Goal: Information Seeking & Learning: Learn about a topic

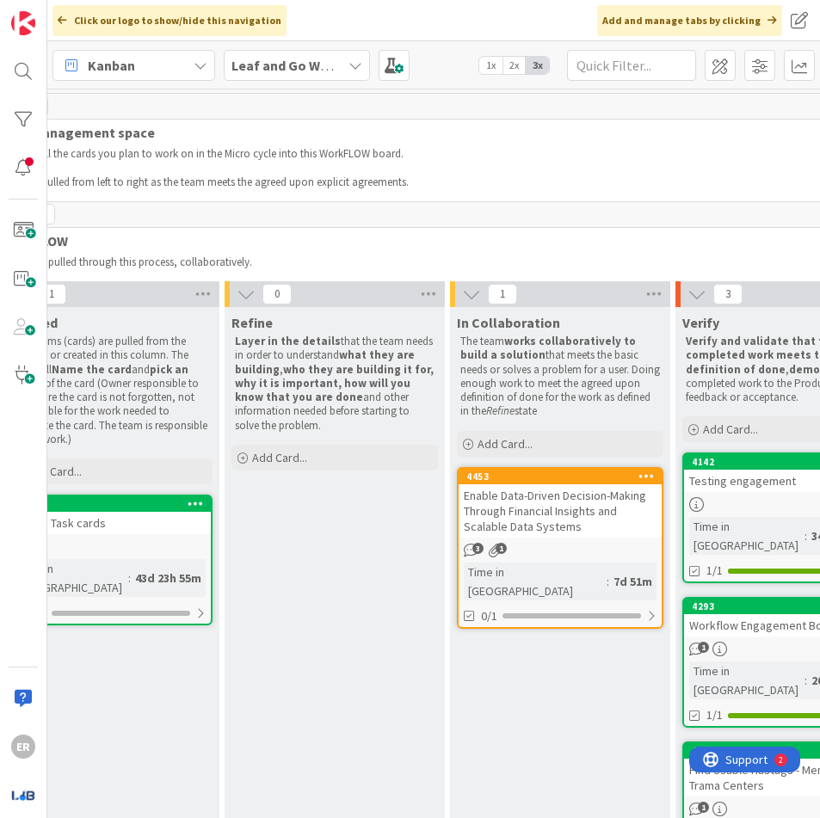
scroll to position [0, 944]
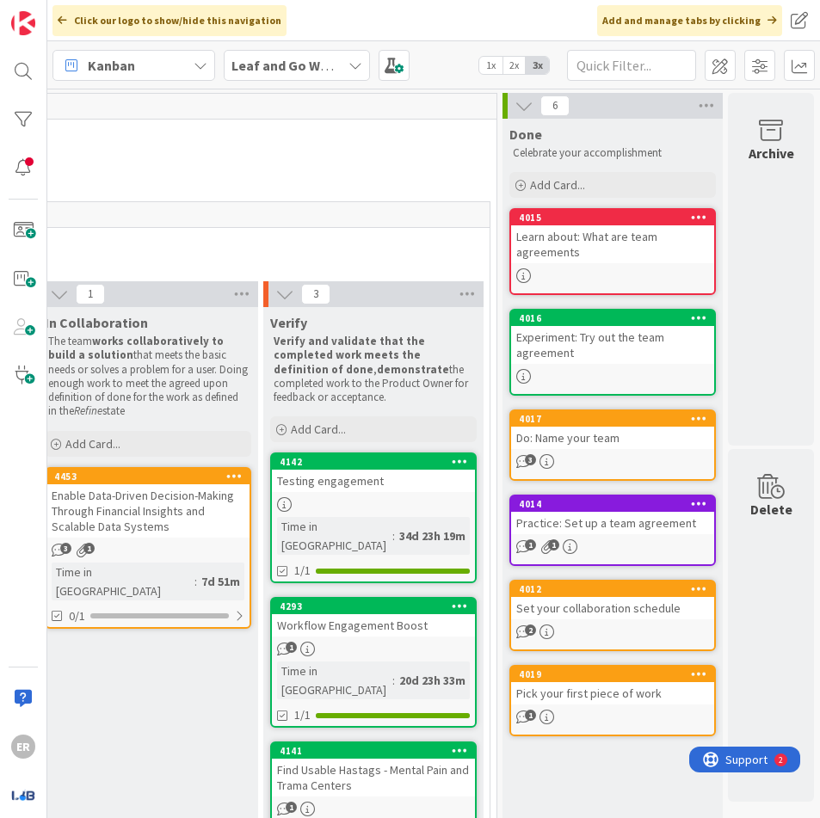
click at [522, 803] on div "Done Celebrate your accomplishment Add Card... 4015 Learn about: What are team …" at bounding box center [613, 520] width 220 height 802
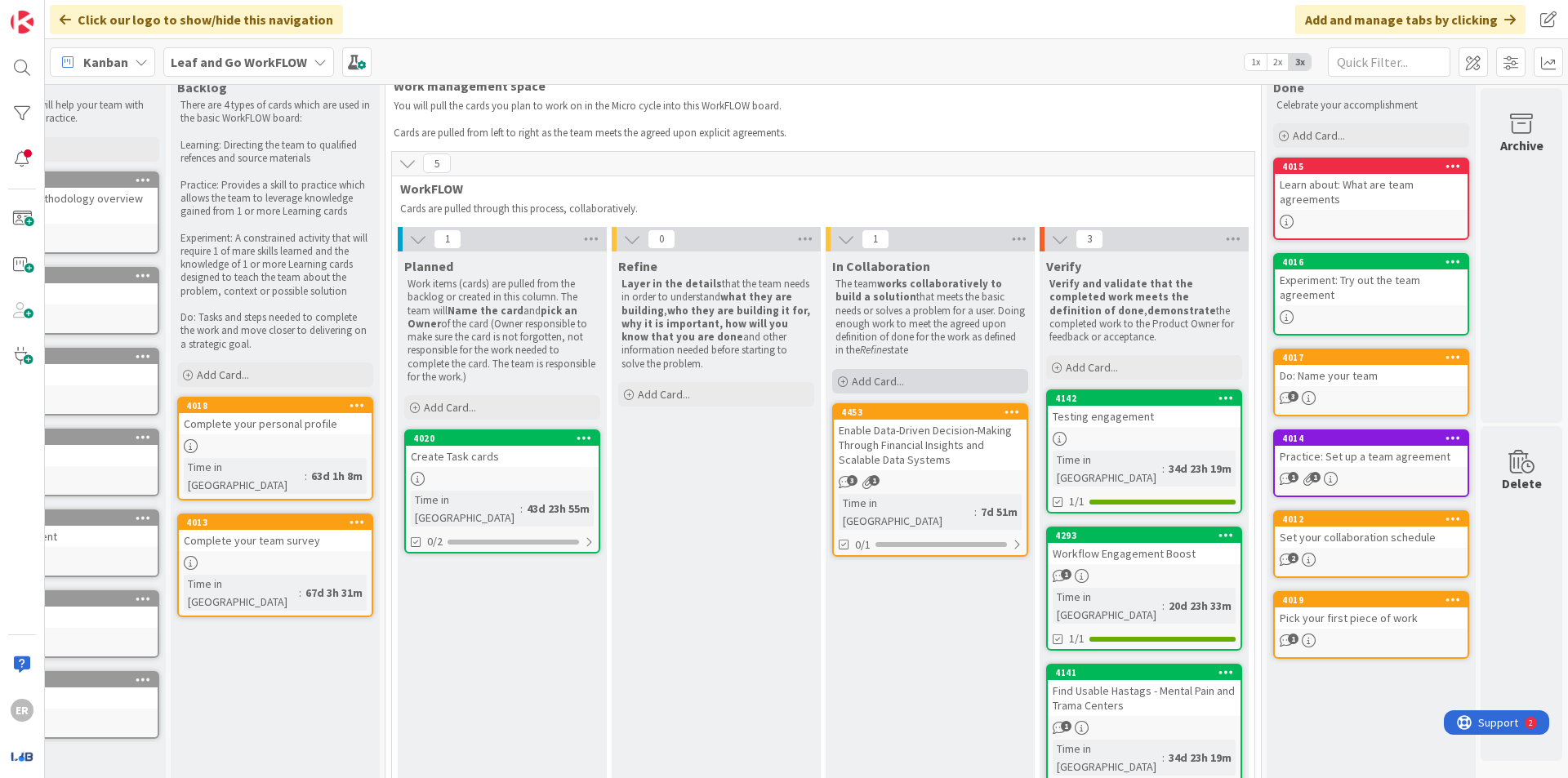
scroll to position [62, 106]
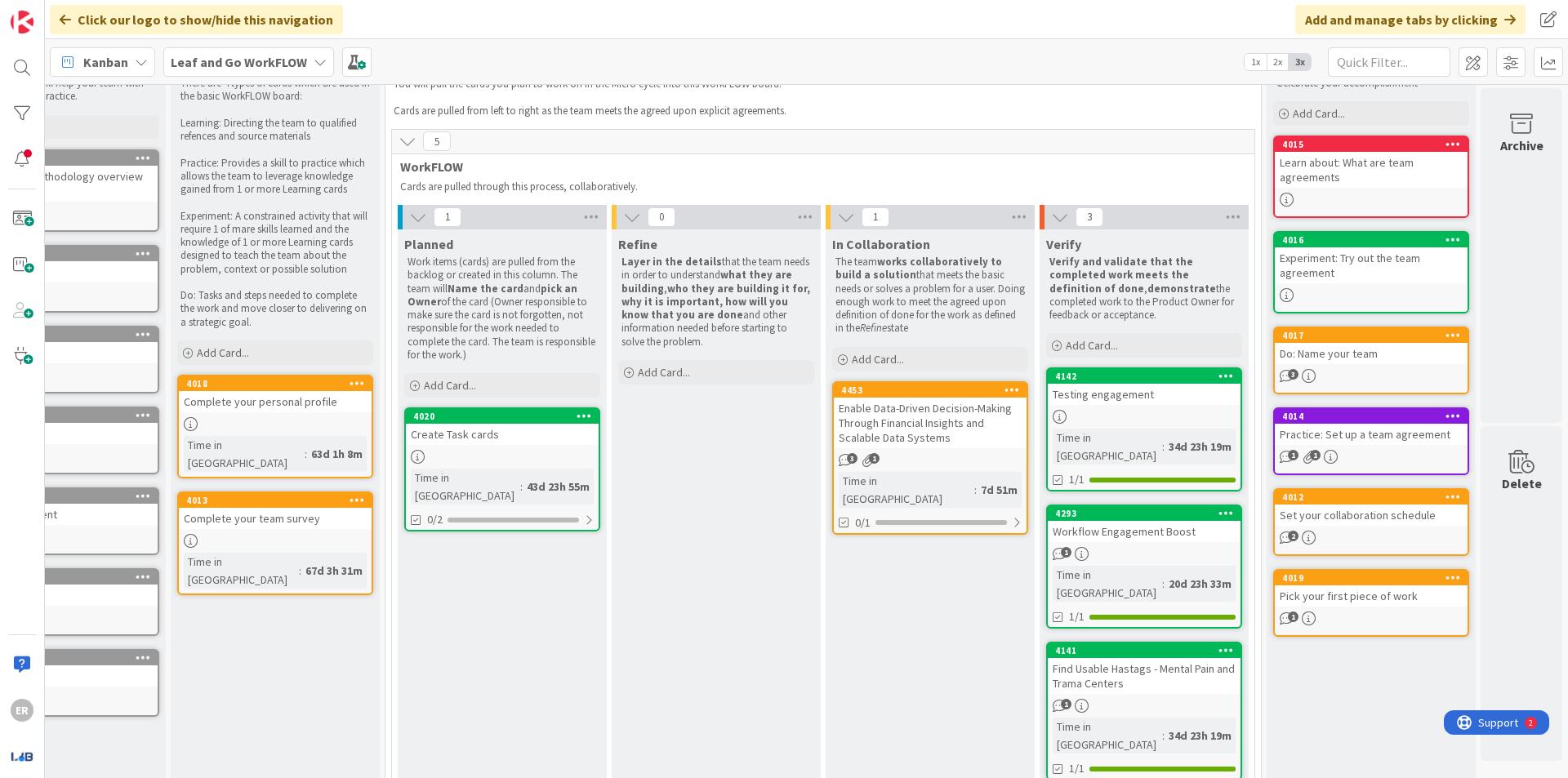
click at [777, 427] on div "Enable Data-Driven Decision-Making Through Financial Insights and Scalable Data…" at bounding box center [930, 422] width 193 height 50
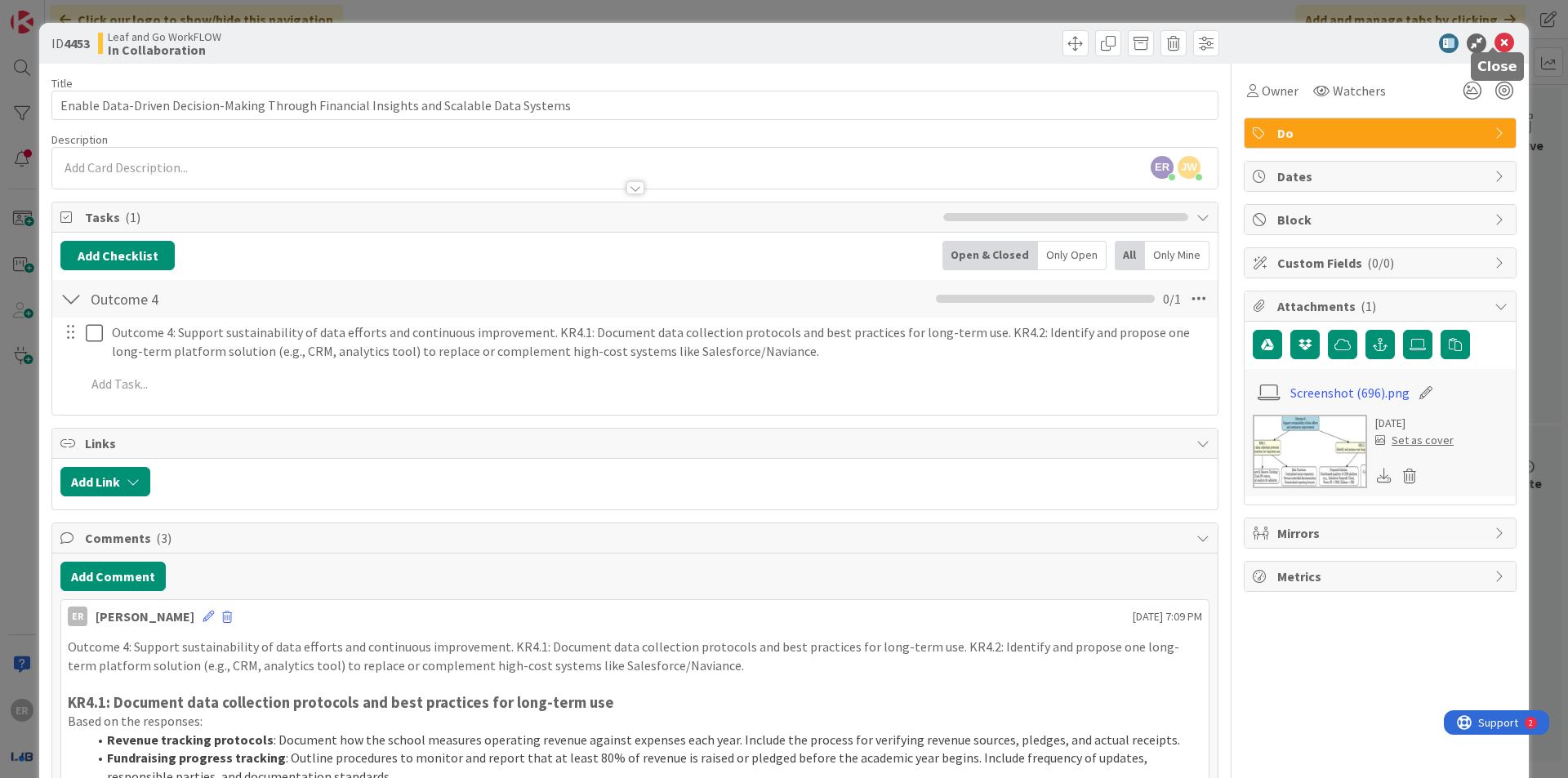
click at [777, 40] on icon at bounding box center [1504, 43] width 20 height 20
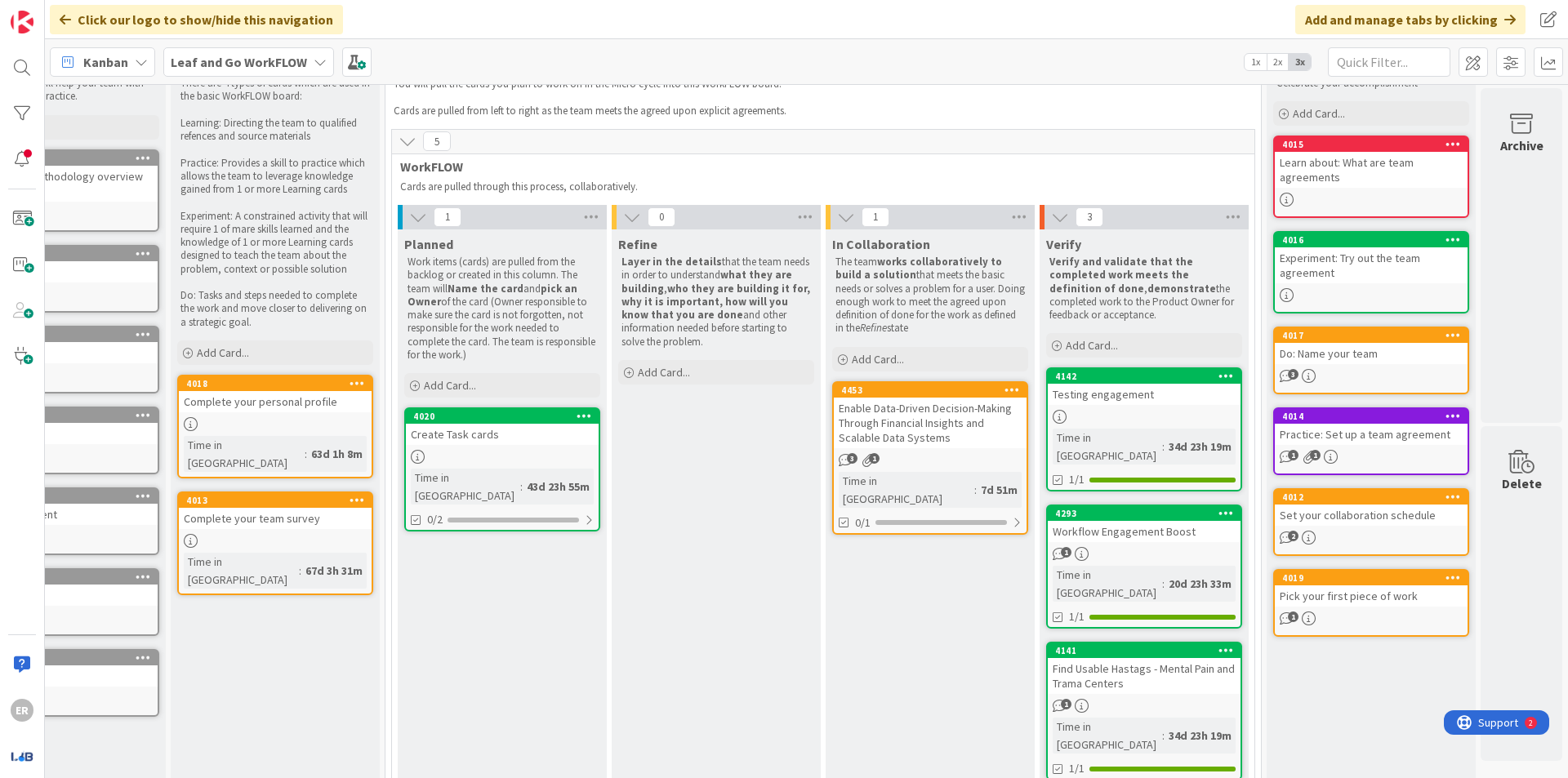
click at [777, 460] on div "3 1" at bounding box center [930, 460] width 193 height 14
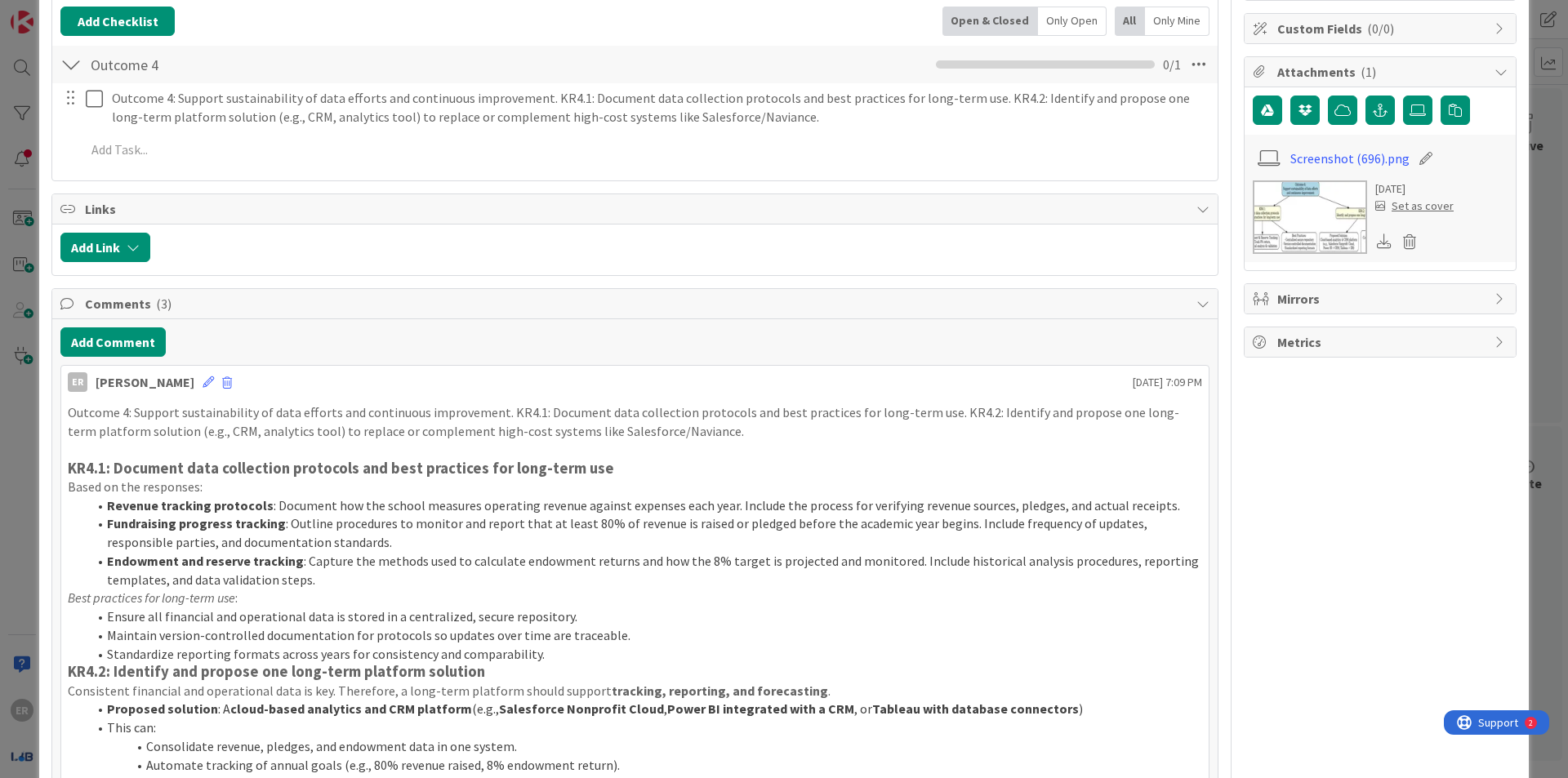
scroll to position [490, 0]
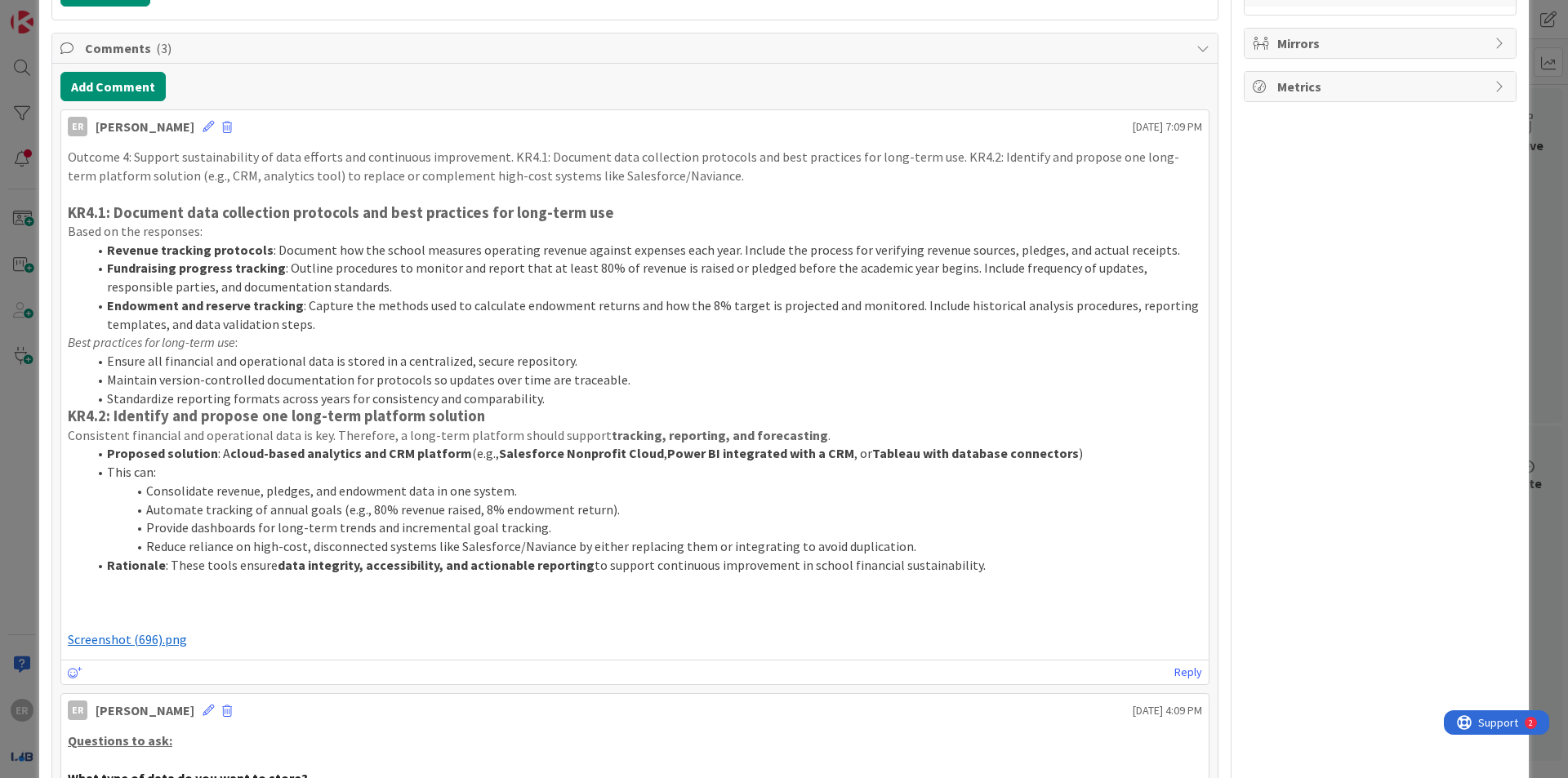
click at [115, 407] on strong "KR4.2: Identify and propose one long-term platform solution" at bounding box center [276, 417] width 418 height 19
click at [120, 203] on strong "KR4.1: Document data collection protocols and best practices for long-term use" at bounding box center [341, 213] width 547 height 19
click at [118, 203] on strong "KR4.1: Document data collection protocols and best practices for long-term use" at bounding box center [341, 213] width 547 height 19
click at [117, 203] on strong "KR4.1: Document data collection protocols and best practices for long-term use" at bounding box center [341, 213] width 547 height 19
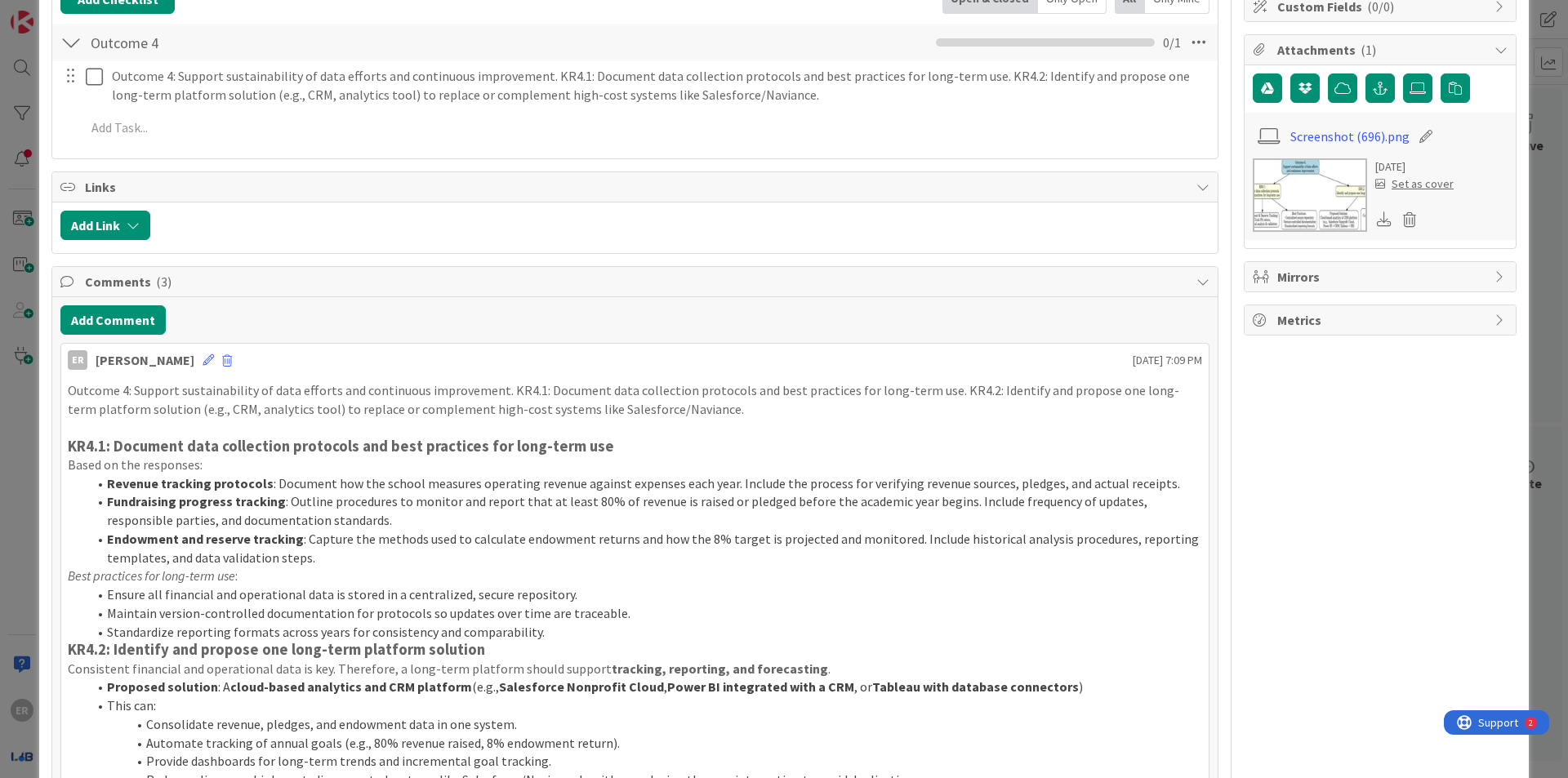
scroll to position [245, 0]
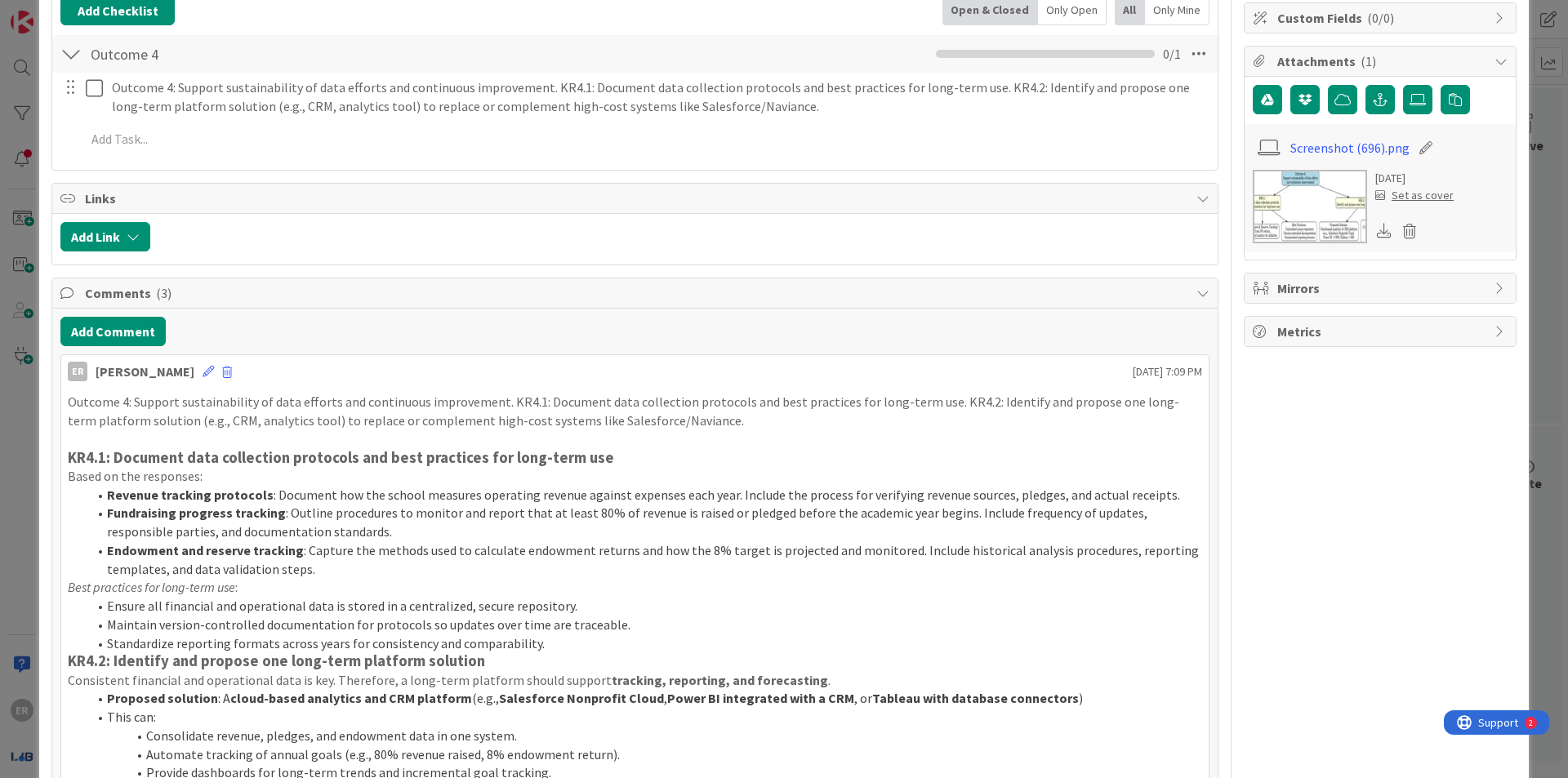
click at [112, 467] on p "Based on the responses:" at bounding box center [634, 476] width 1134 height 19
click at [153, 409] on p "Outcome 4: Support sustainability of data efforts and continuous improvement. K…" at bounding box center [634, 411] width 1134 height 37
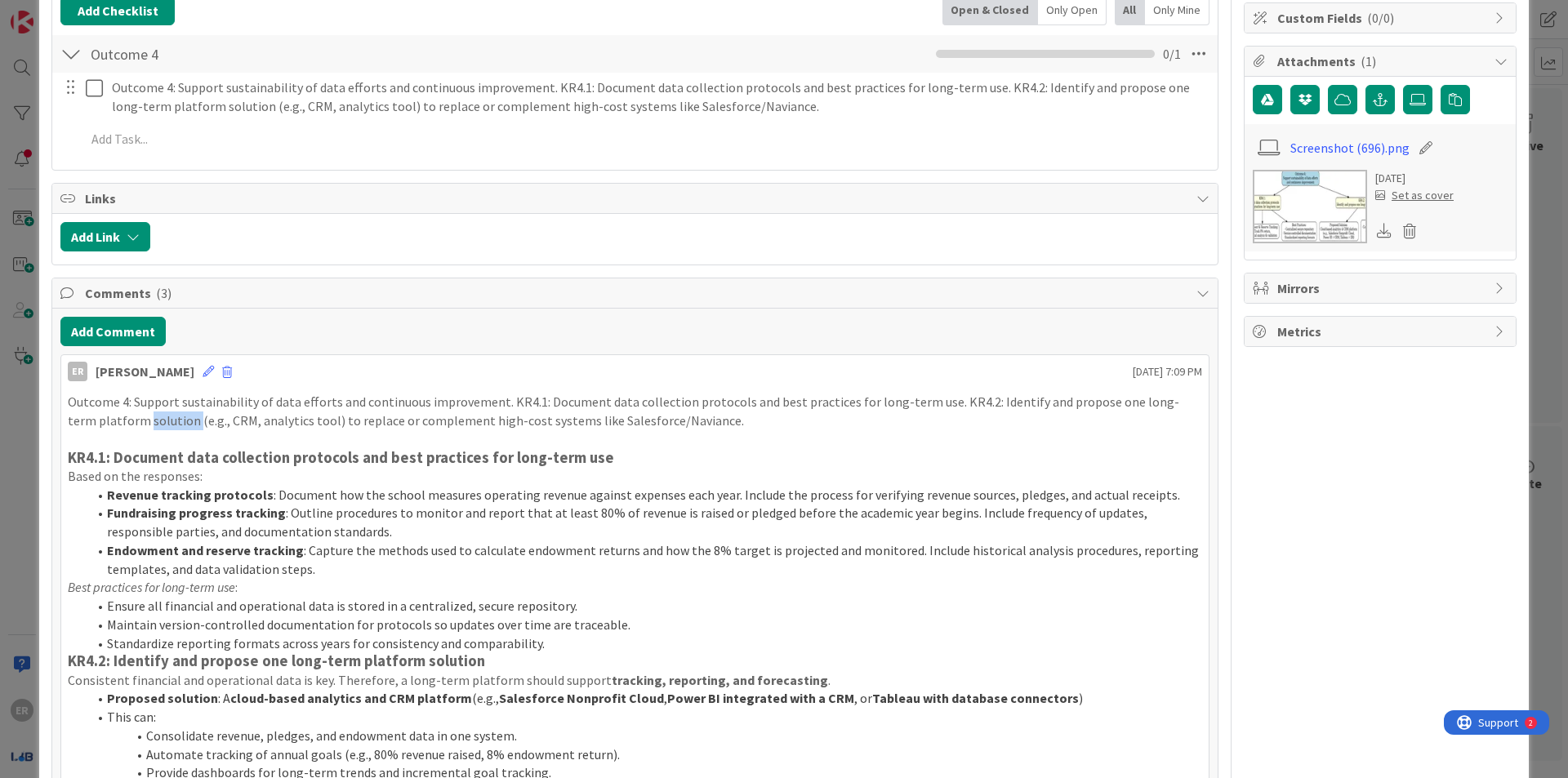
click at [160, 401] on p "Outcome 4: Support sustainability of data efforts and continuous improvement. K…" at bounding box center [634, 411] width 1134 height 37
click at [289, 467] on p "Based on the responses:" at bounding box center [634, 476] width 1134 height 19
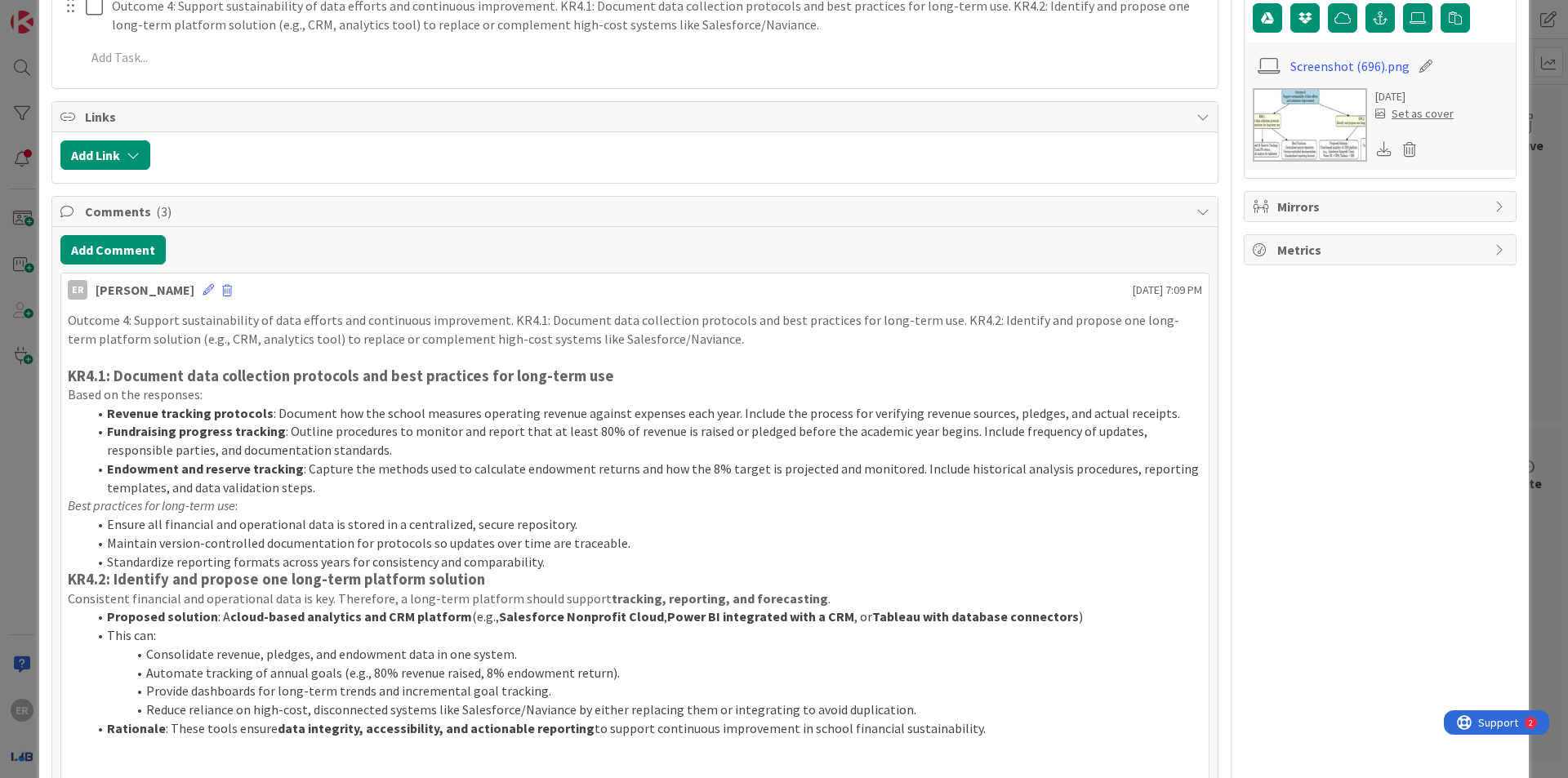
scroll to position [571, 0]
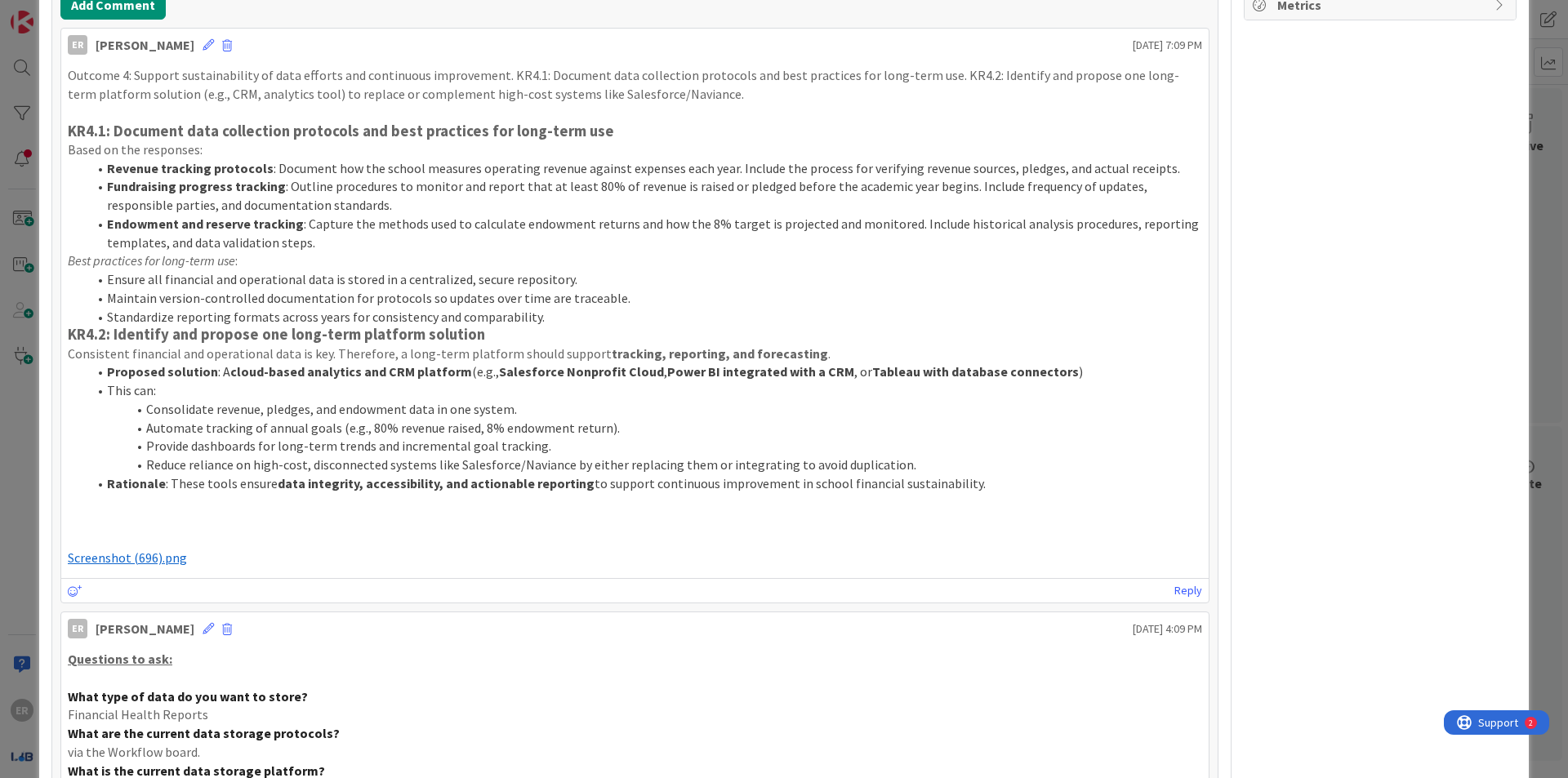
drag, startPoint x: 350, startPoint y: 269, endPoint x: 918, endPoint y: 213, distance: 570.8
click at [777, 214] on li "Endowment and reserve tracking : Capture the methods used to calculate endowmen…" at bounding box center [644, 232] width 1115 height 37
drag, startPoint x: 382, startPoint y: 353, endPoint x: 460, endPoint y: 351, distance: 78.0
click at [460, 362] on li "Proposed solution : A cloud-based analytics and CRM platform (e.g., Salesforce …" at bounding box center [644, 372] width 1115 height 19
copy li "CRM platform"
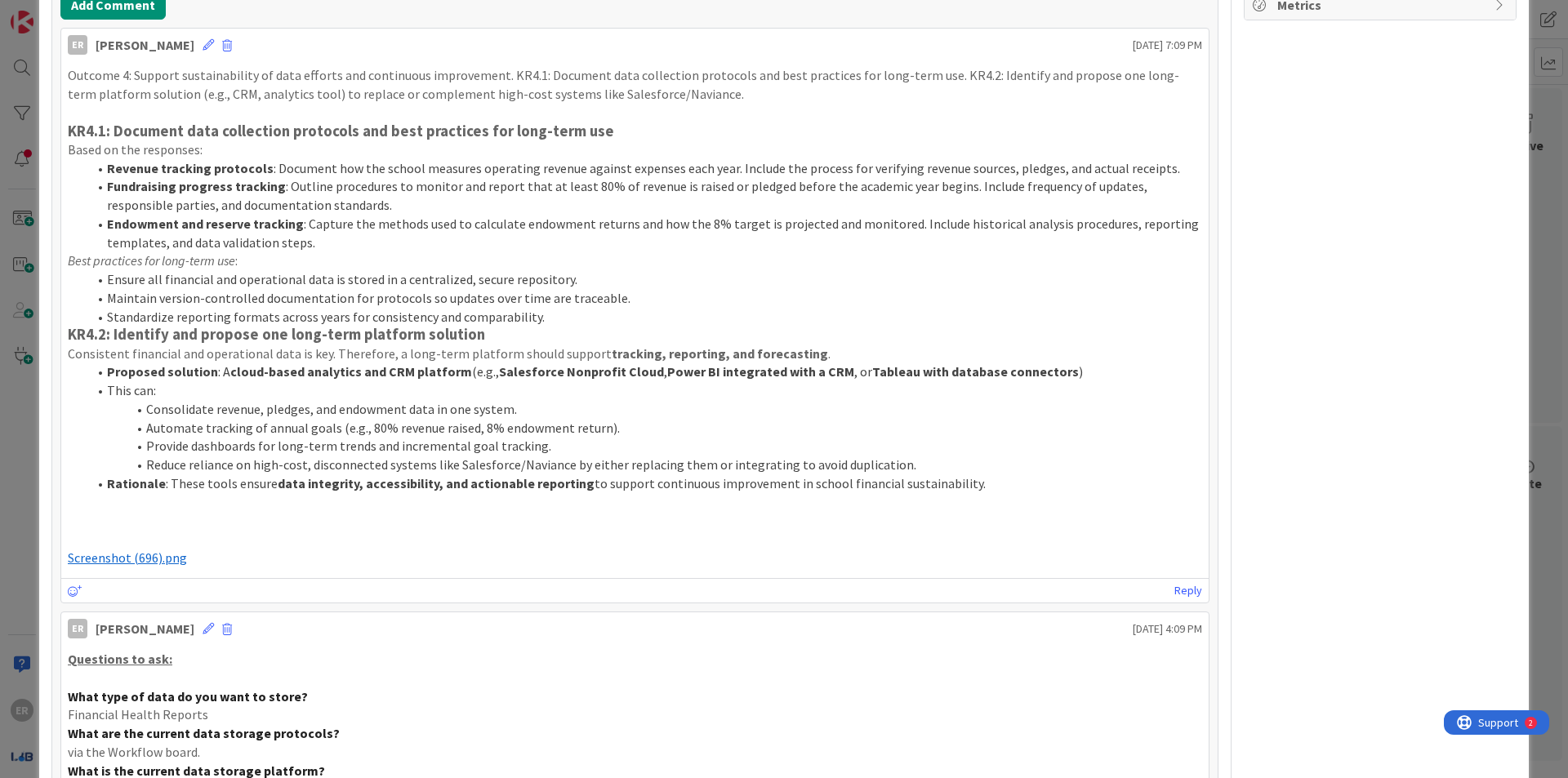
click at [454, 289] on li "Maintain version-controlled documentation for protocols so updates over time ar…" at bounding box center [644, 299] width 1115 height 19
click at [366, 363] on strong "cloud-based analytics and CRM platform" at bounding box center [351, 371] width 242 height 16
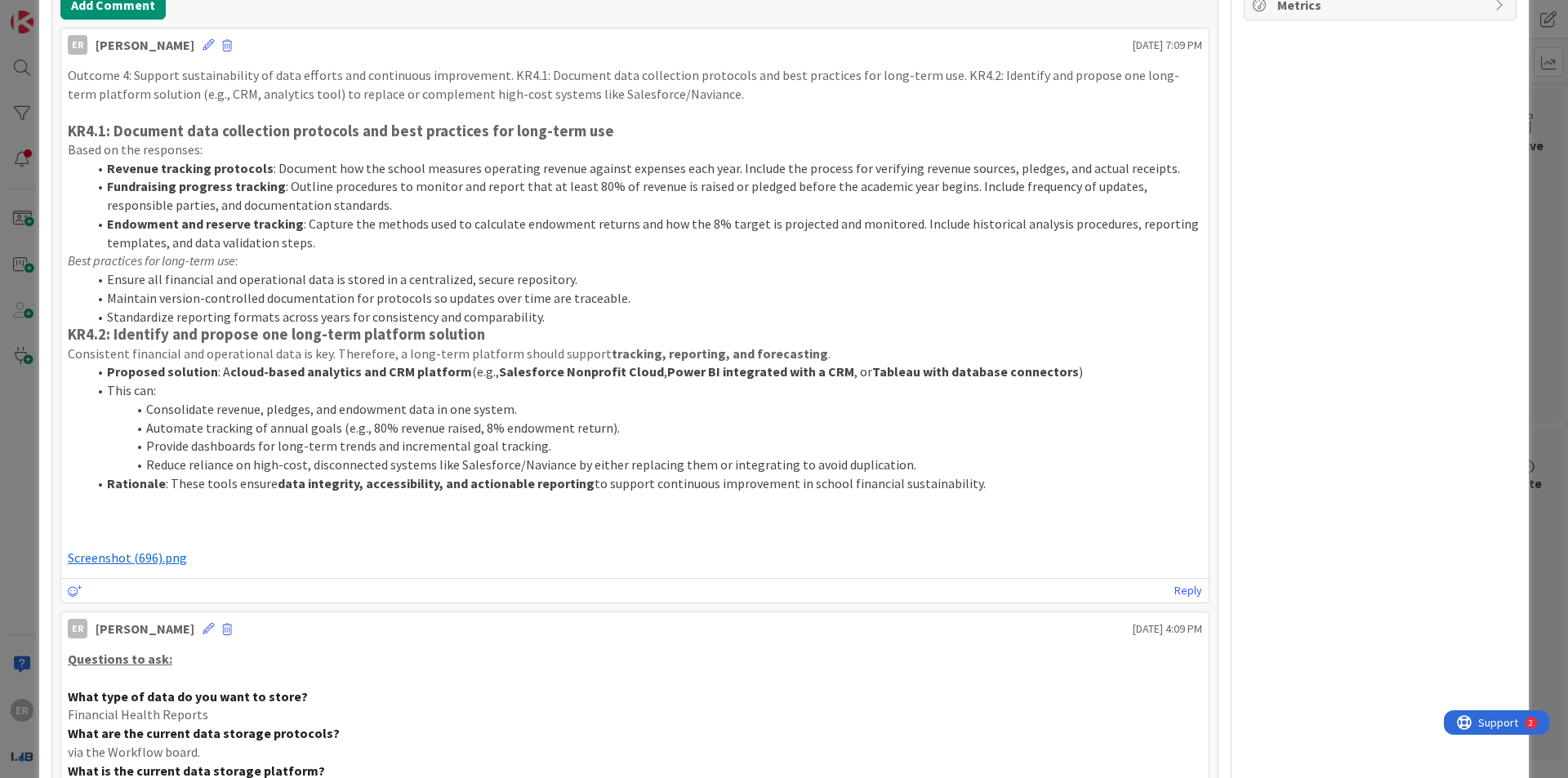
click at [345, 400] on li "Consolidate revenue, pledges, and endowment data in one system." at bounding box center [644, 410] width 1115 height 19
click at [345, 398] on li "Consolidate revenue, pledges, and endowment data in one system." at bounding box center [644, 408] width 1115 height 19
click at [345, 400] on li "Consolidate revenue, pledges, and endowment data in one system." at bounding box center [644, 410] width 1115 height 19
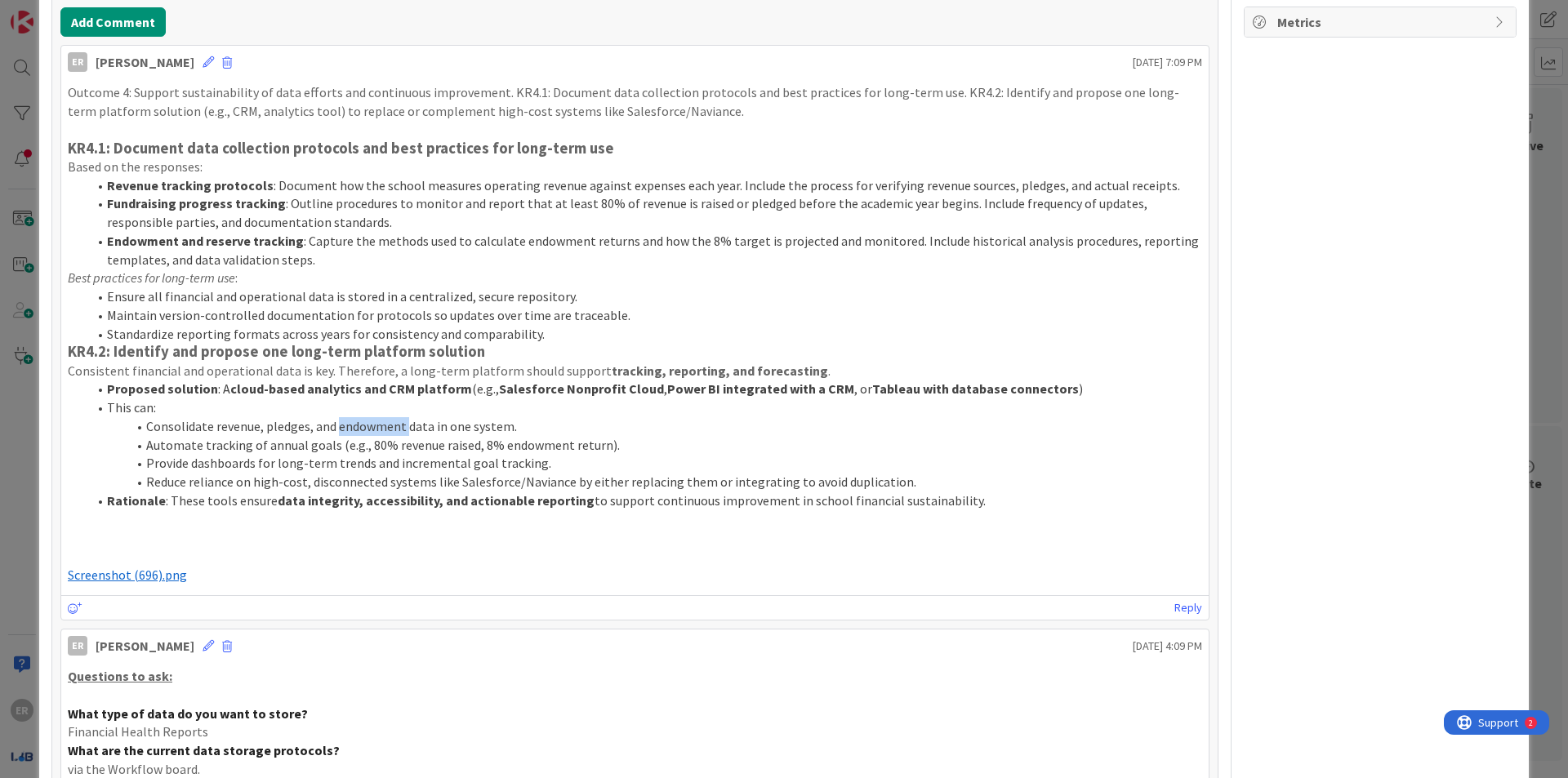
click at [345, 385] on ol "Proposed solution : A cloud-based analytics and CRM platform (e.g., Salesforce …" at bounding box center [634, 444] width 1134 height 130
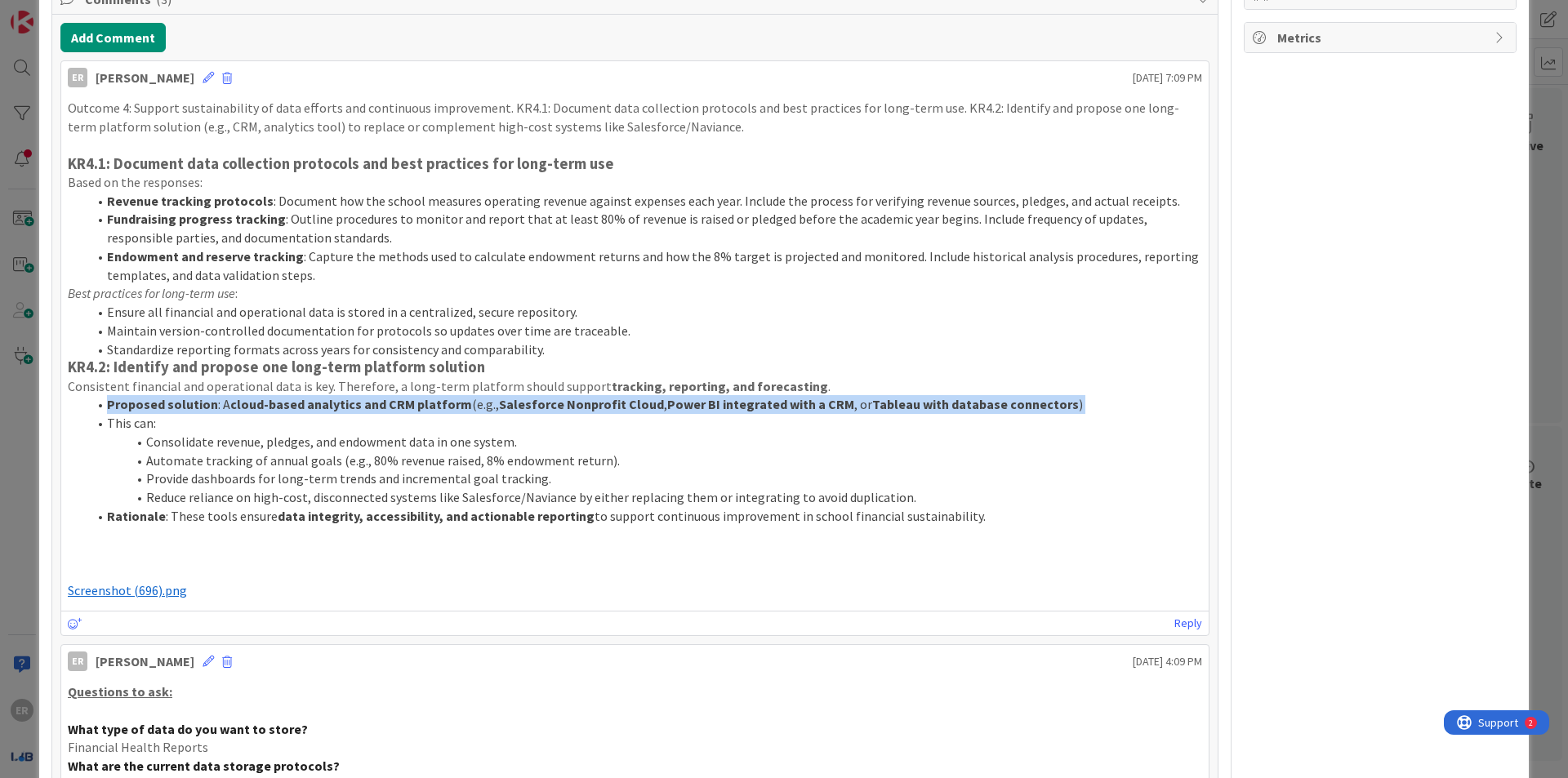
click at [345, 396] on strong "cloud-based analytics and CRM platform" at bounding box center [351, 403] width 242 height 16
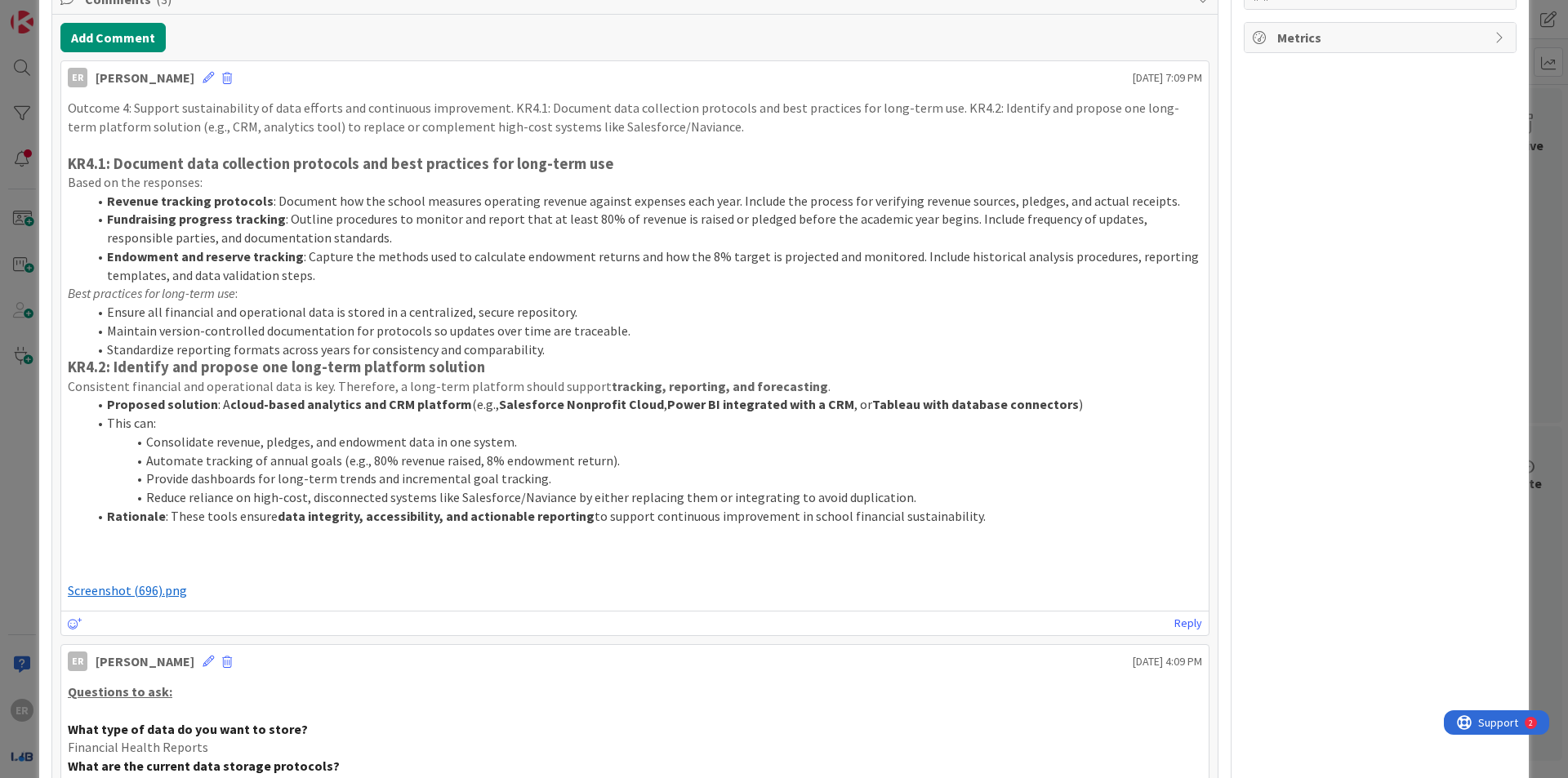
drag, startPoint x: 354, startPoint y: 378, endPoint x: 403, endPoint y: 313, distance: 81.4
click at [364, 354] on div "Outcome 4: Support sustainability of data efforts and continuous improvement. K…" at bounding box center [634, 348] width 1134 height 500
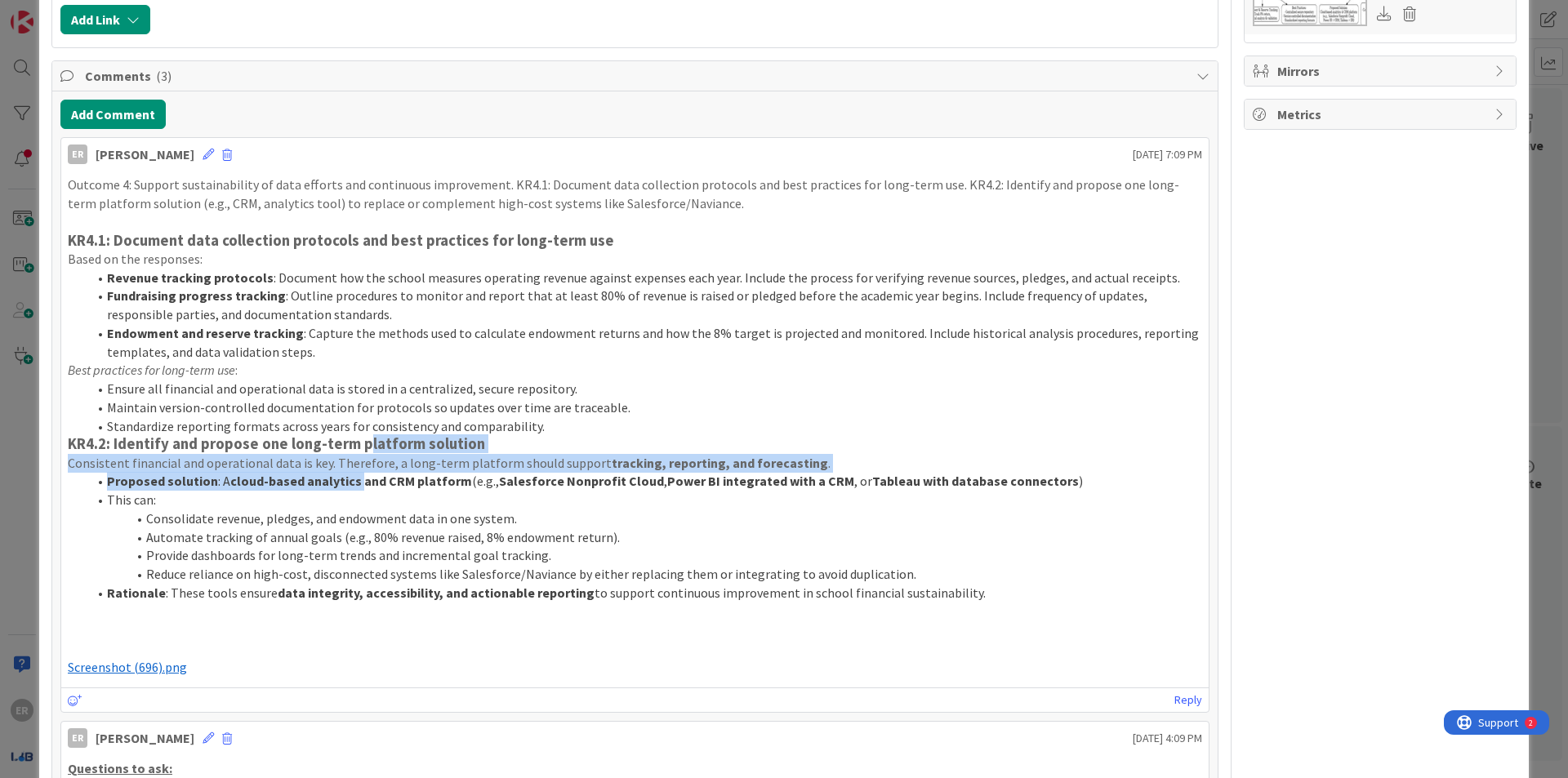
scroll to position [702, 0]
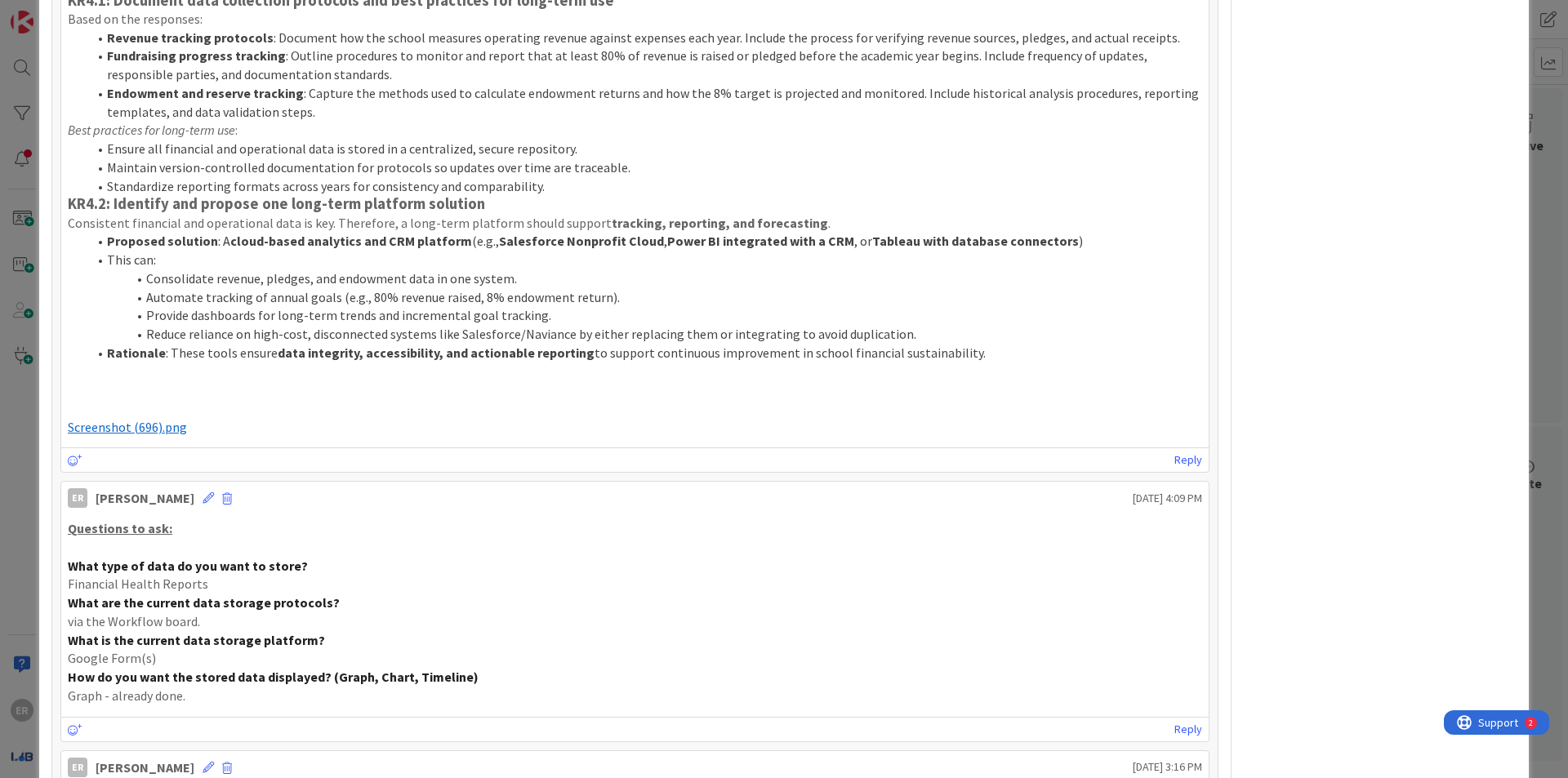
drag, startPoint x: 1173, startPoint y: 436, endPoint x: 1133, endPoint y: 452, distance: 43.1
click at [777, 450] on link "Reply" at bounding box center [1187, 460] width 28 height 21
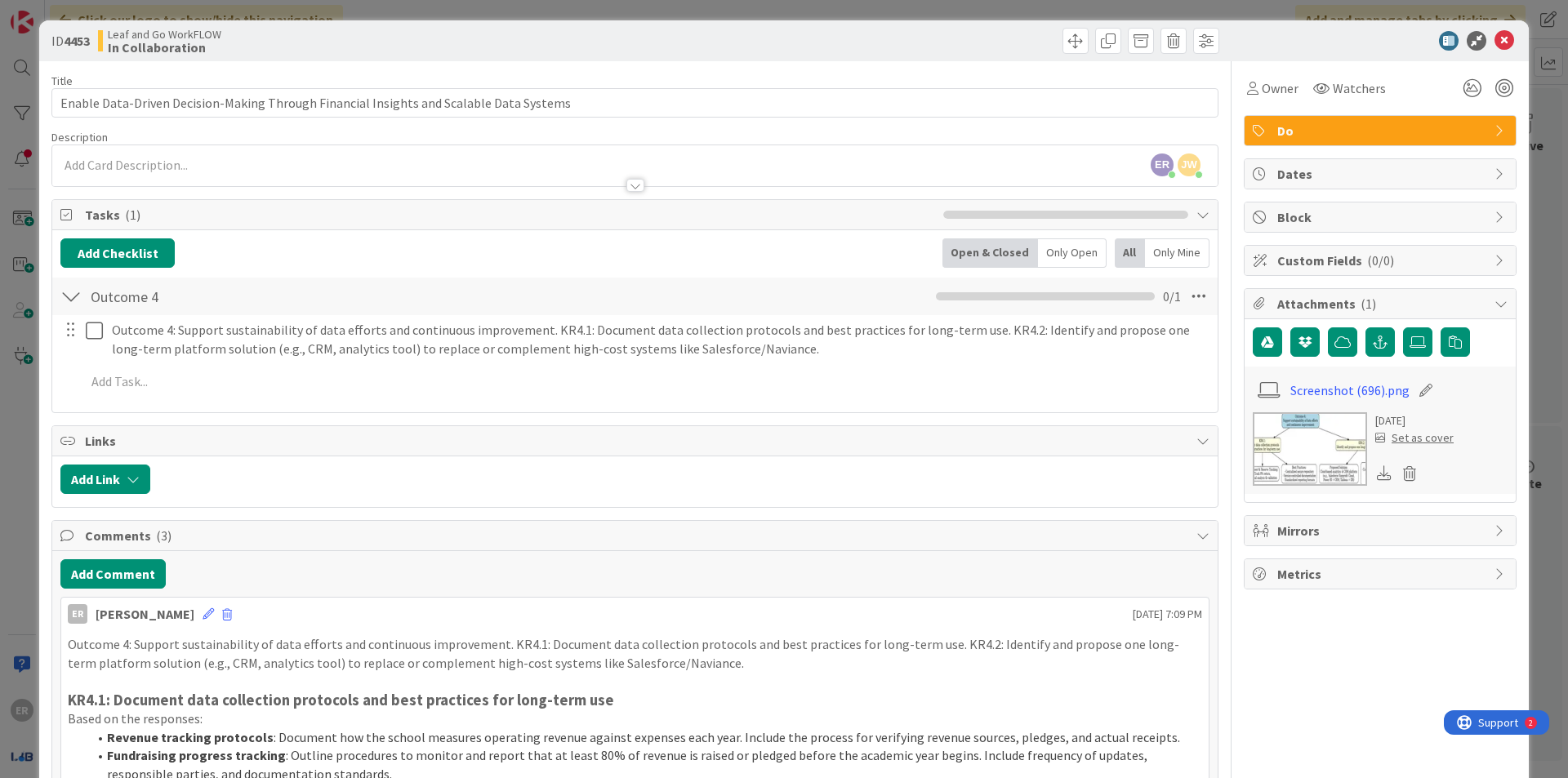
scroll to position [0, 0]
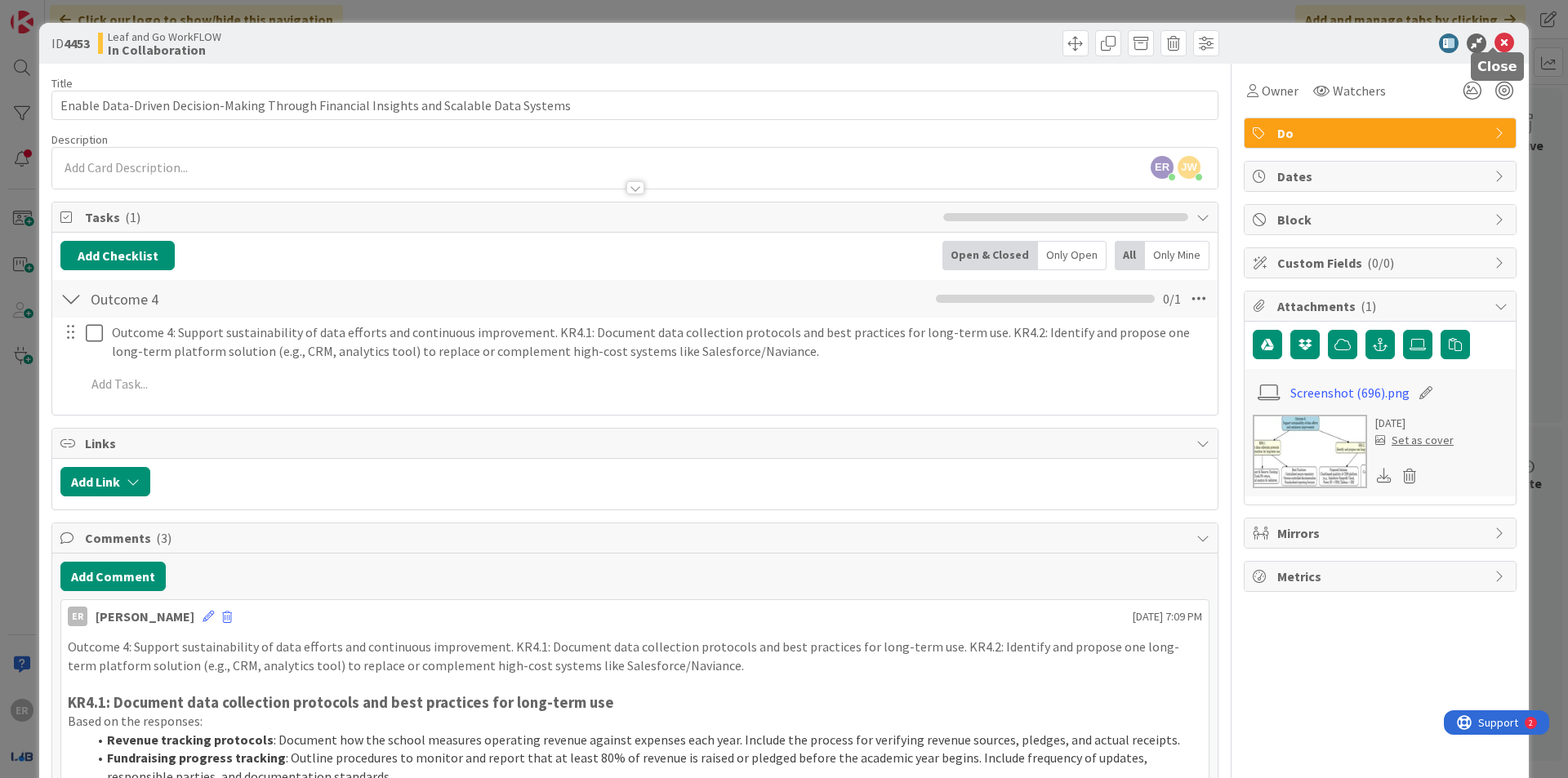
click at [777, 33] on icon at bounding box center [1504, 43] width 20 height 20
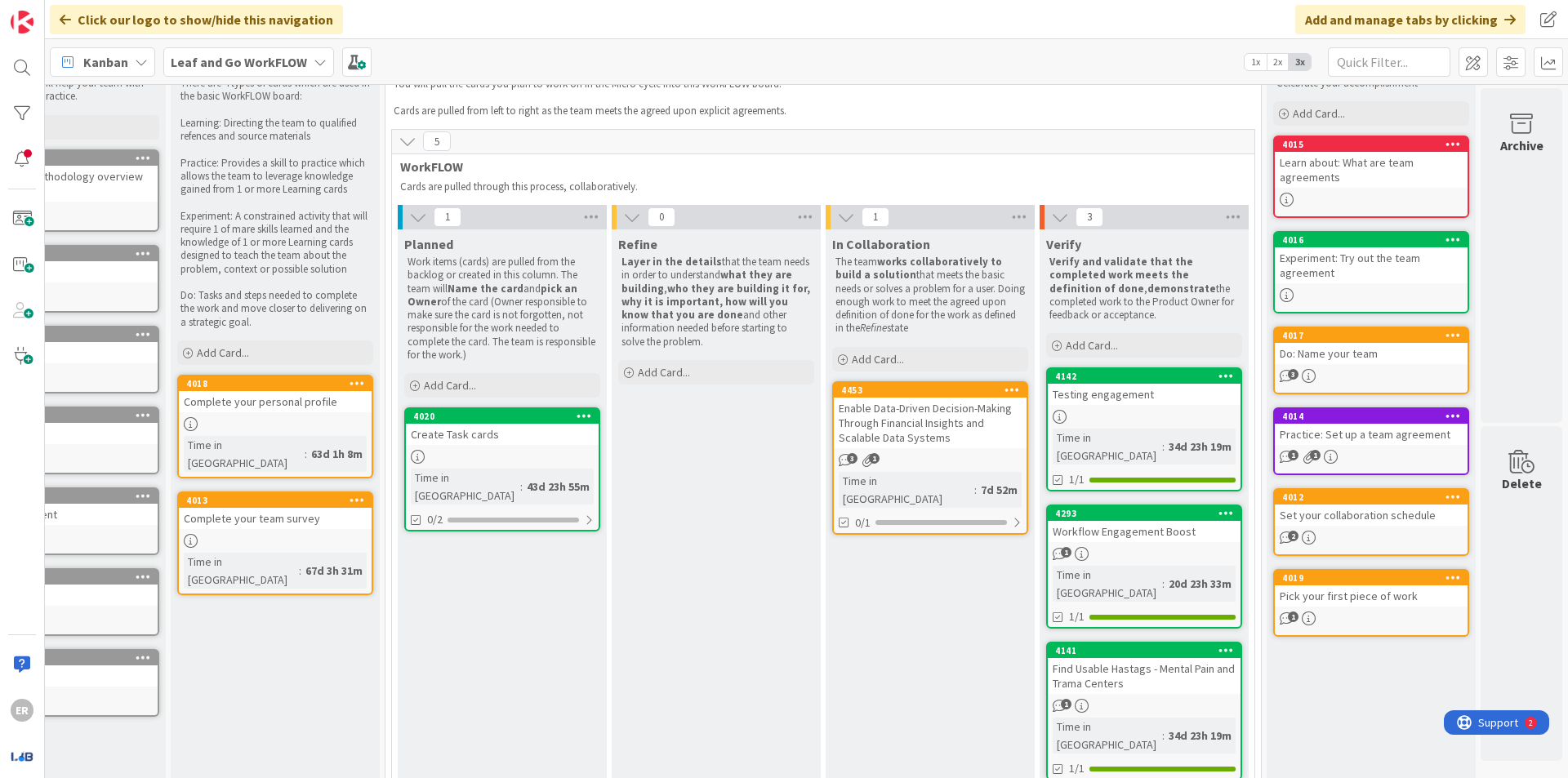
click at [777, 431] on div "Enable Data-Driven Decision-Making Through Financial Insights and Scalable Data…" at bounding box center [930, 422] width 193 height 50
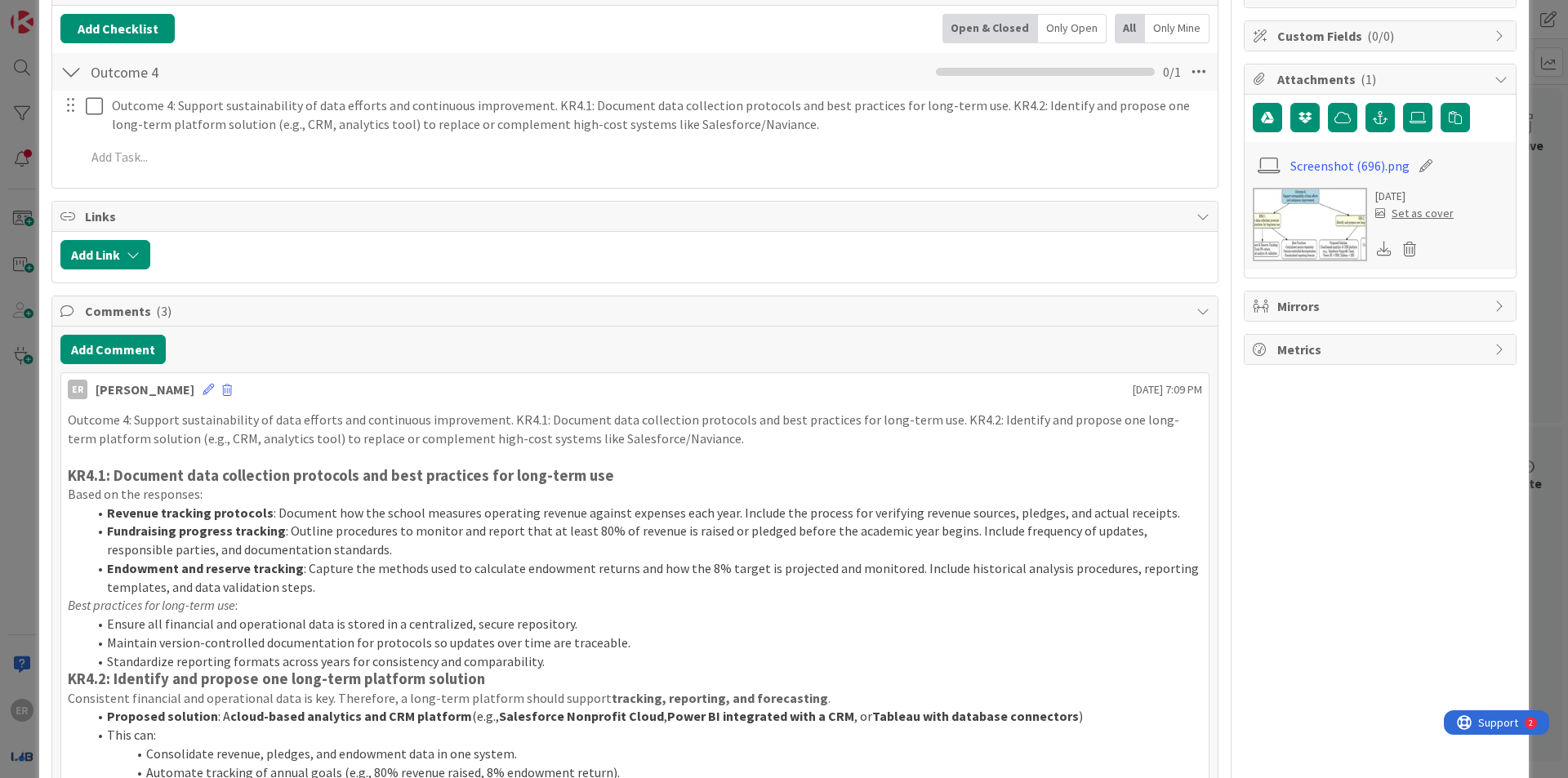
scroll to position [326, 0]
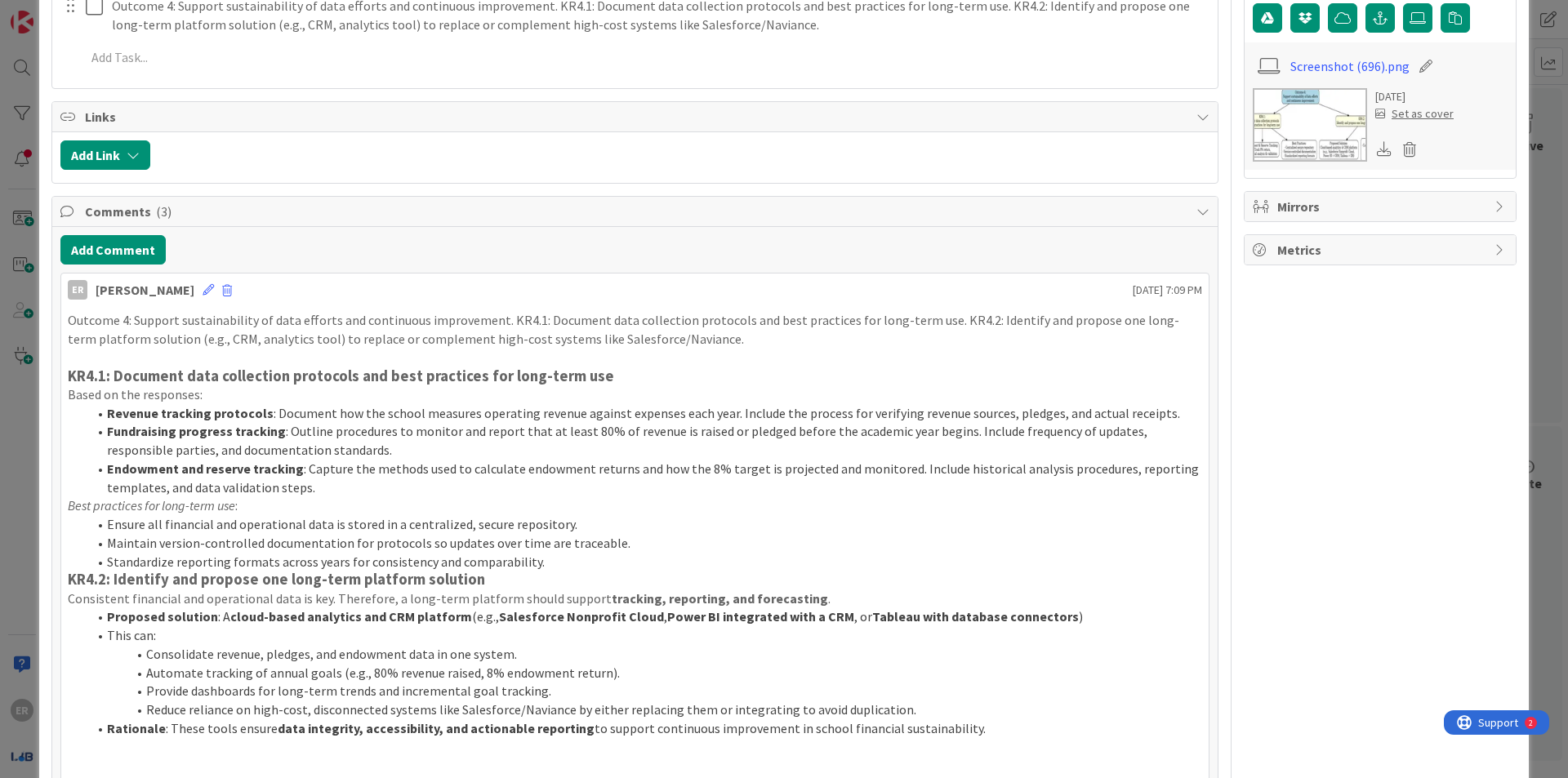
click at [362, 422] on li "Fundraising progress tracking : Outline procedures to monitor and report that a…" at bounding box center [644, 440] width 1115 height 37
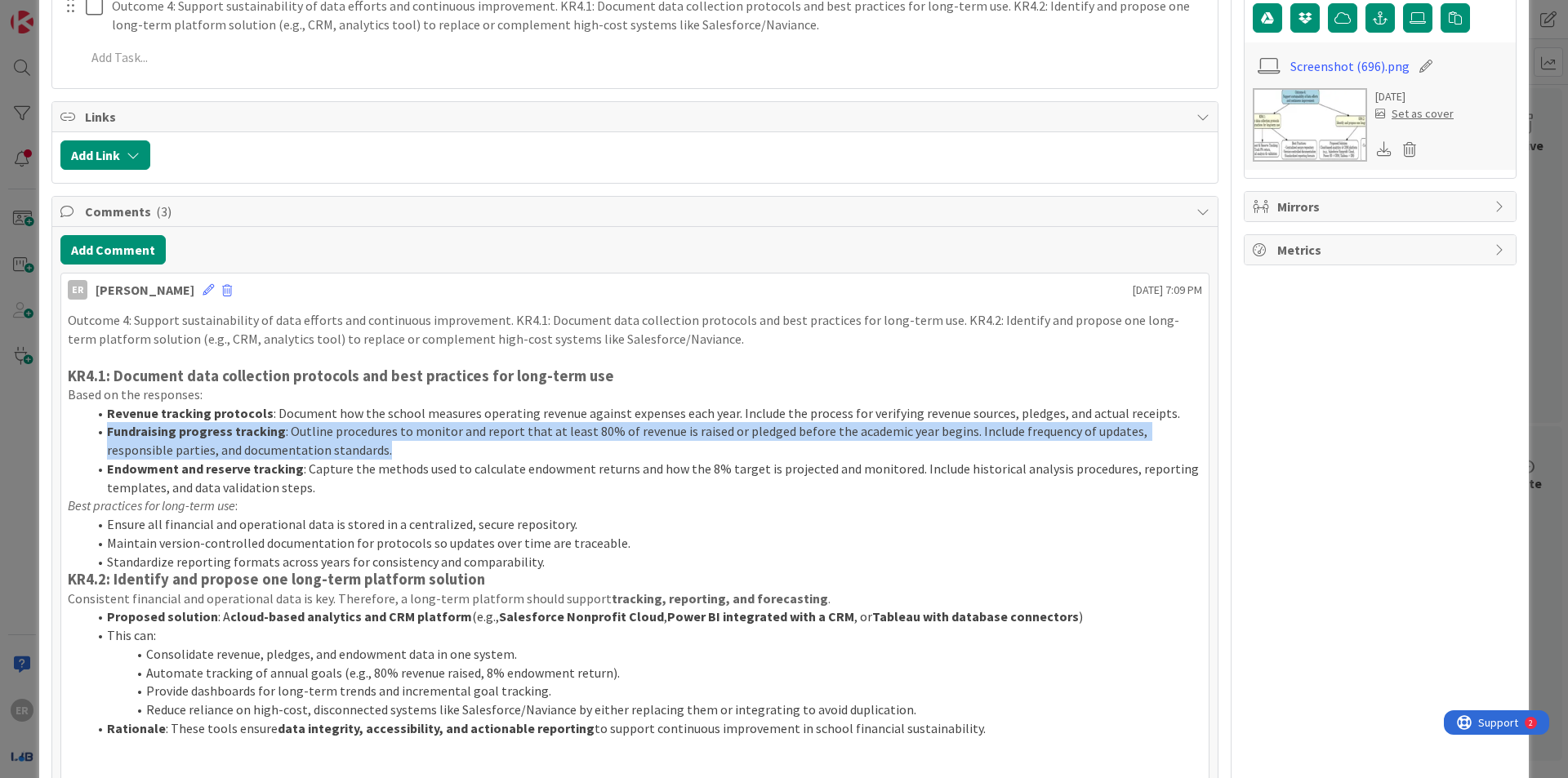
click at [362, 422] on li "Fundraising progress tracking : Outline procedures to monitor and report that a…" at bounding box center [644, 440] width 1115 height 37
click at [364, 422] on li "Fundraising progress tracking : Outline procedures to monitor and report that a…" at bounding box center [644, 440] width 1115 height 37
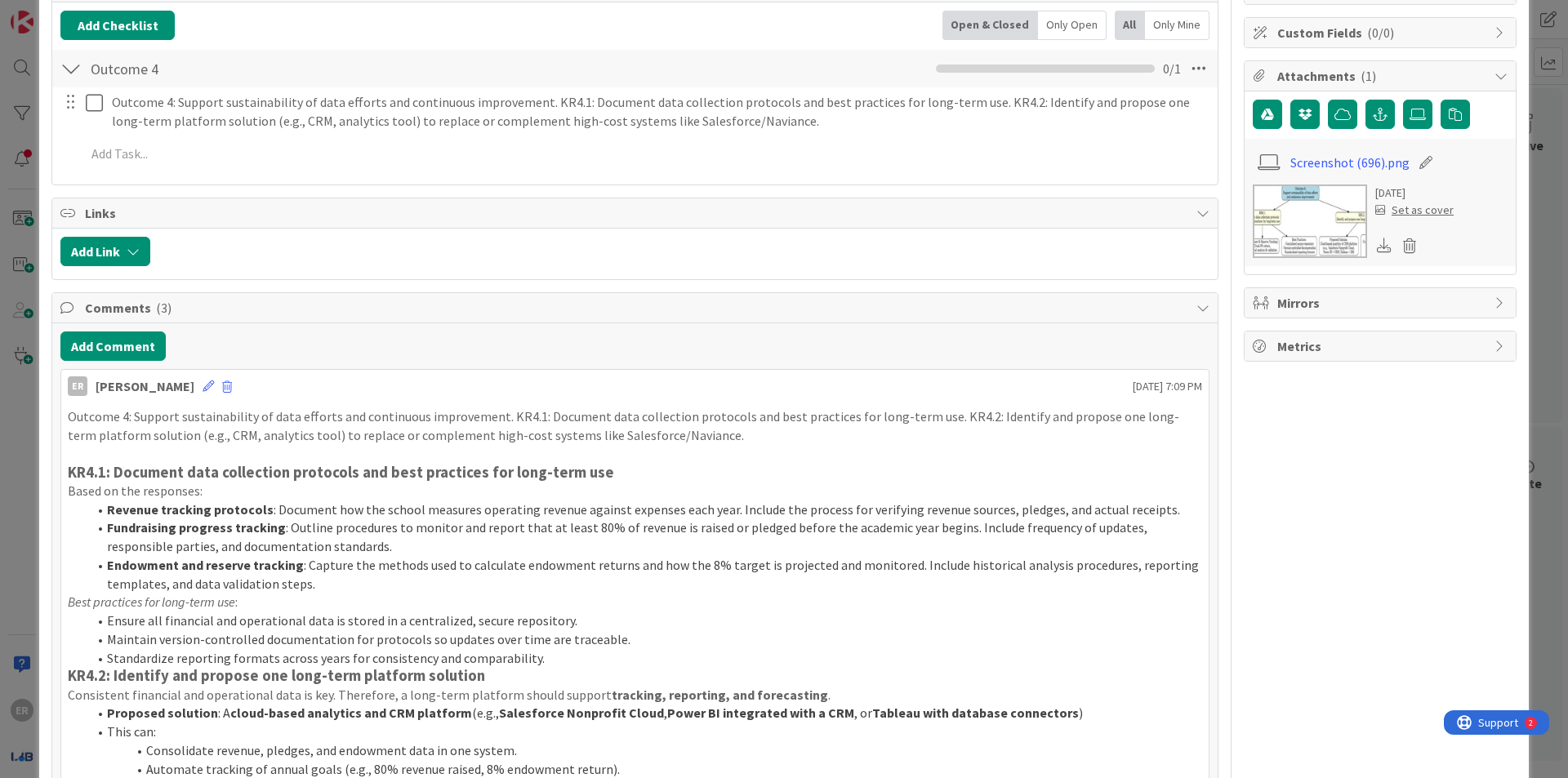
scroll to position [229, 0]
click at [357, 418] on p "Outcome 4: Support sustainability of data efforts and continuous improvement. K…" at bounding box center [634, 427] width 1134 height 37
click at [202, 382] on icon at bounding box center [208, 388] width 11 height 11
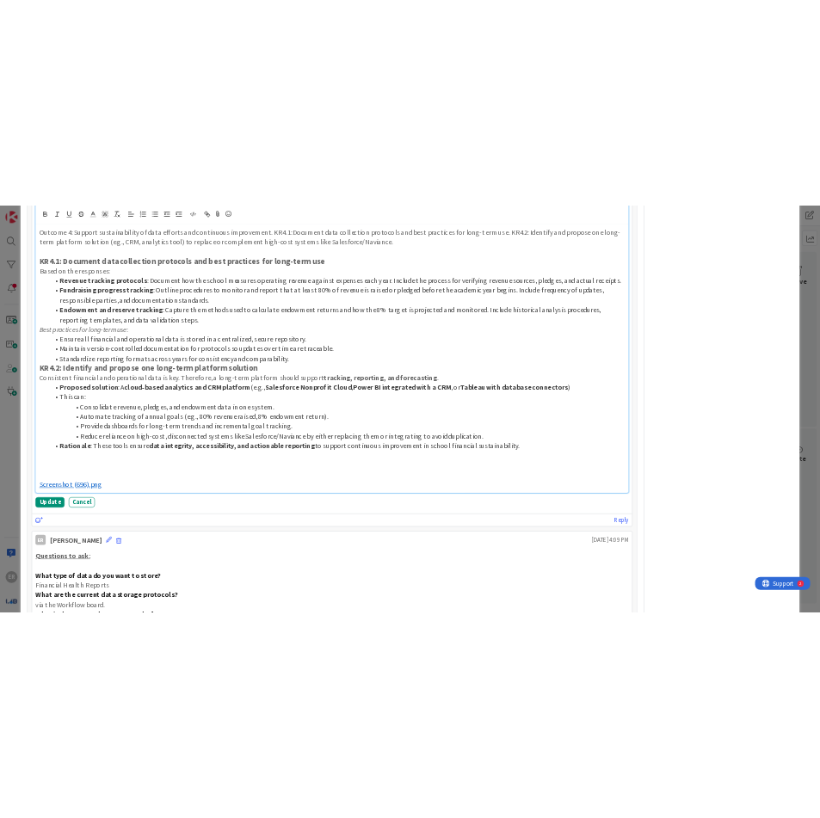
scroll to position [677, 0]
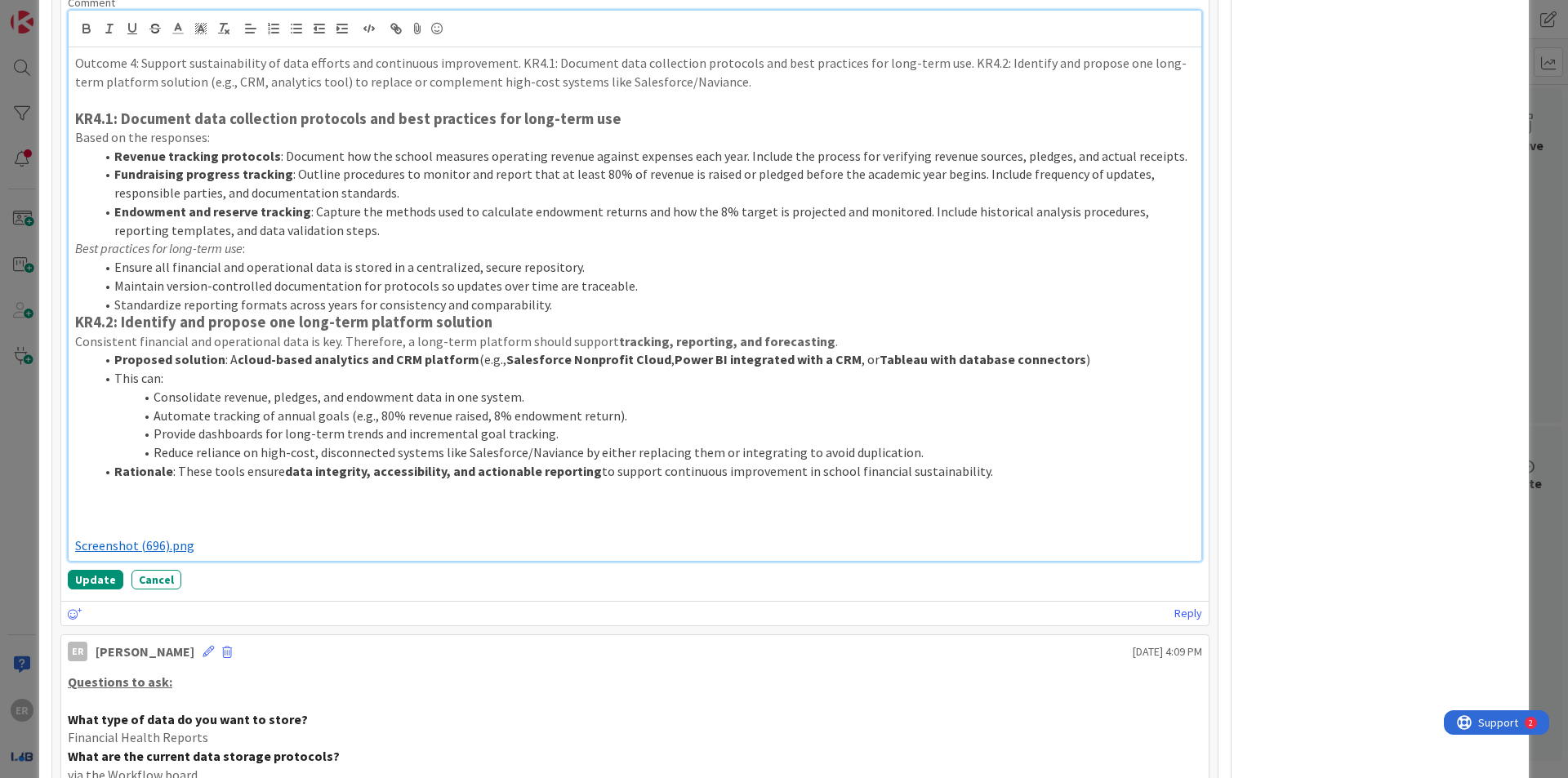
click at [777, 480] on p at bounding box center [635, 490] width 1120 height 19
click at [777, 462] on li "Rationale : These tools ensure data integrity, accessibility, and actionable re…" at bounding box center [644, 472] width 1100 height 19
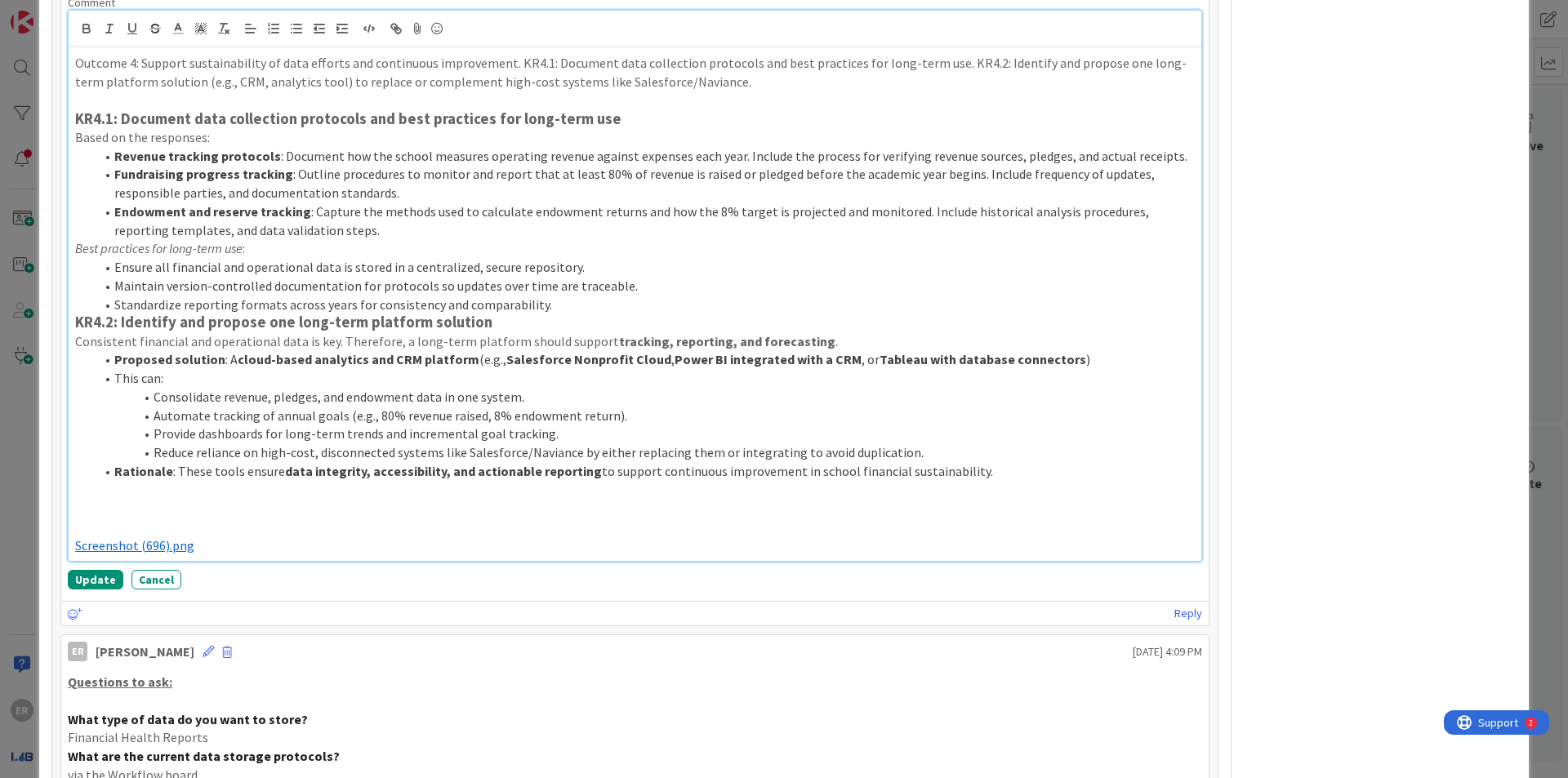
click at [777, 462] on li "Rationale : These tools ensure data integrity, accessibility, and actionable re…" at bounding box center [644, 472] width 1100 height 19
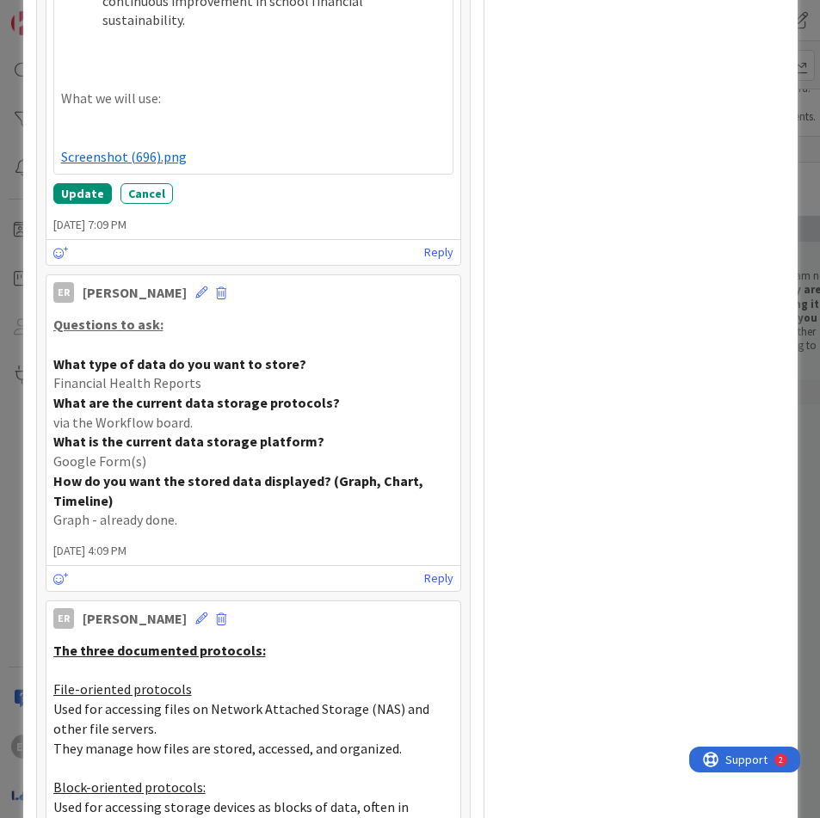
scroll to position [1796, 0]
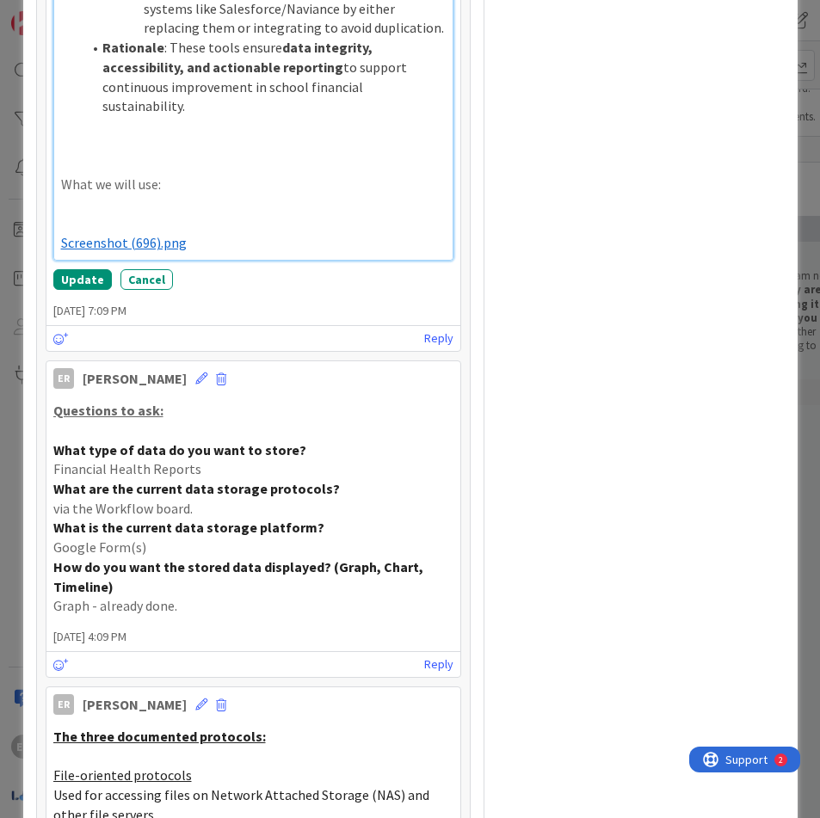
click at [241, 194] on p at bounding box center [253, 204] width 385 height 20
click at [229, 175] on p "What we will use:" at bounding box center [253, 185] width 385 height 20
click at [372, 175] on p "What we will use: Customer Relationship Management platform" at bounding box center [253, 185] width 385 height 20
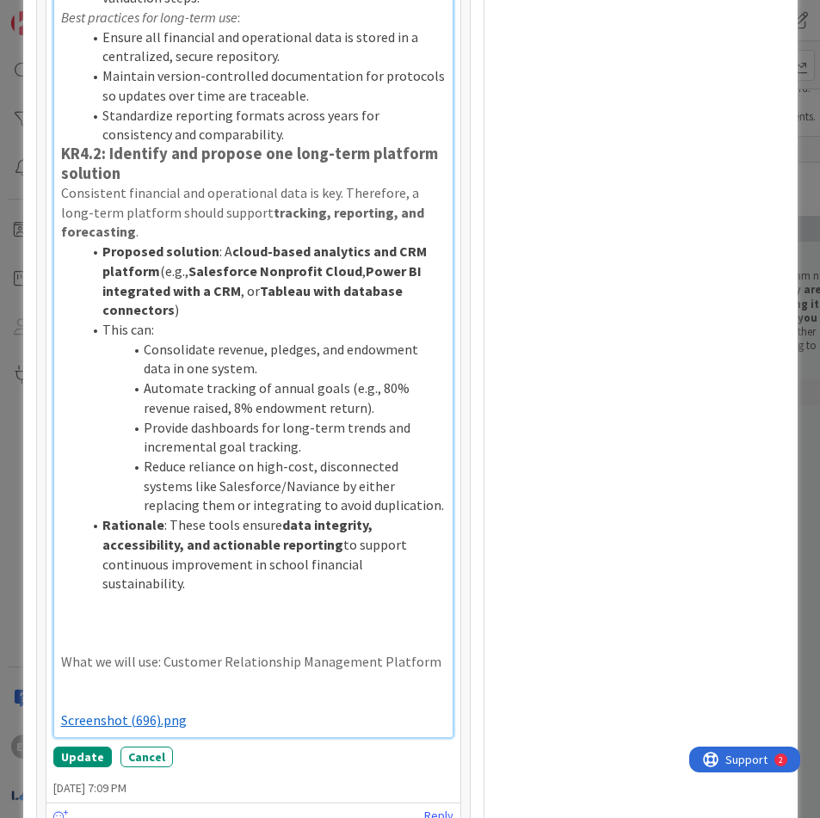
scroll to position [1280, 0]
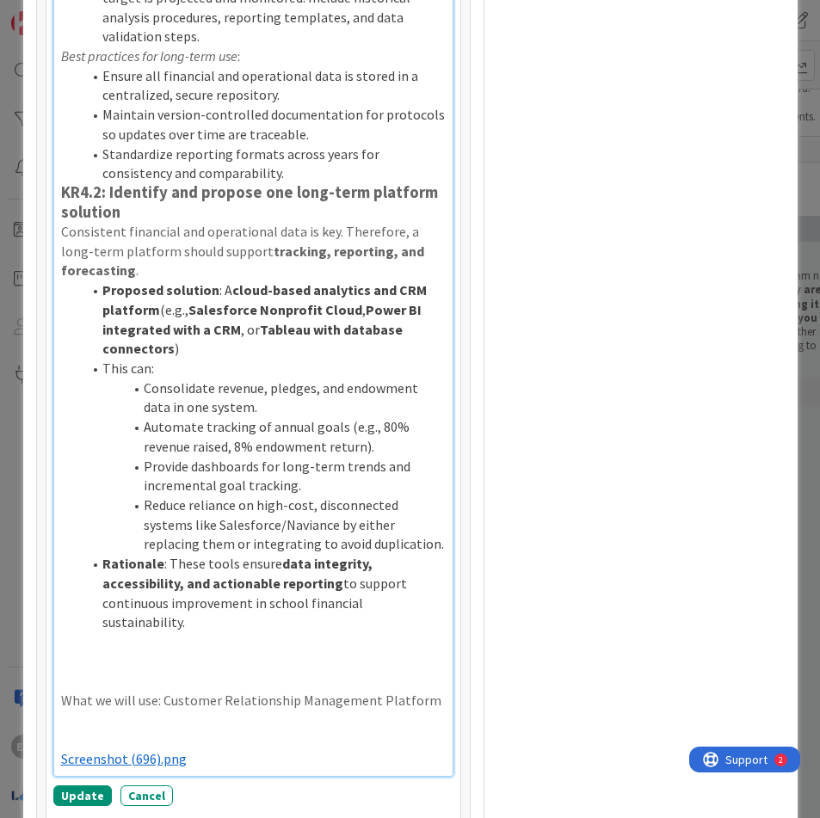
click at [101, 182] on strong "KR4.2: Identify and propose one long-term platform solution" at bounding box center [251, 201] width 380 height 39
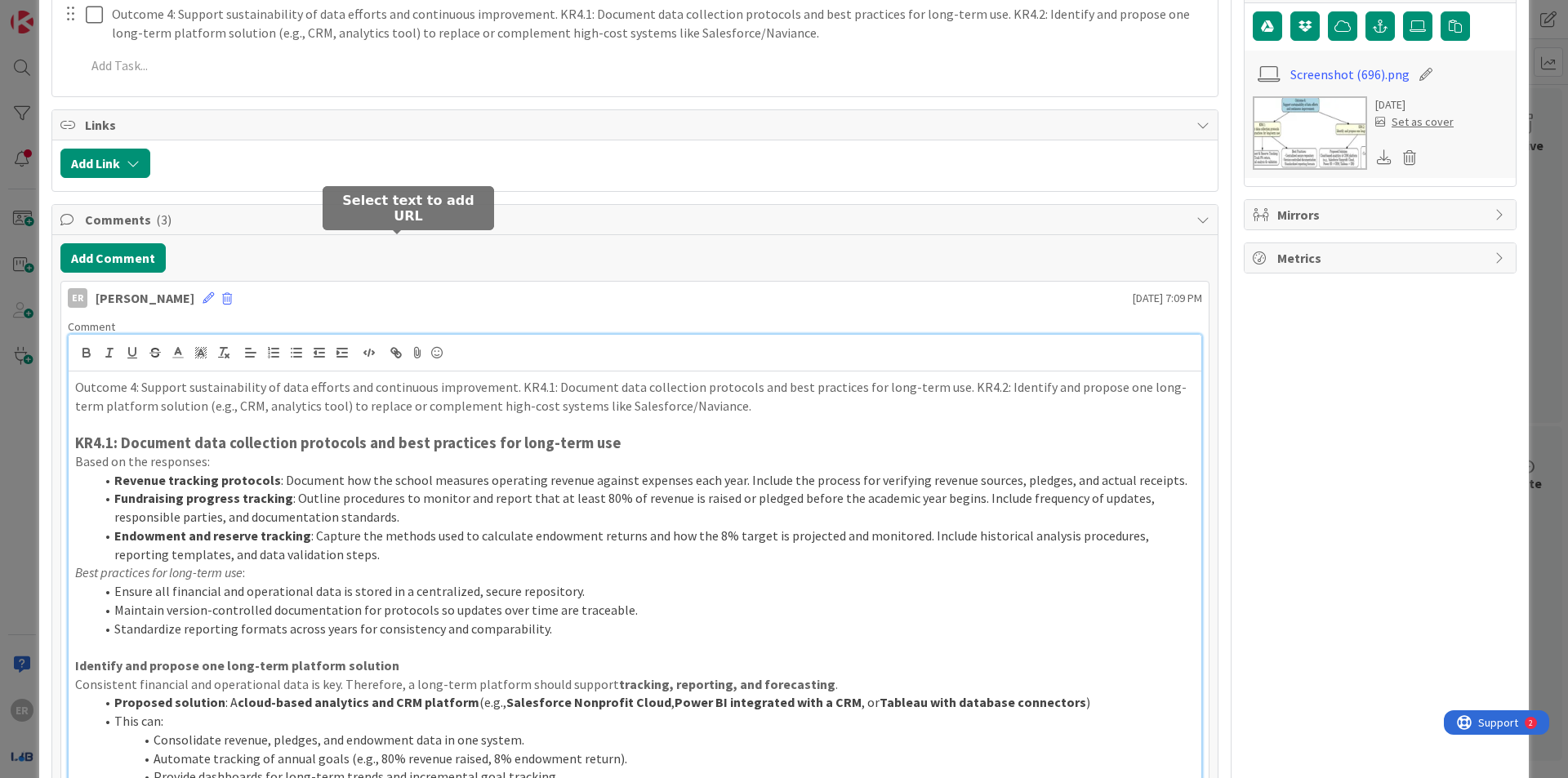
scroll to position [316, 0]
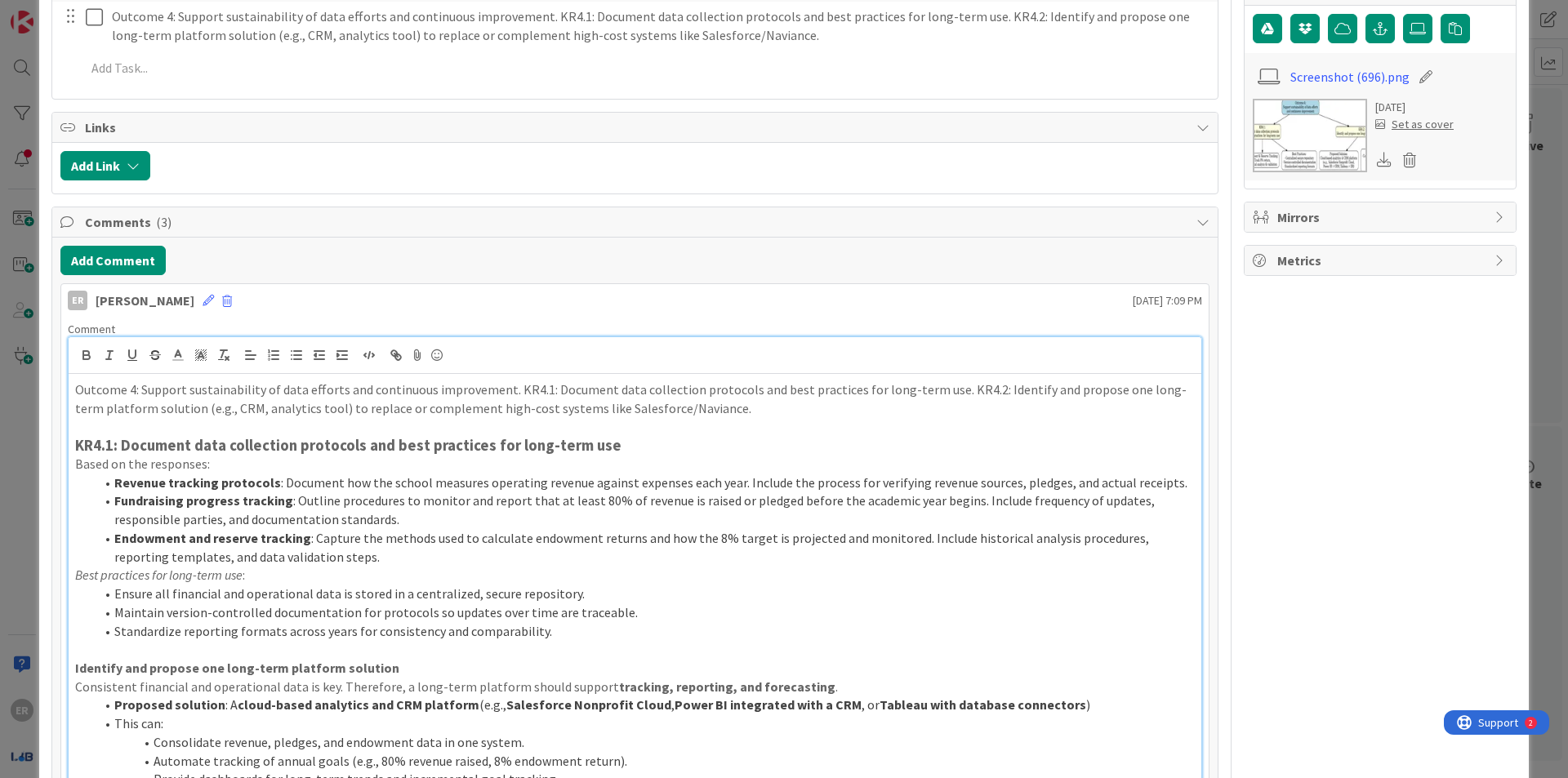
click at [121, 436] on strong "KR4.1: Document data collection protocols and best practices for long-term use" at bounding box center [348, 446] width 547 height 19
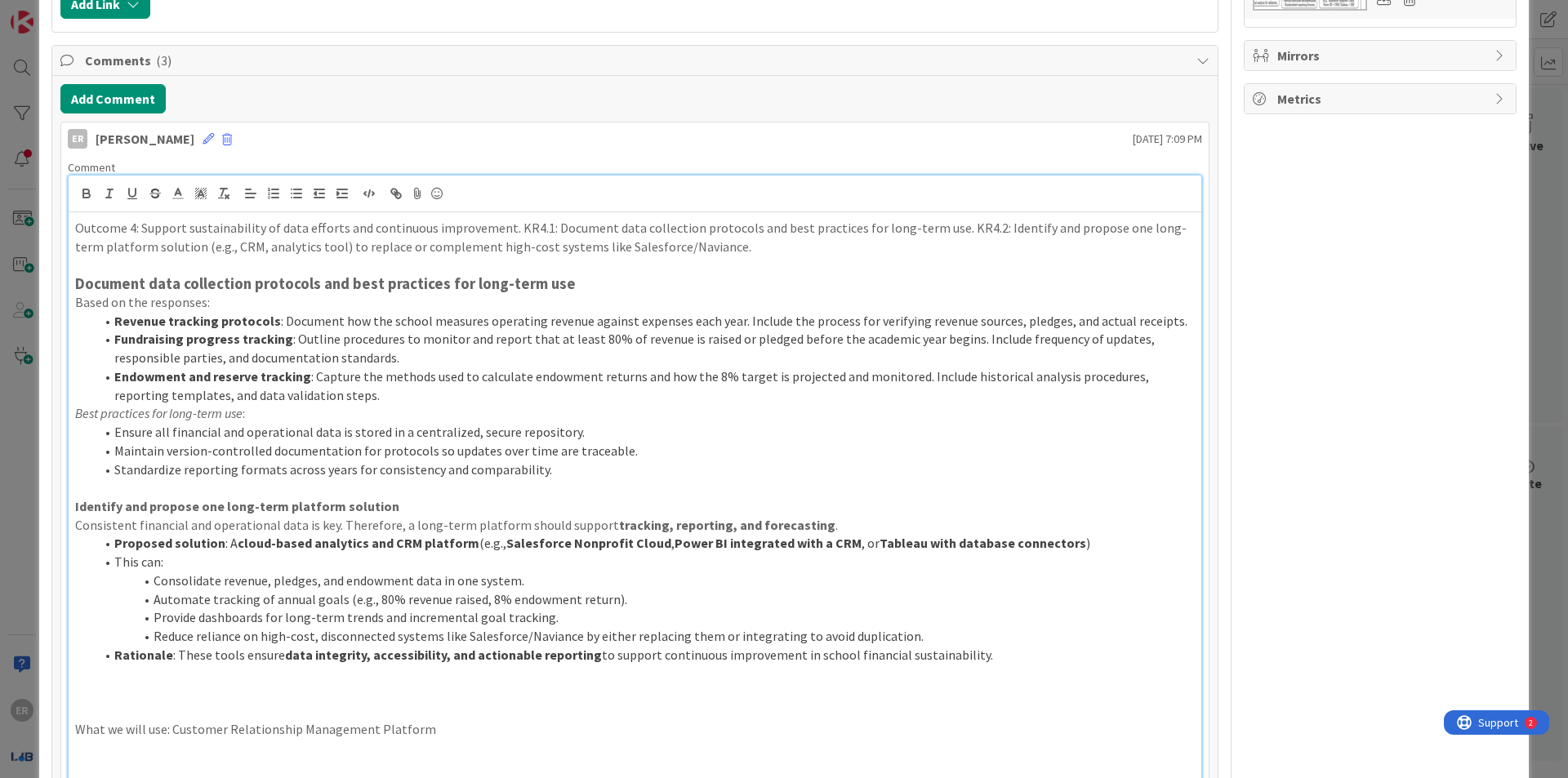
scroll to position [479, 0]
click at [159, 272] on strong "Document data collection protocols and best practices for long-term use" at bounding box center [325, 282] width 500 height 19
click at [191, 272] on strong "Document Data collection protocols and best practices for long-term use" at bounding box center [326, 282] width 501 height 19
click at [258, 272] on strong "Document Data Collection protocols and best practices for long-term use" at bounding box center [327, 282] width 504 height 19
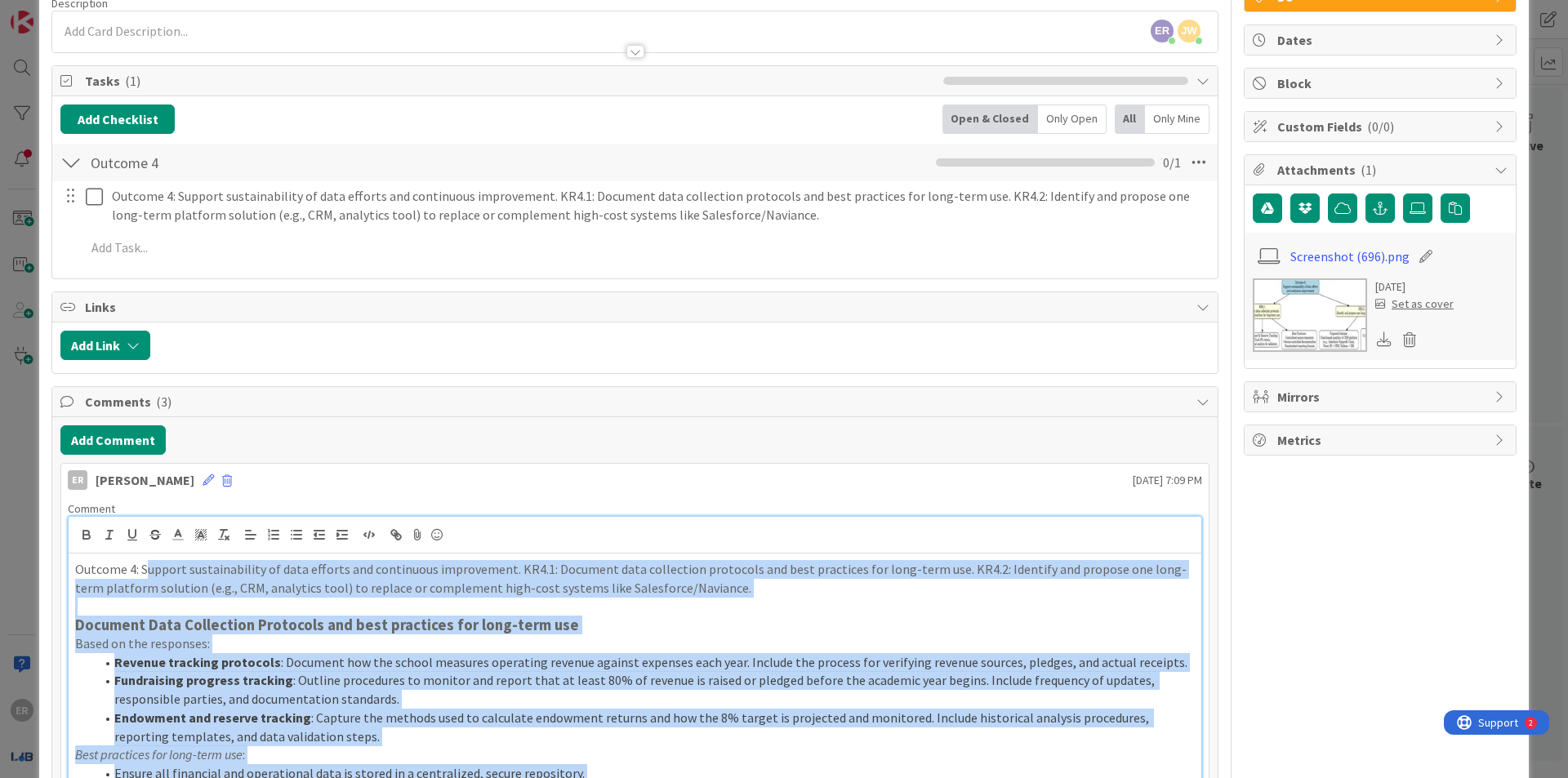
scroll to position [326, 0]
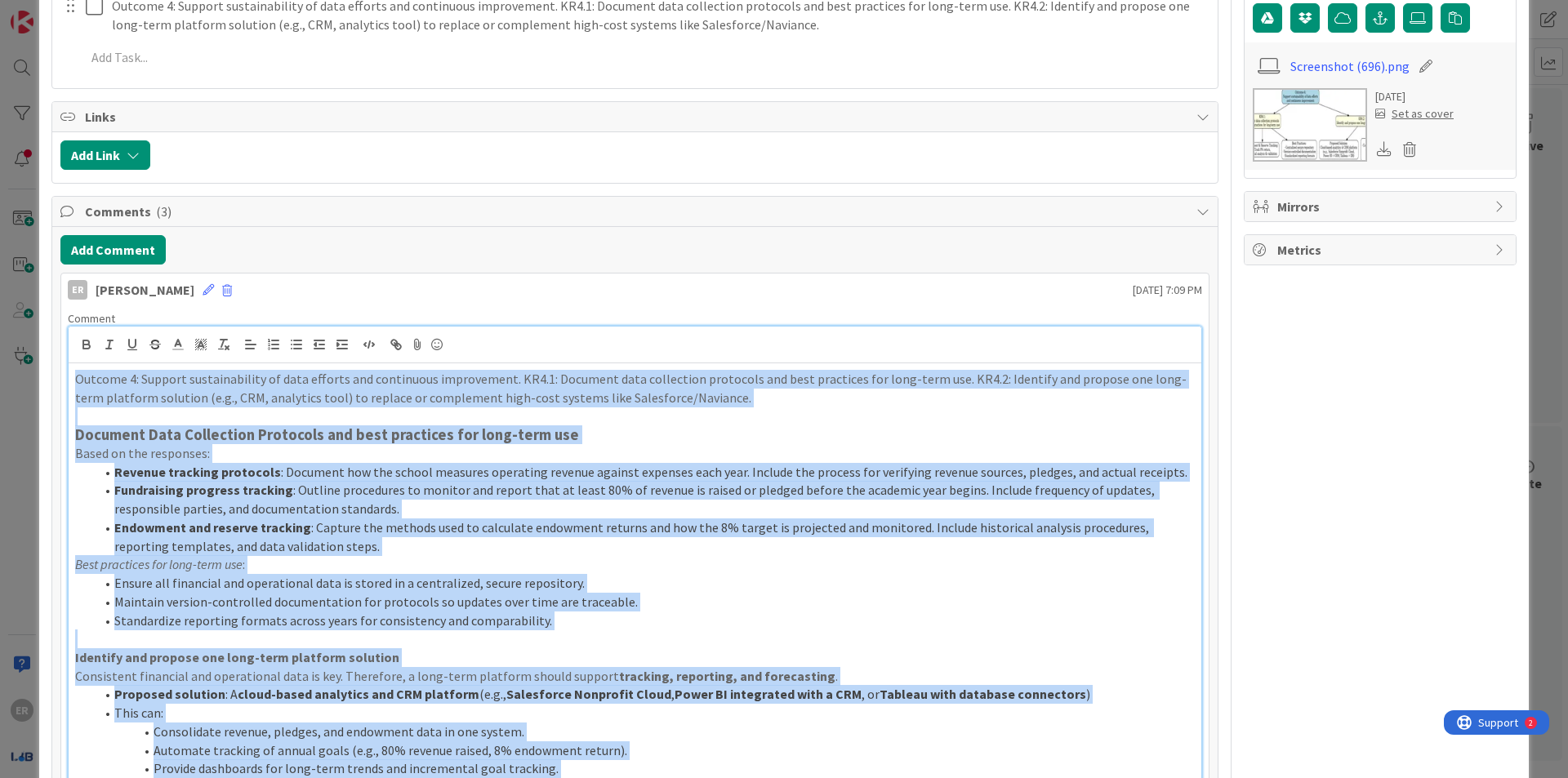
drag, startPoint x: 1017, startPoint y: 348, endPoint x: 67, endPoint y: 351, distance: 950.0
click at [68, 363] on div "Outcome 4: Support sustainability of data efforts and continuous improvement. K…" at bounding box center [635, 658] width 1133 height 588
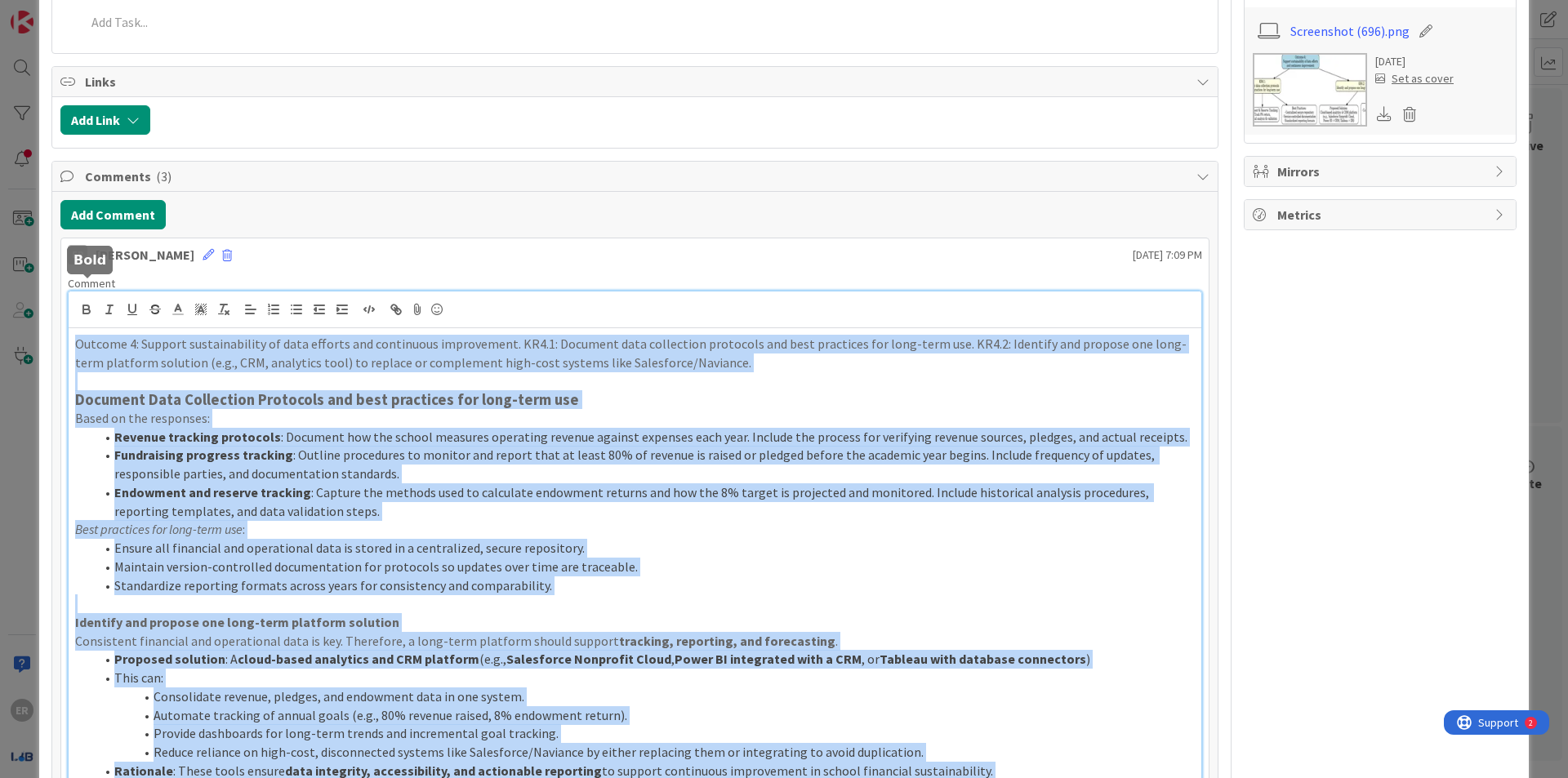
click at [94, 300] on button "button" at bounding box center [86, 309] width 23 height 20
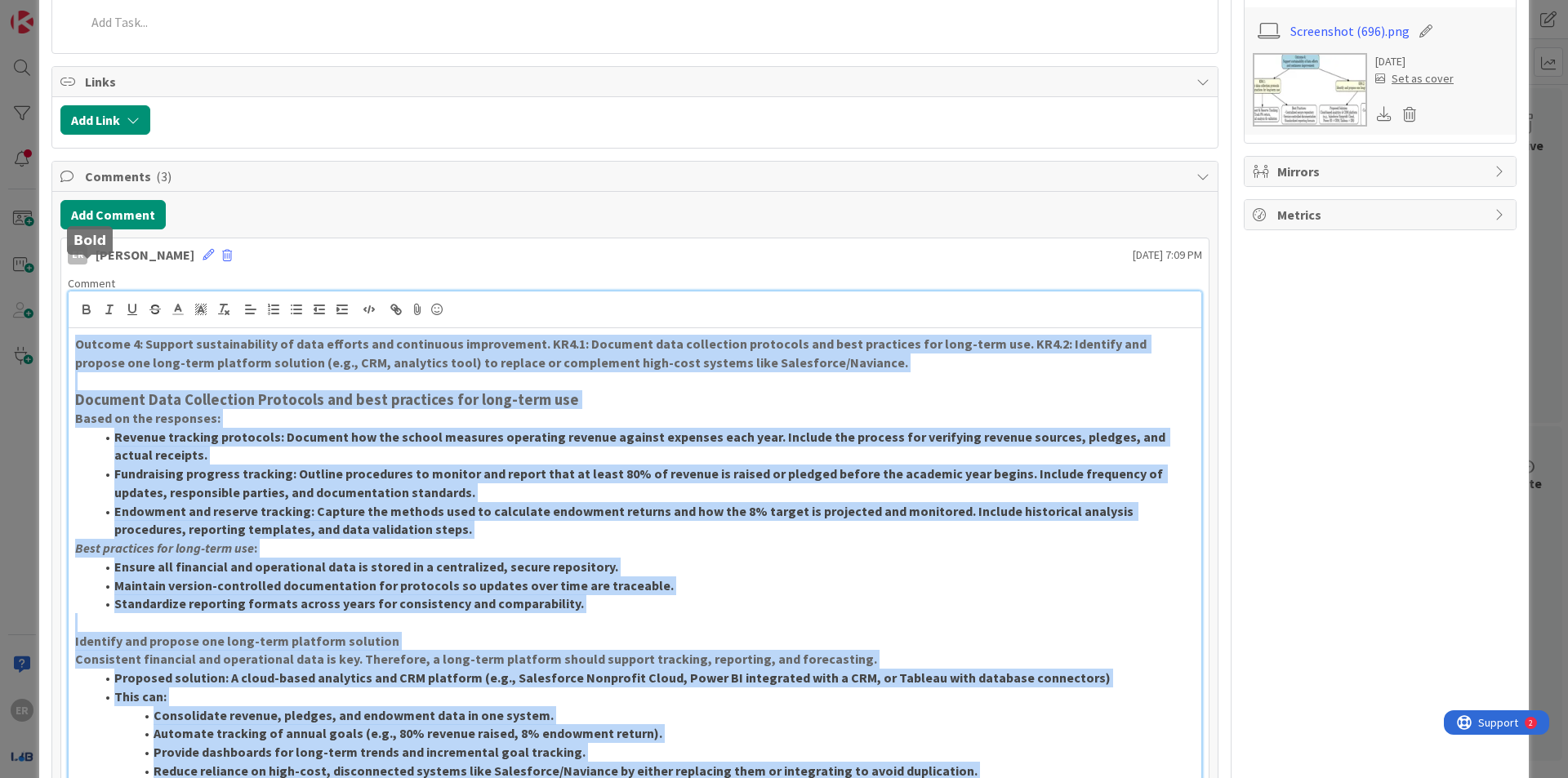
scroll to position [381, 0]
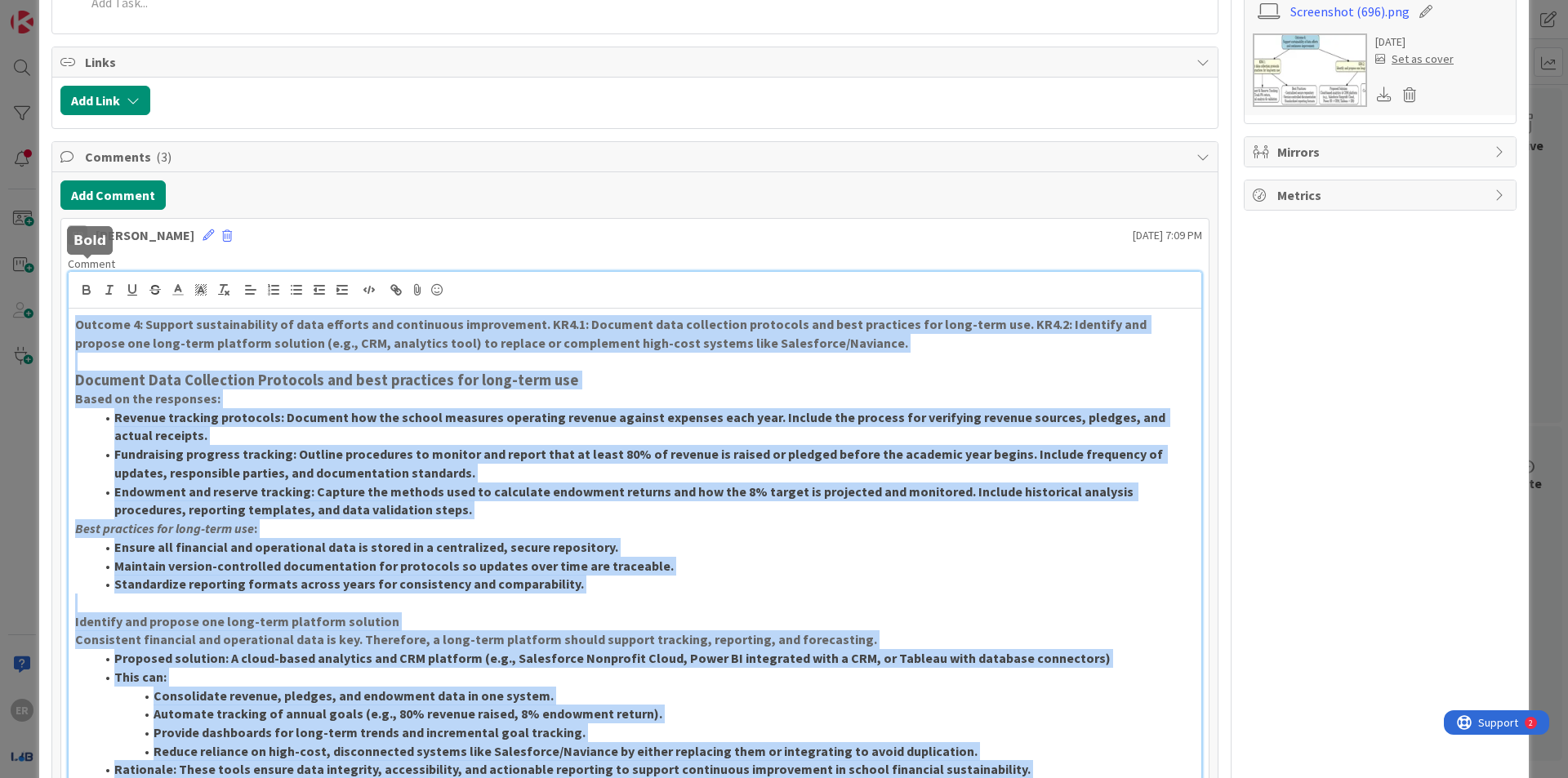
click at [94, 308] on div "Outcome 4: Support sustainability of data efforts and continuous improvement. K…" at bounding box center [635, 611] width 1133 height 606
click at [86, 283] on icon "button" at bounding box center [85, 289] width 14 height 14
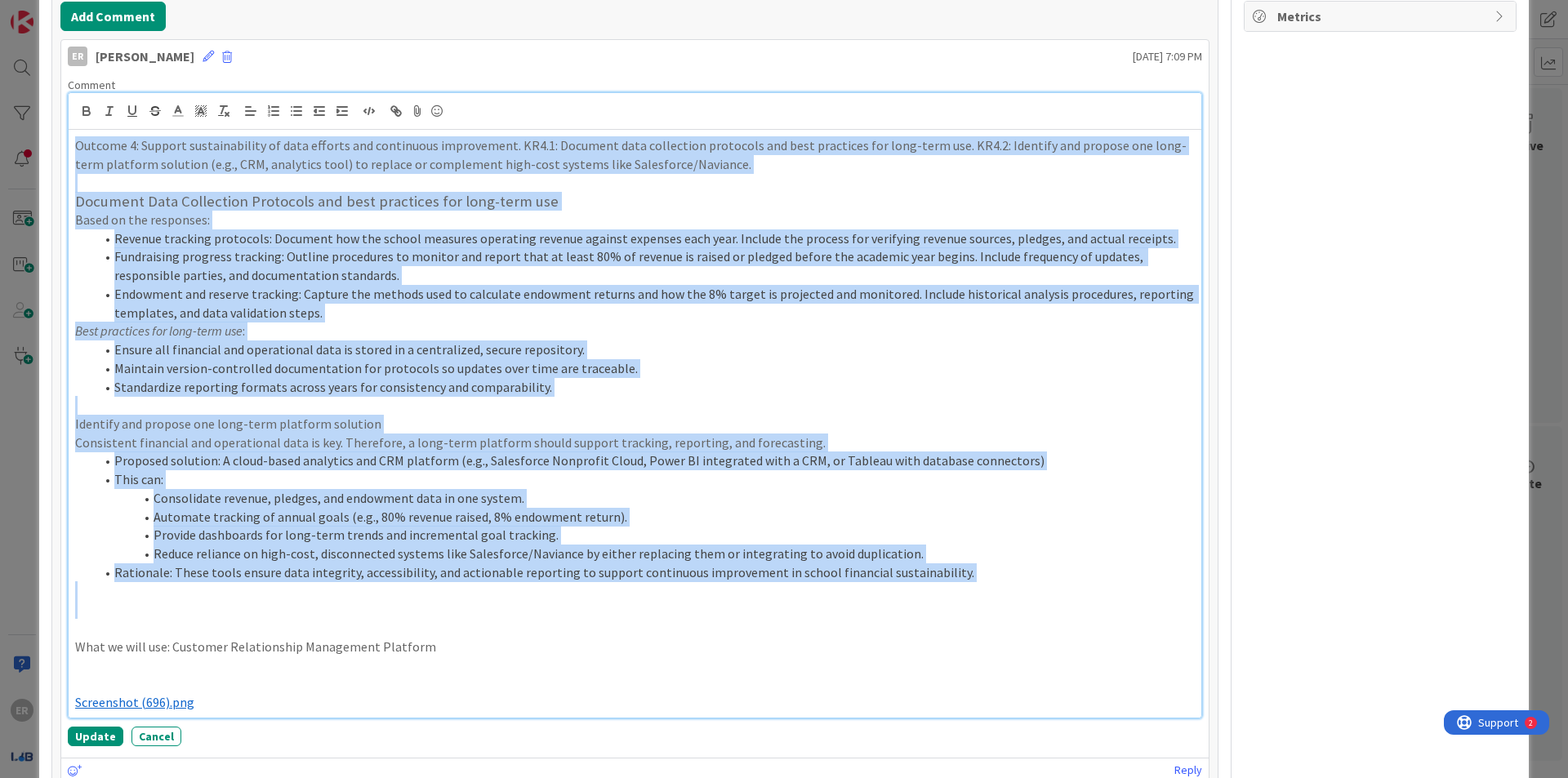
scroll to position [300, 0]
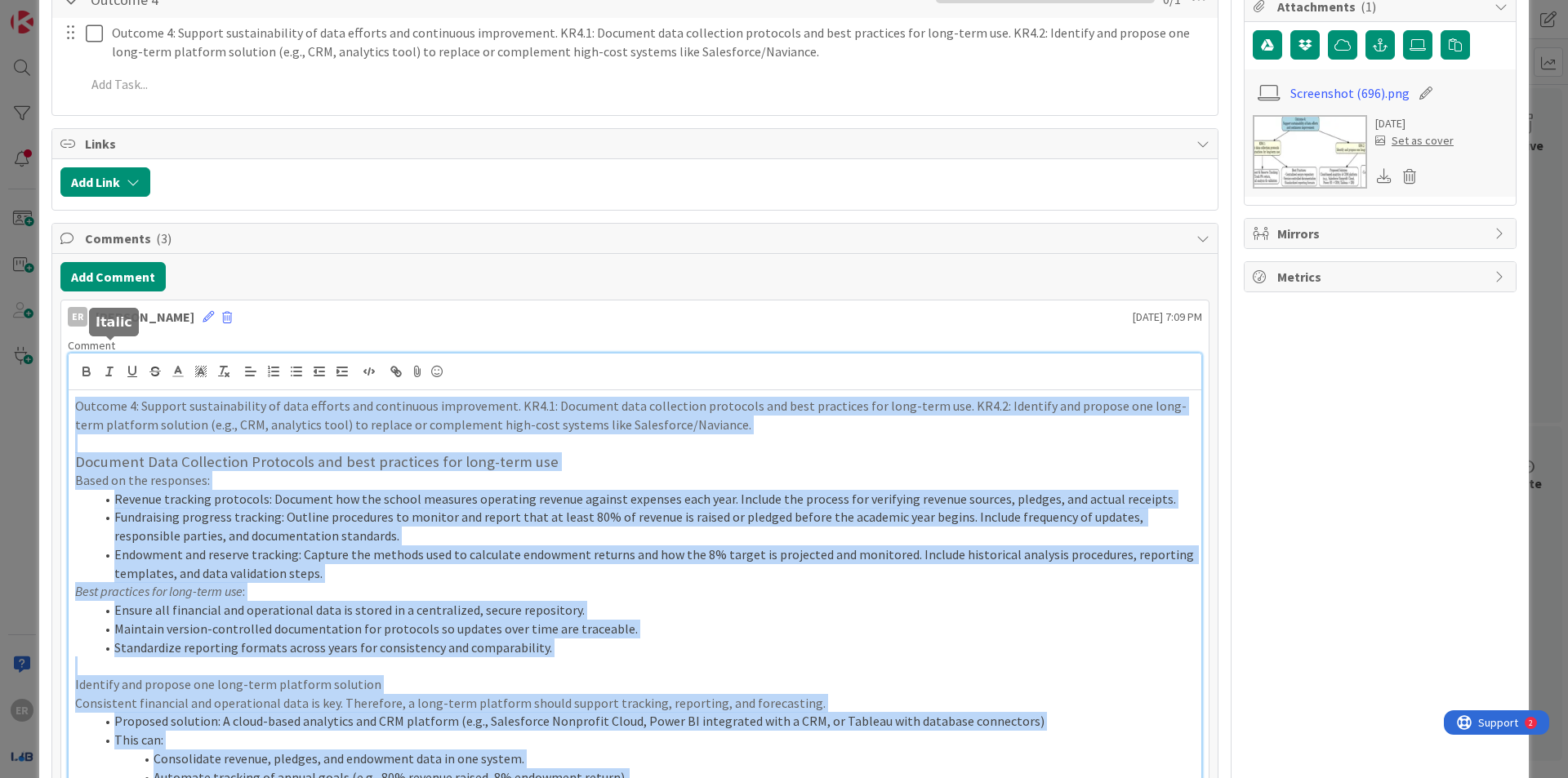
click at [106, 364] on icon "button" at bounding box center [109, 371] width 14 height 14
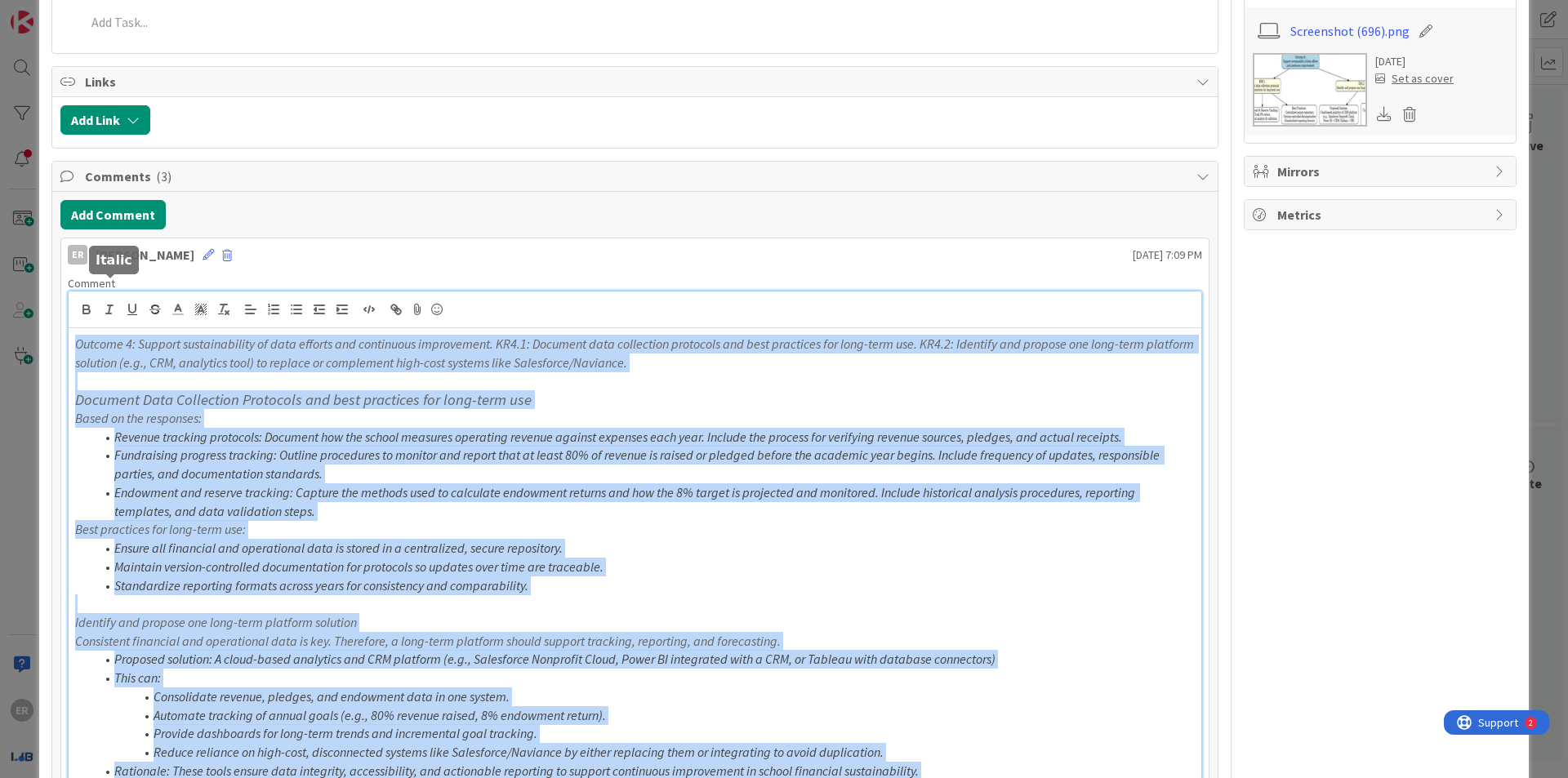
click at [113, 302] on icon "button" at bounding box center [109, 308] width 14 height 14
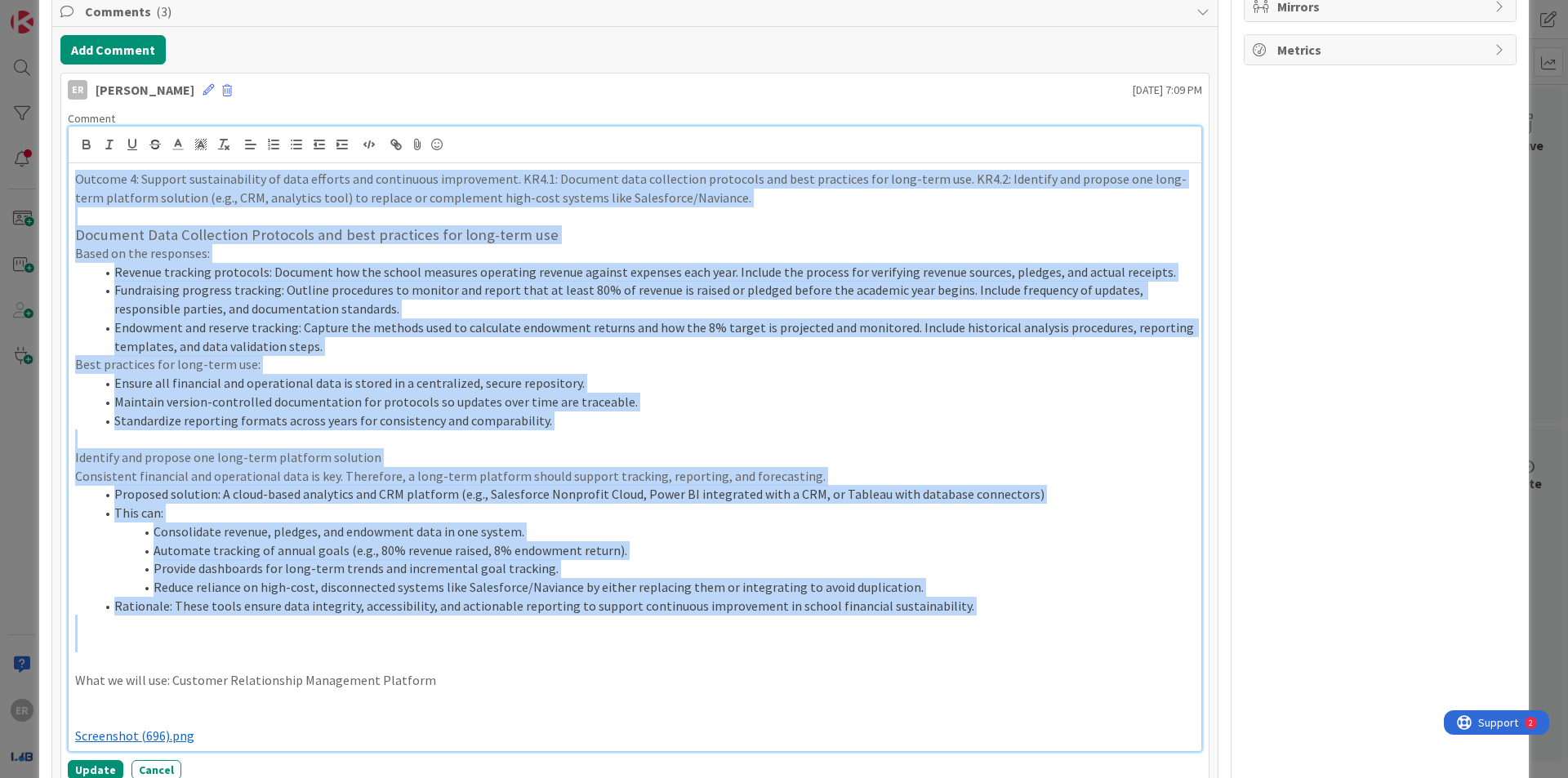
scroll to position [606, 0]
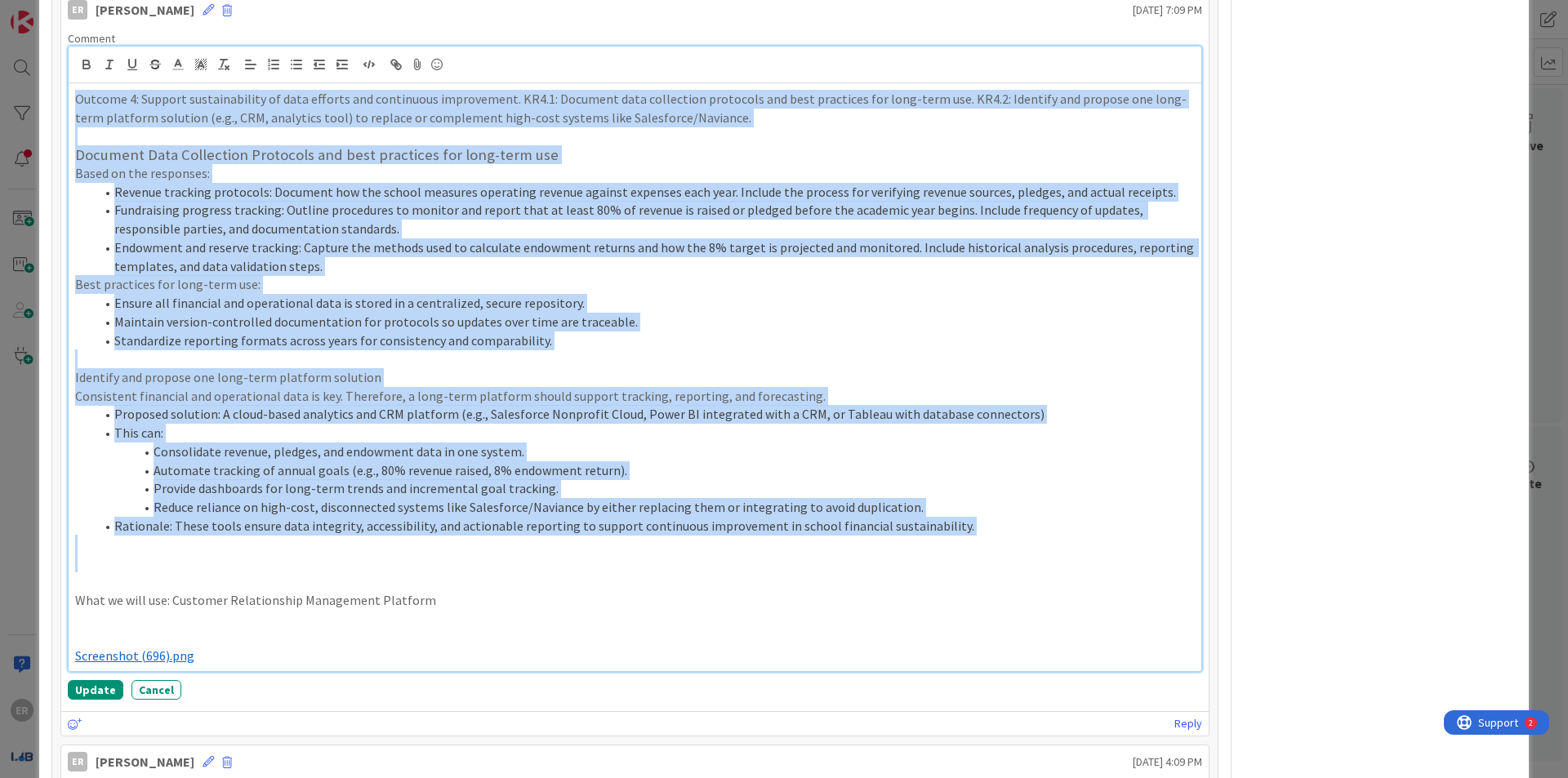
copy div "Outcome 4: Support sustainability of data efforts and continuous improvement. K…"
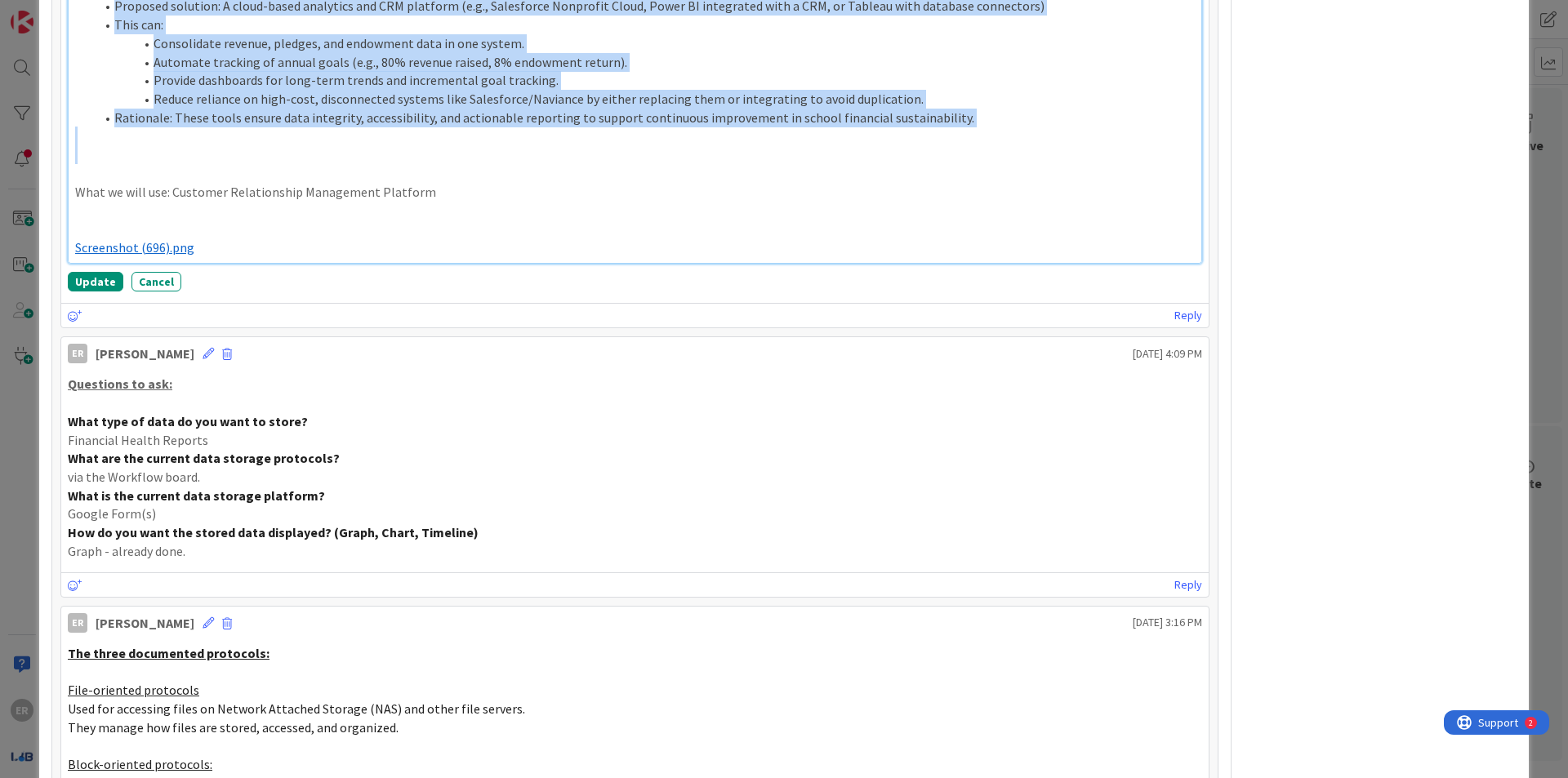
click at [617, 145] on p at bounding box center [635, 155] width 1120 height 19
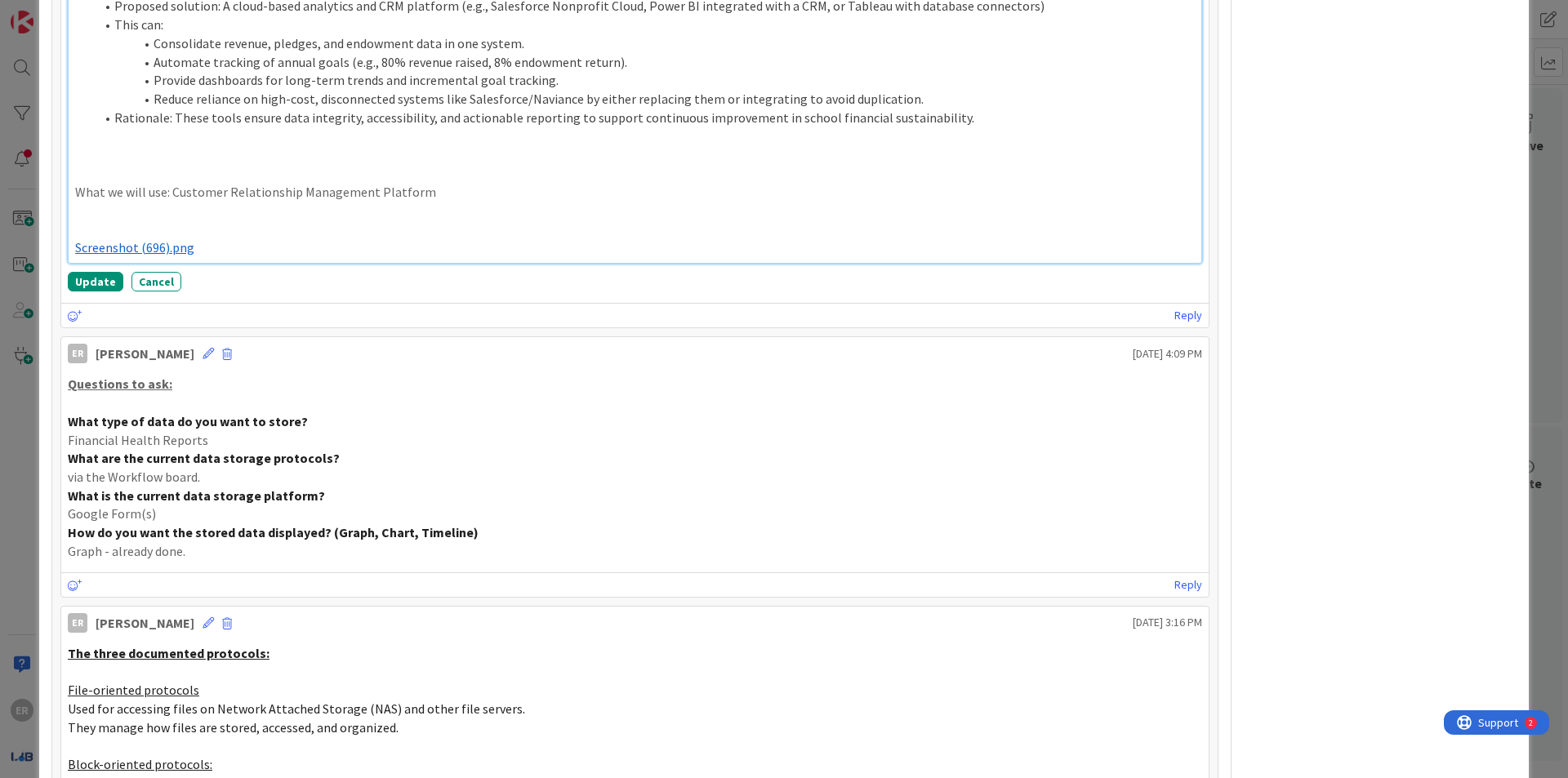
scroll to position [676, 0]
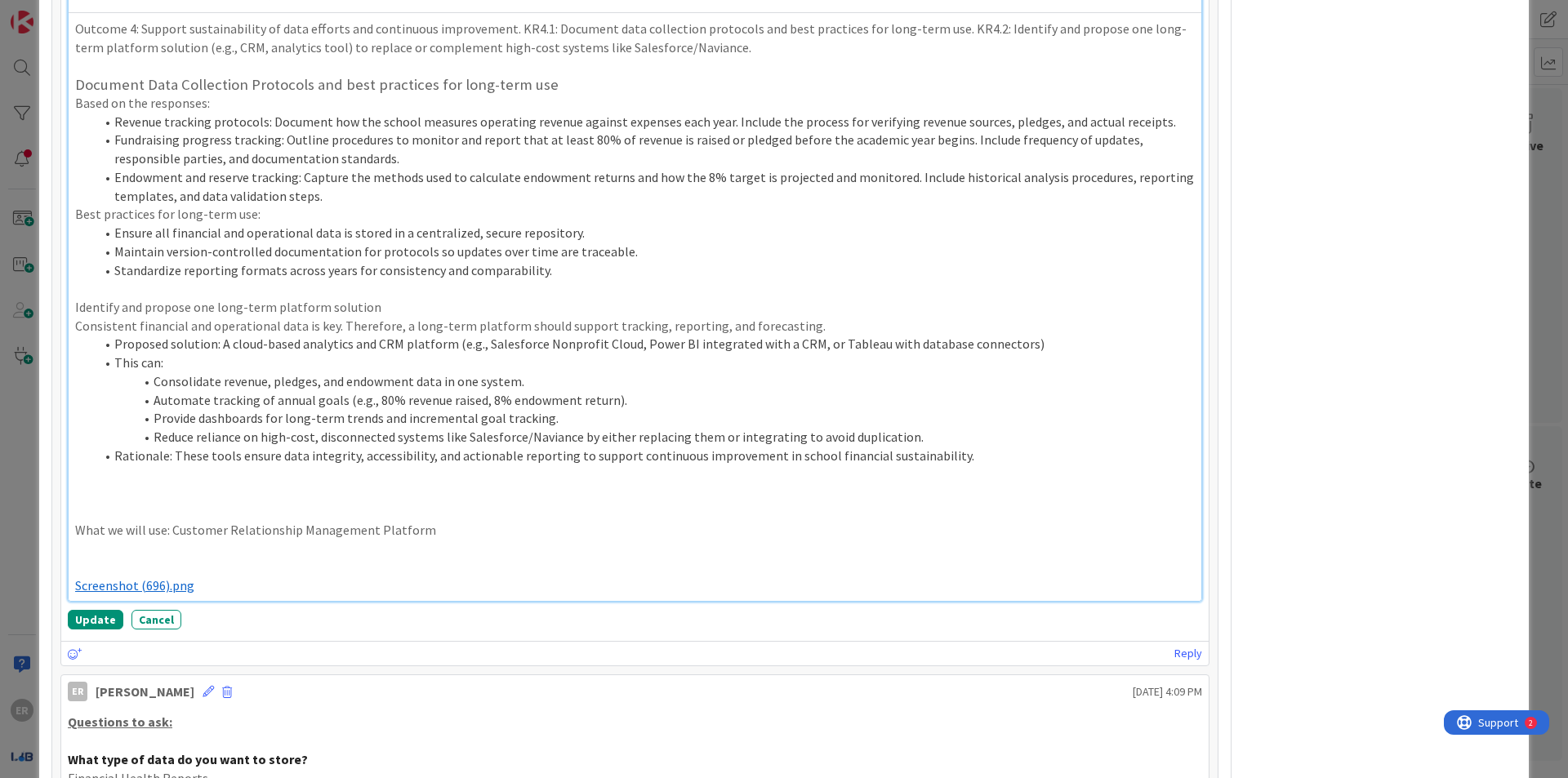
click at [329, 447] on li "Rationale: These tools ensure data integrity, accessibility, and actionable rep…" at bounding box center [644, 456] width 1100 height 19
click at [286, 483] on p at bounding box center [635, 492] width 1120 height 19
drag, startPoint x: 286, startPoint y: 474, endPoint x: 218, endPoint y: 477, distance: 68.1
click at [218, 483] on p at bounding box center [635, 492] width 1120 height 19
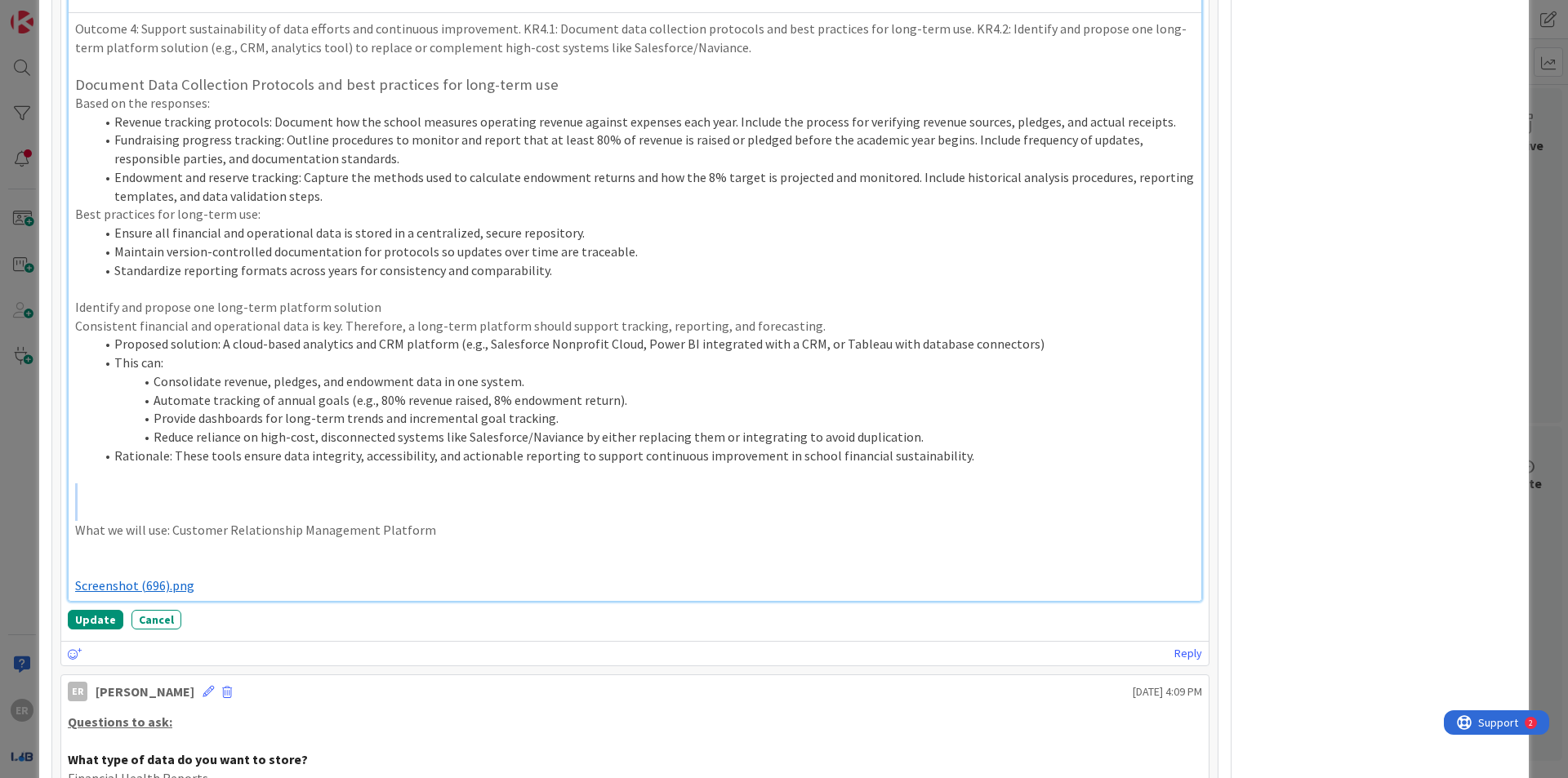
click at [196, 483] on p at bounding box center [635, 492] width 1120 height 19
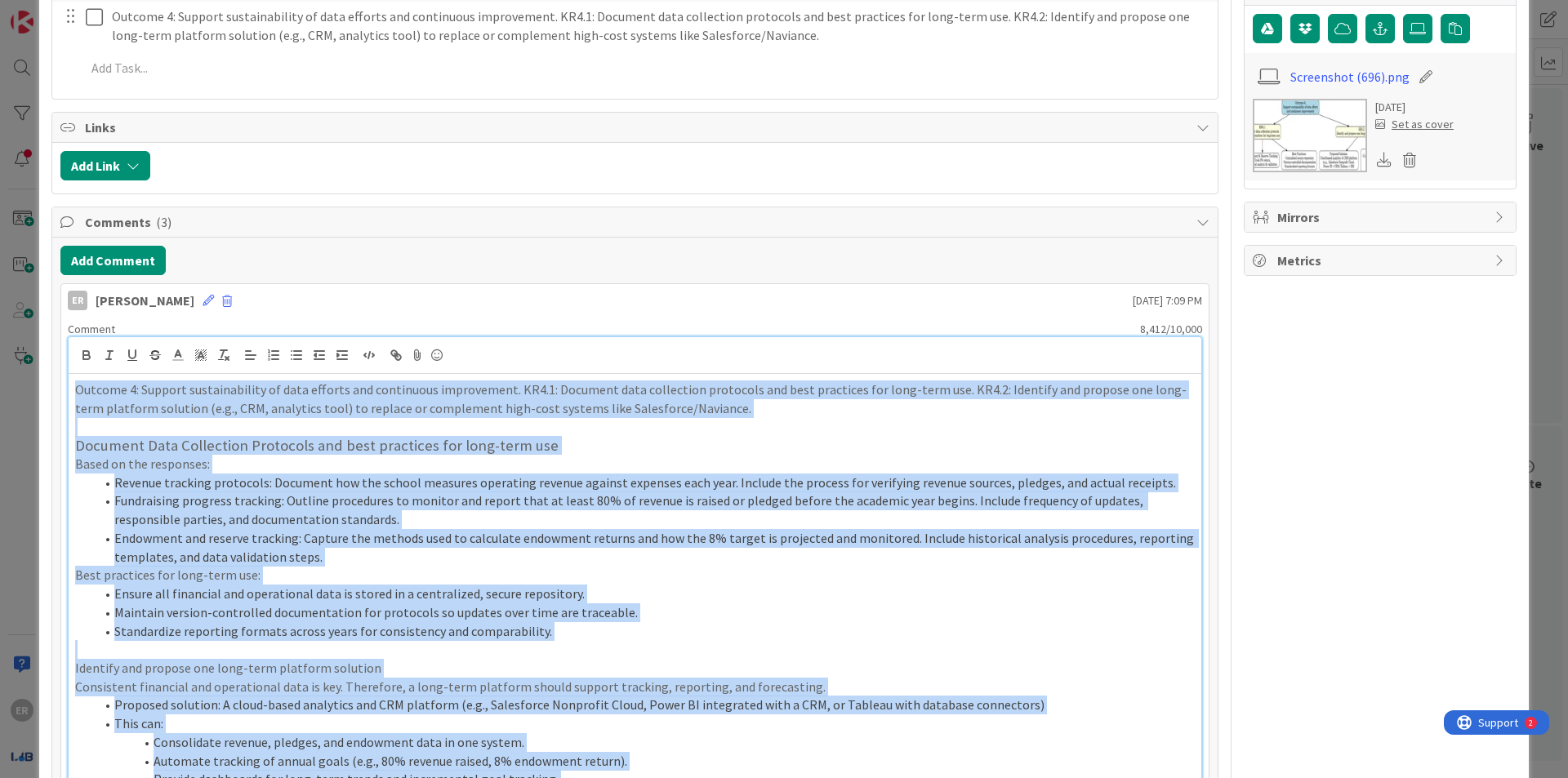
scroll to position [0, 0]
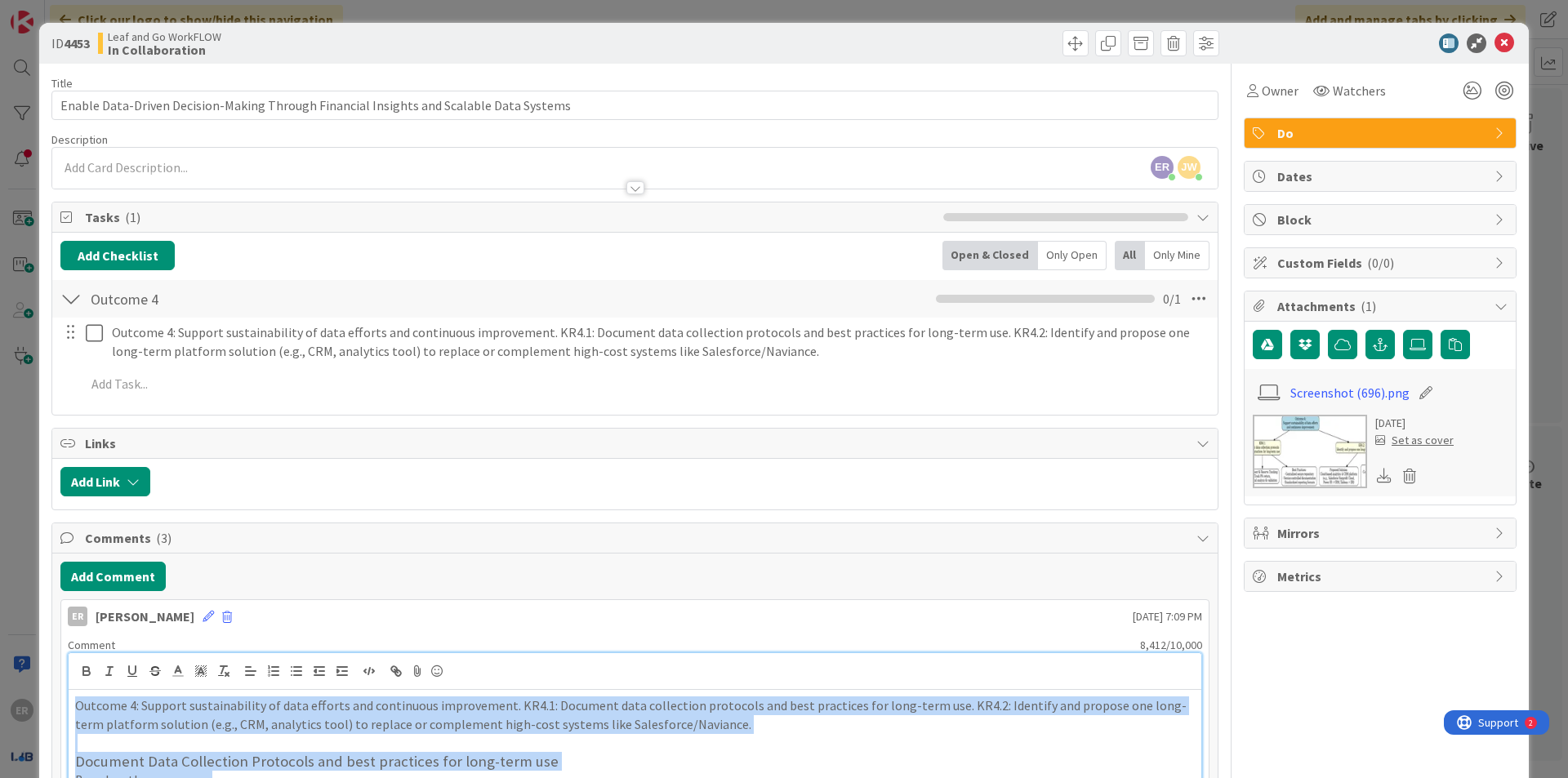
drag, startPoint x: 984, startPoint y: 410, endPoint x: 76, endPoint y: 692, distance: 950.8
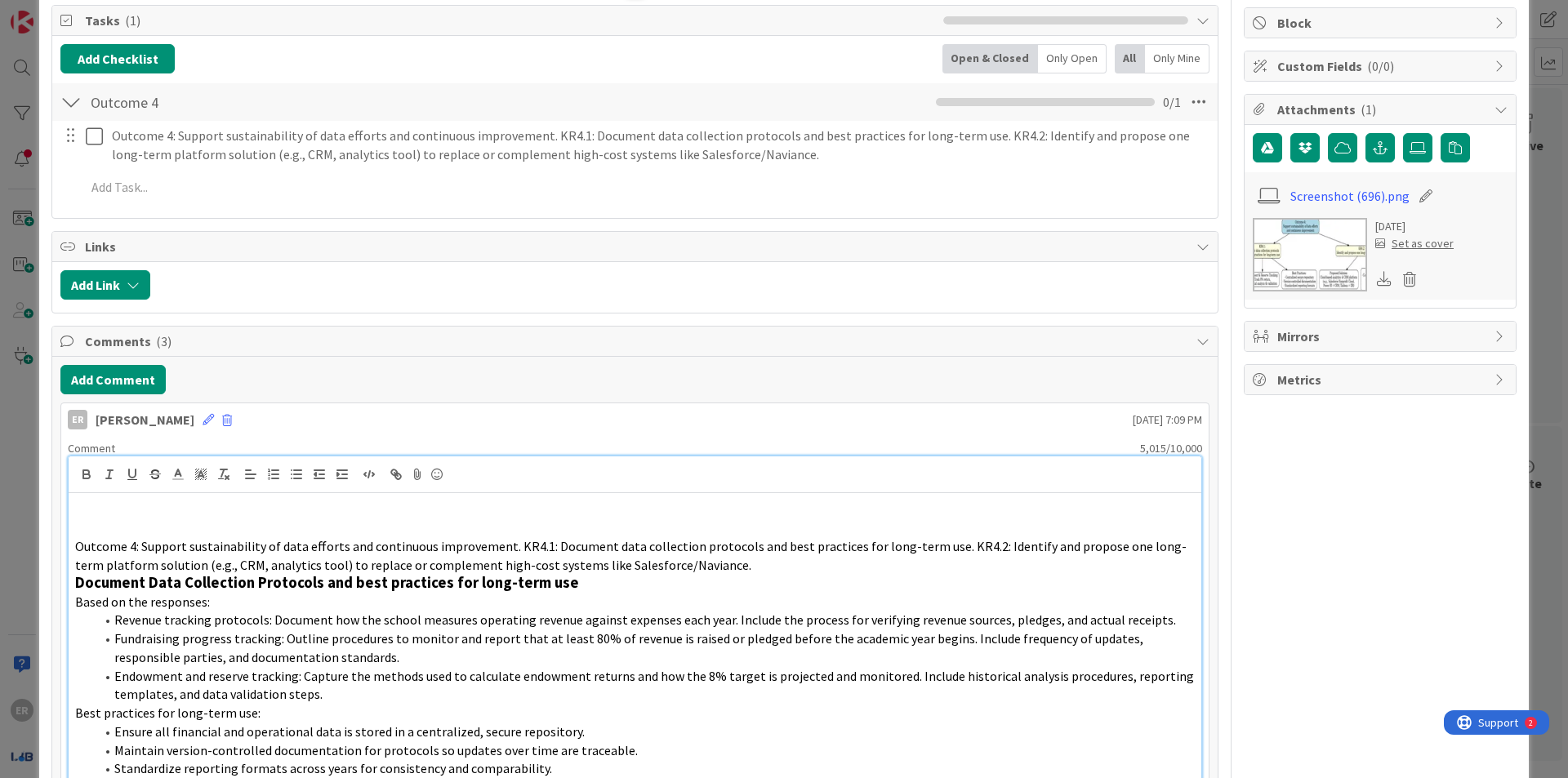
scroll to position [245, 0]
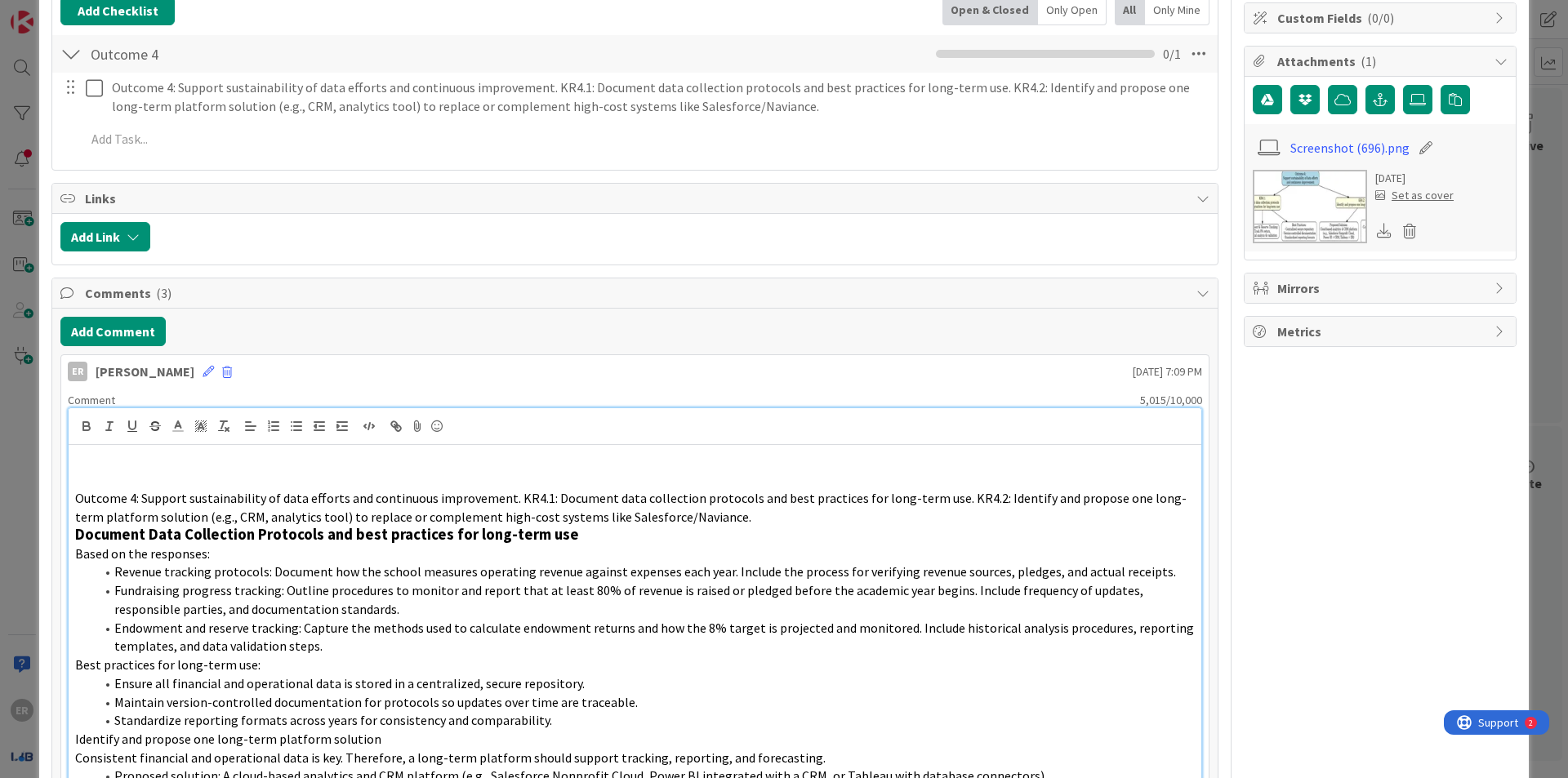
drag, startPoint x: 146, startPoint y: 546, endPoint x: 160, endPoint y: 565, distance: 23.6
drag, startPoint x: 160, startPoint y: 565, endPoint x: 78, endPoint y: 470, distance: 125.5
click at [78, 490] on span "Outcome 4: Support sustainability of data efforts and continuous improvement. K…" at bounding box center [630, 507] width 1111 height 35
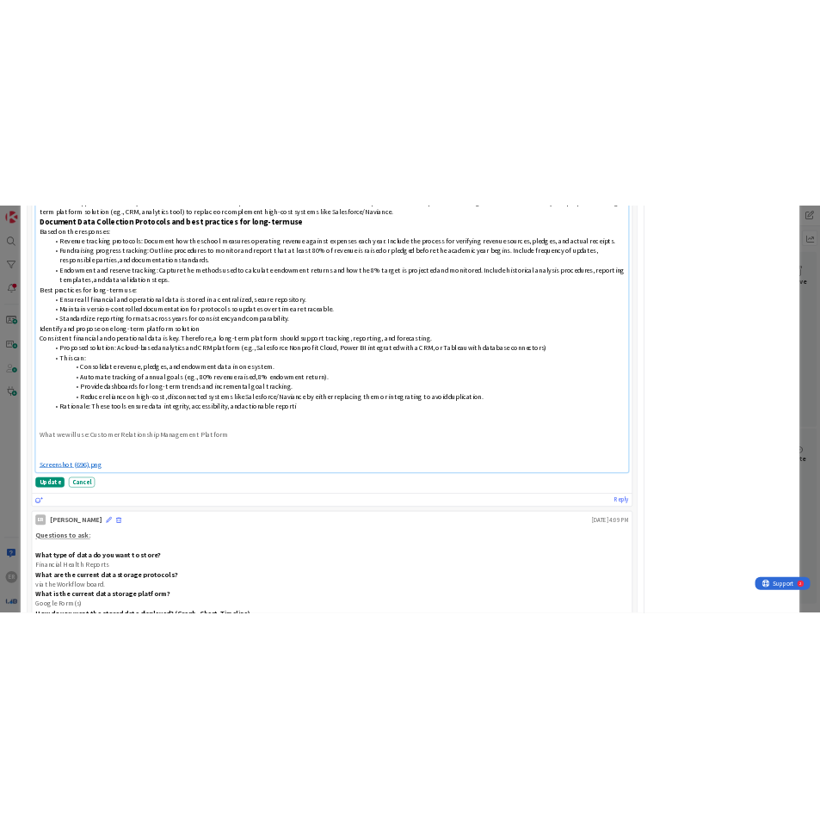
scroll to position [841, 0]
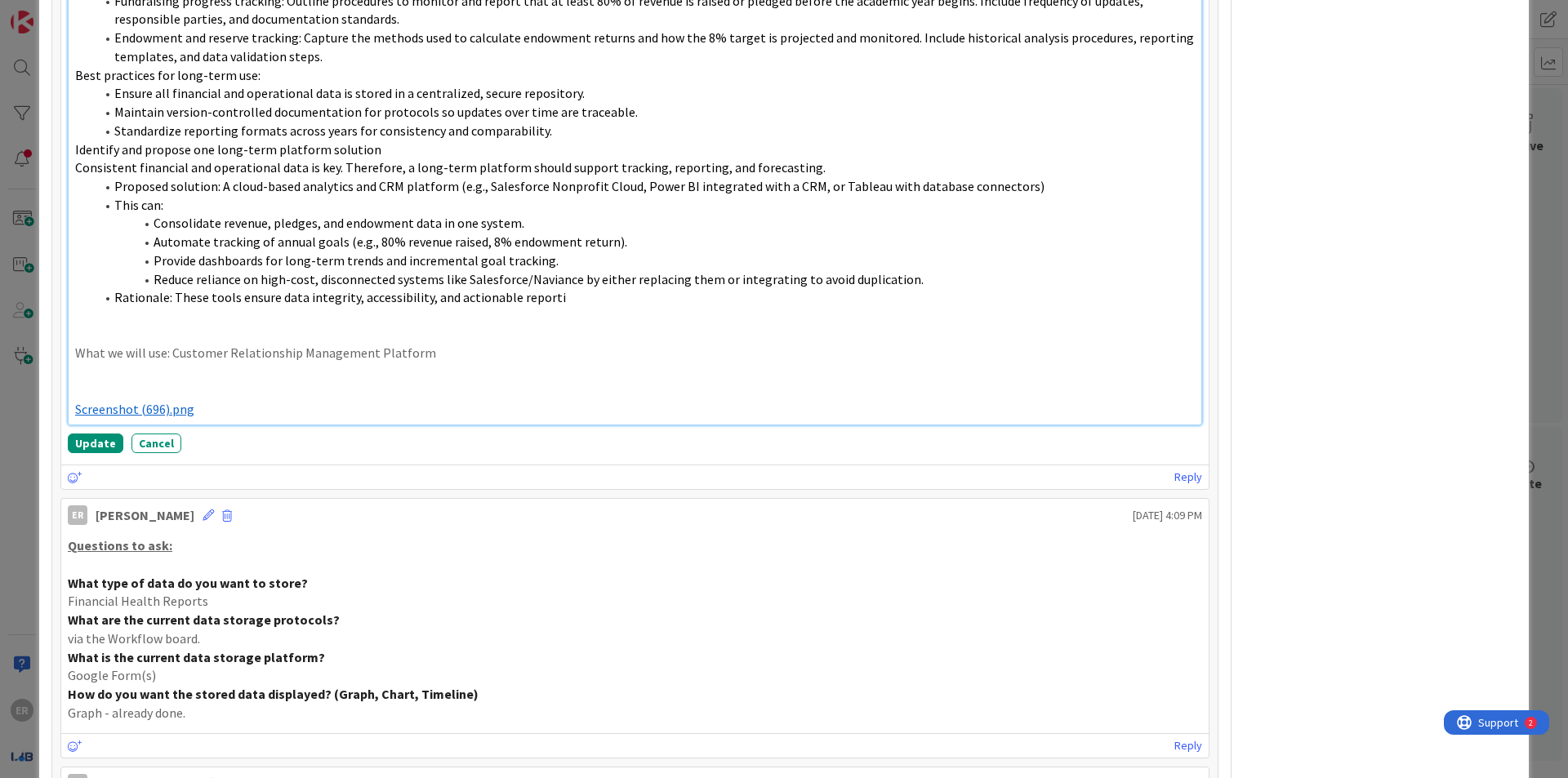
click at [73, 333] on div "Outcome 4: Support sustainability of data efforts and continuous improvement. K…" at bounding box center [635, 157] width 1133 height 532
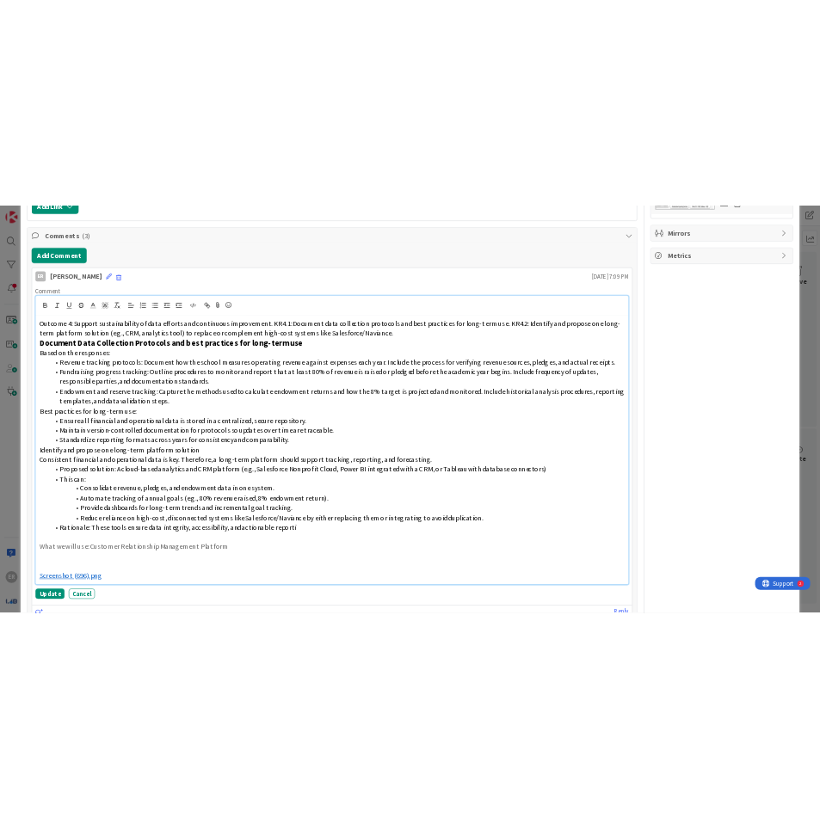
scroll to position [497, 0]
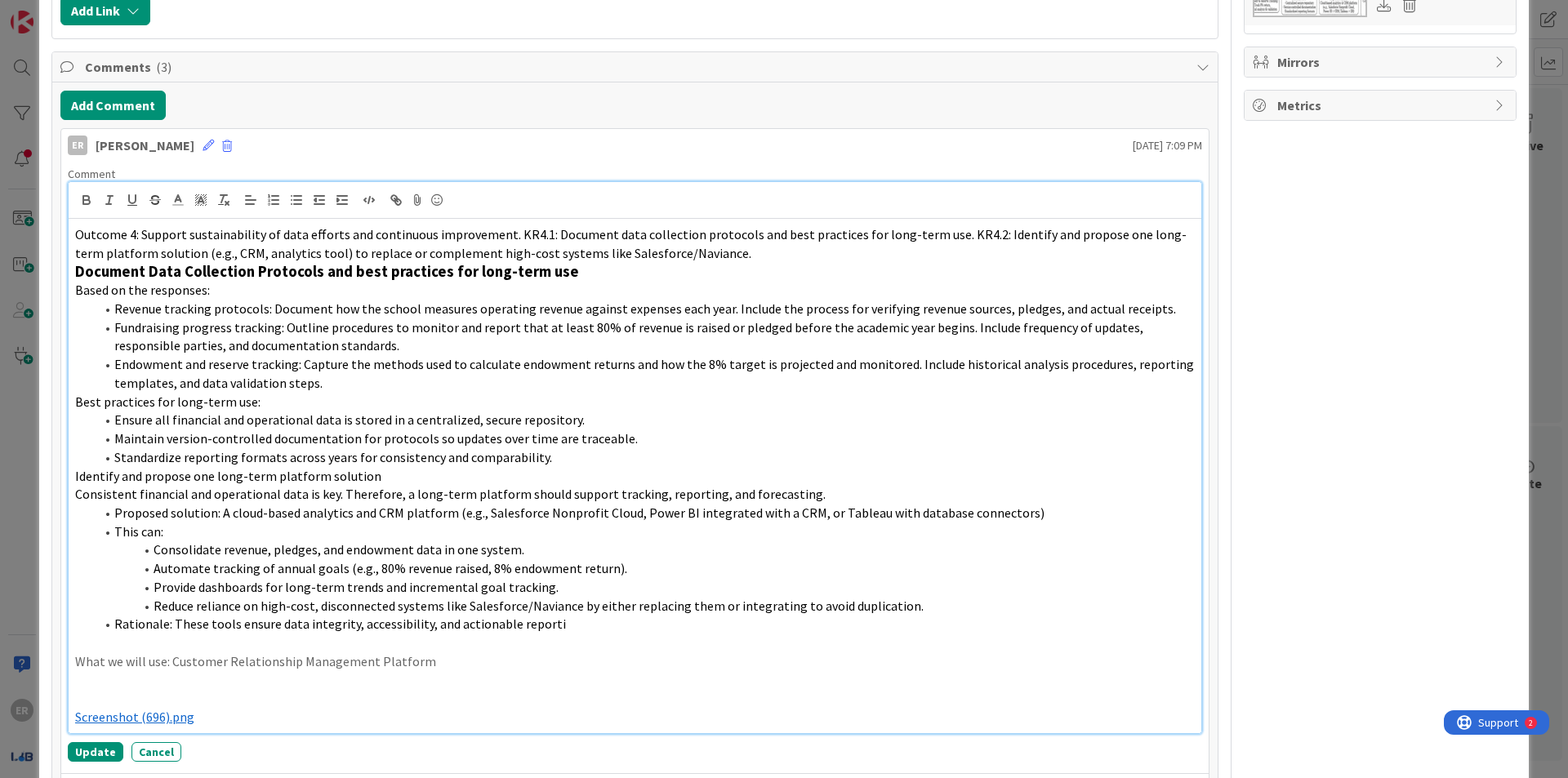
click at [518, 653] on p "What we will use: Customer Relationship Management Platform" at bounding box center [635, 662] width 1120 height 19
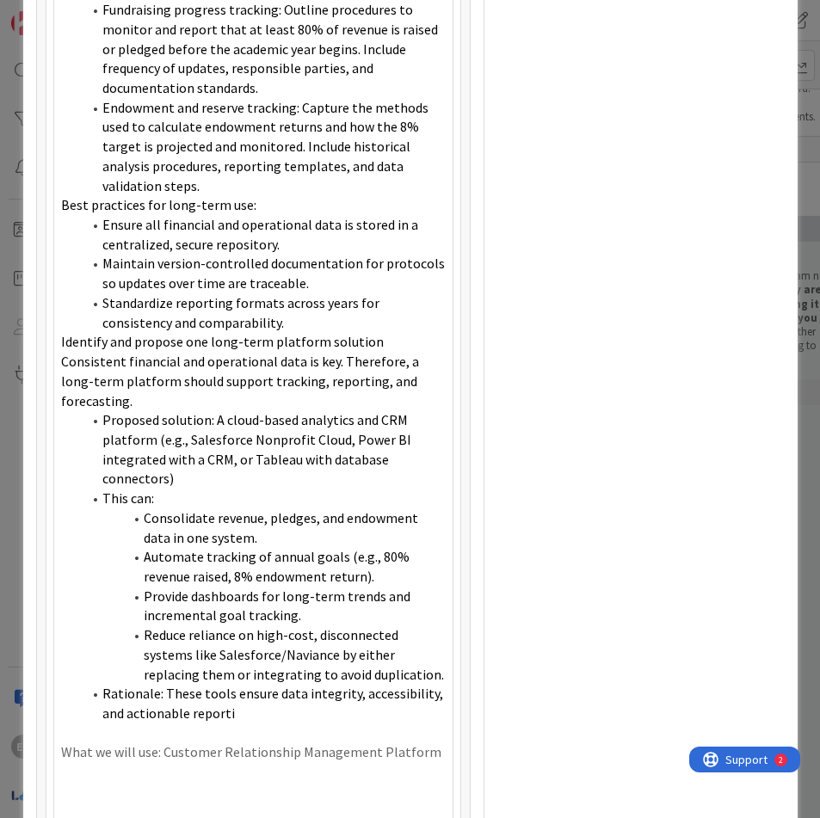
scroll to position [1357, 0]
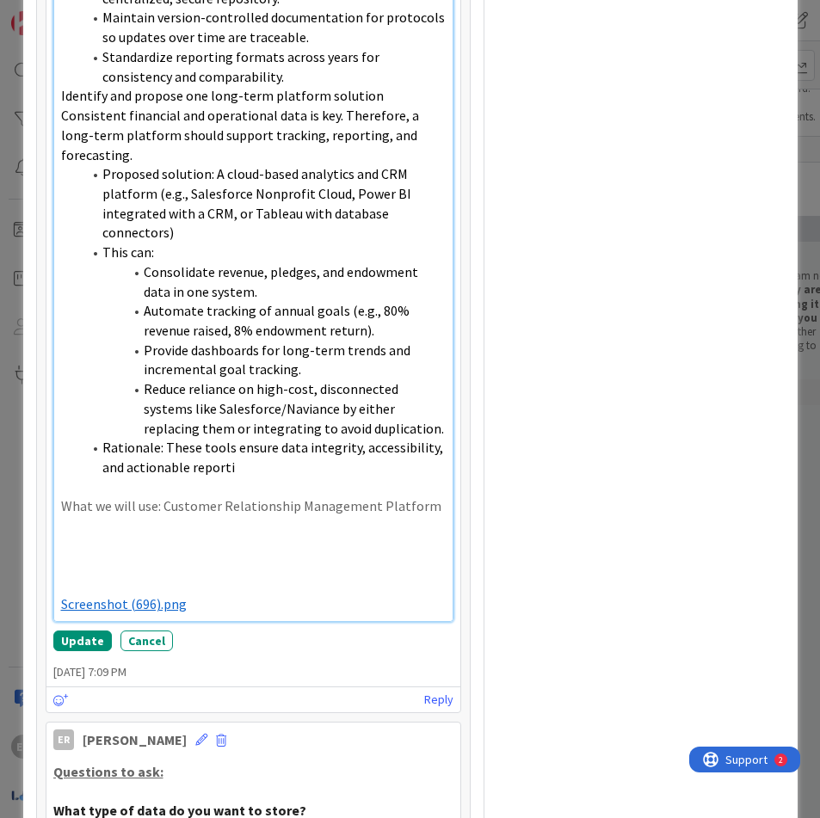
click at [245, 536] on p at bounding box center [253, 546] width 385 height 20
click at [63, 536] on p at bounding box center [253, 546] width 385 height 20
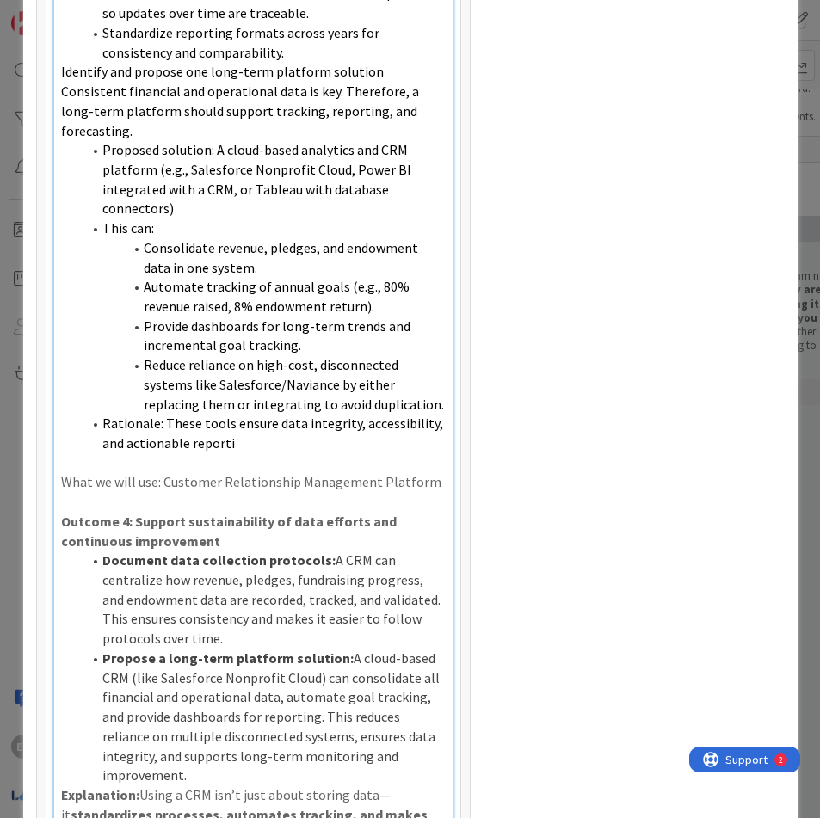
scroll to position [1529, 0]
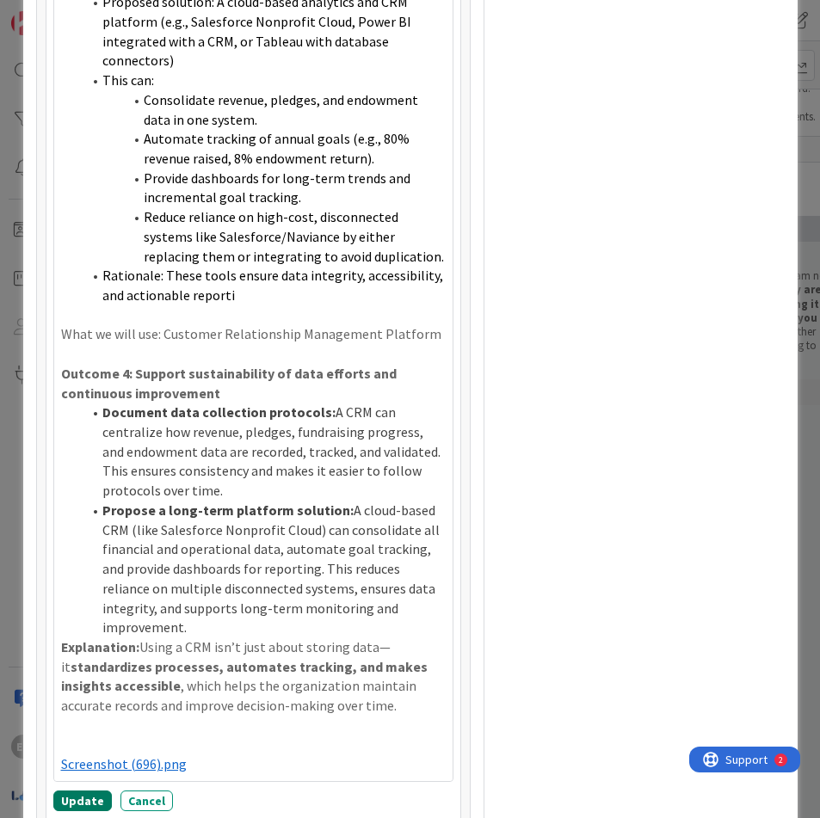
click at [90, 791] on button "Update" at bounding box center [82, 801] width 59 height 21
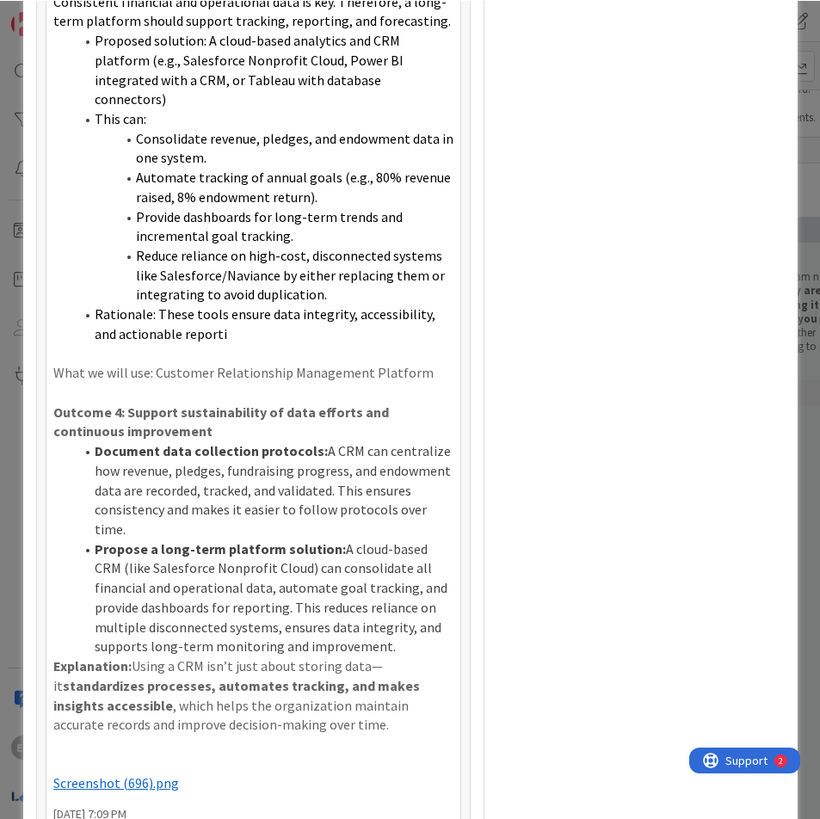
scroll to position [1317, 0]
